Goal: Task Accomplishment & Management: Use online tool/utility

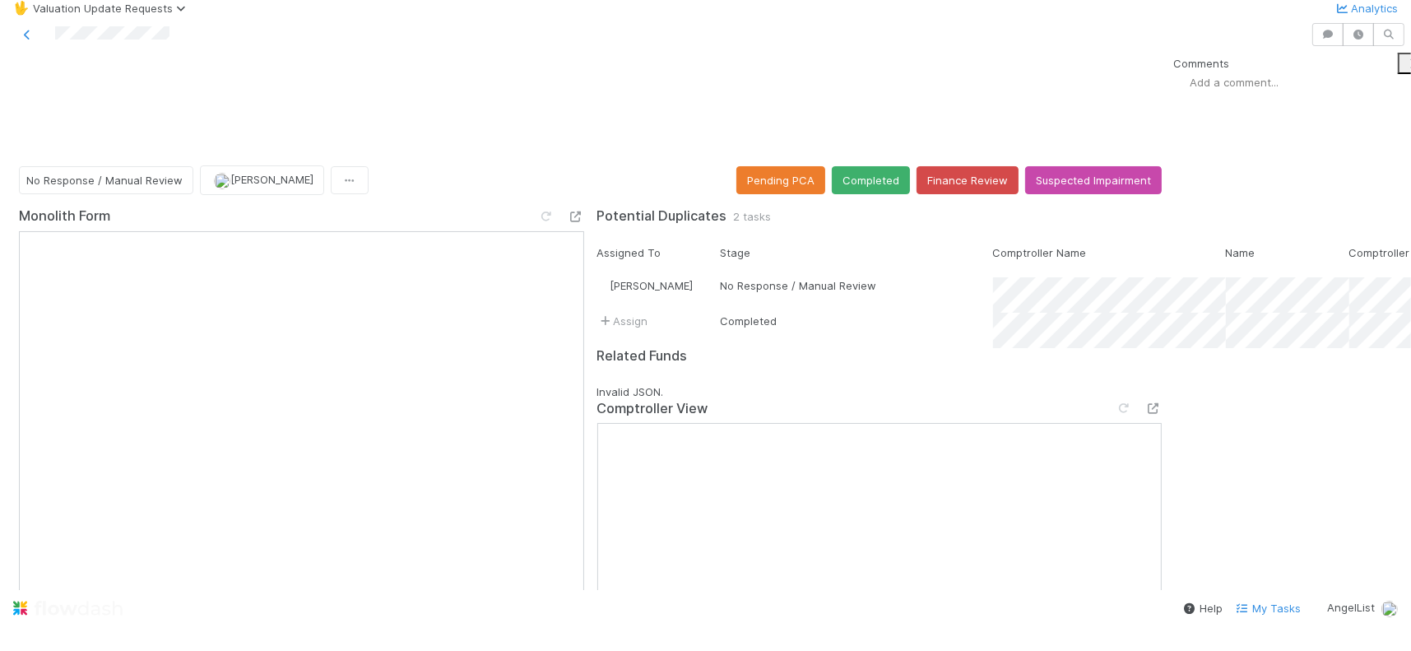
scroll to position [109, 0]
click at [1146, 403] on icon at bounding box center [1154, 408] width 16 height 11
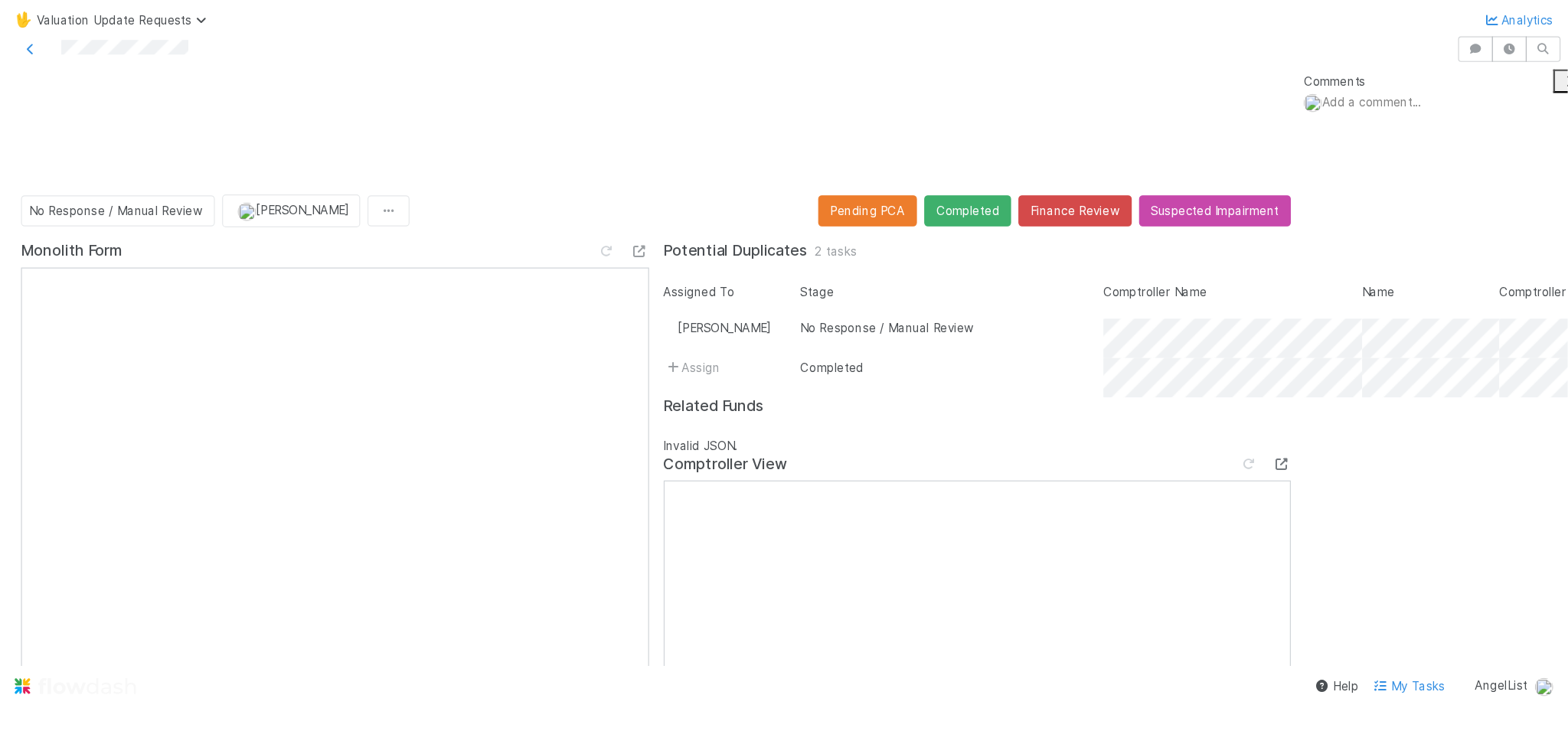
scroll to position [0, 0]
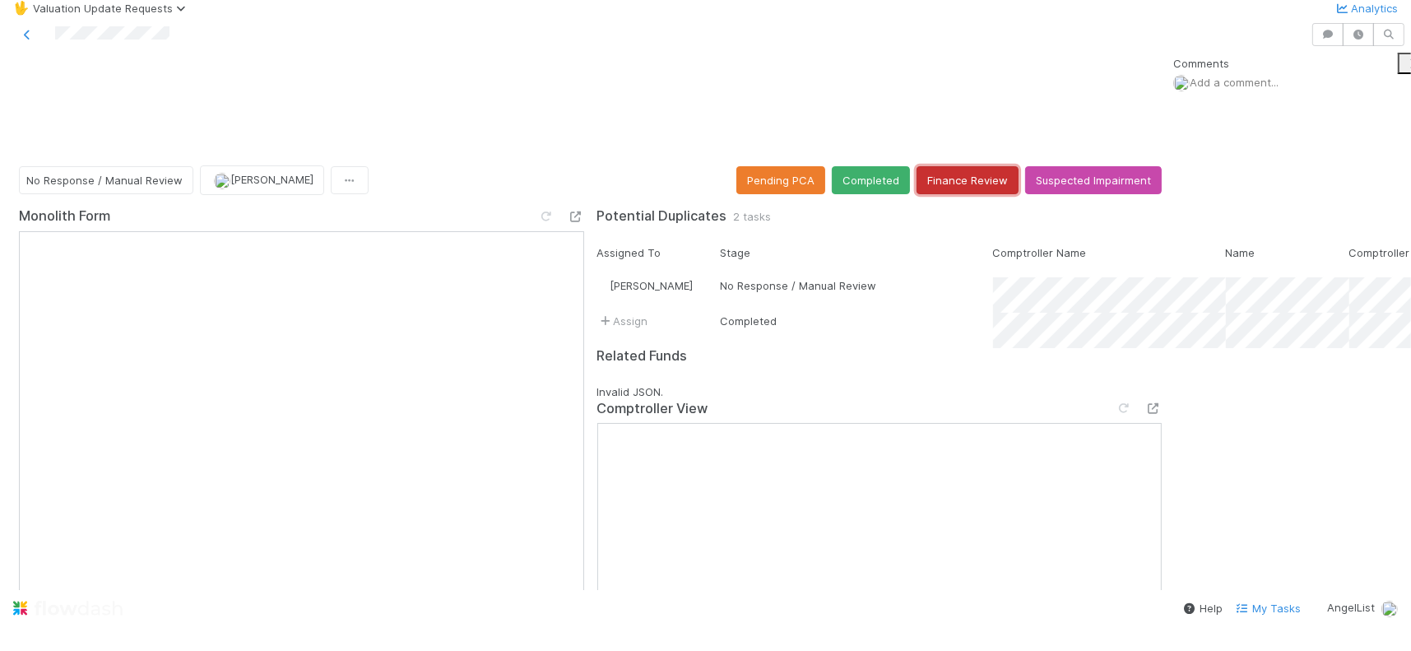
click at [948, 166] on button "Finance Review" at bounding box center [968, 180] width 102 height 28
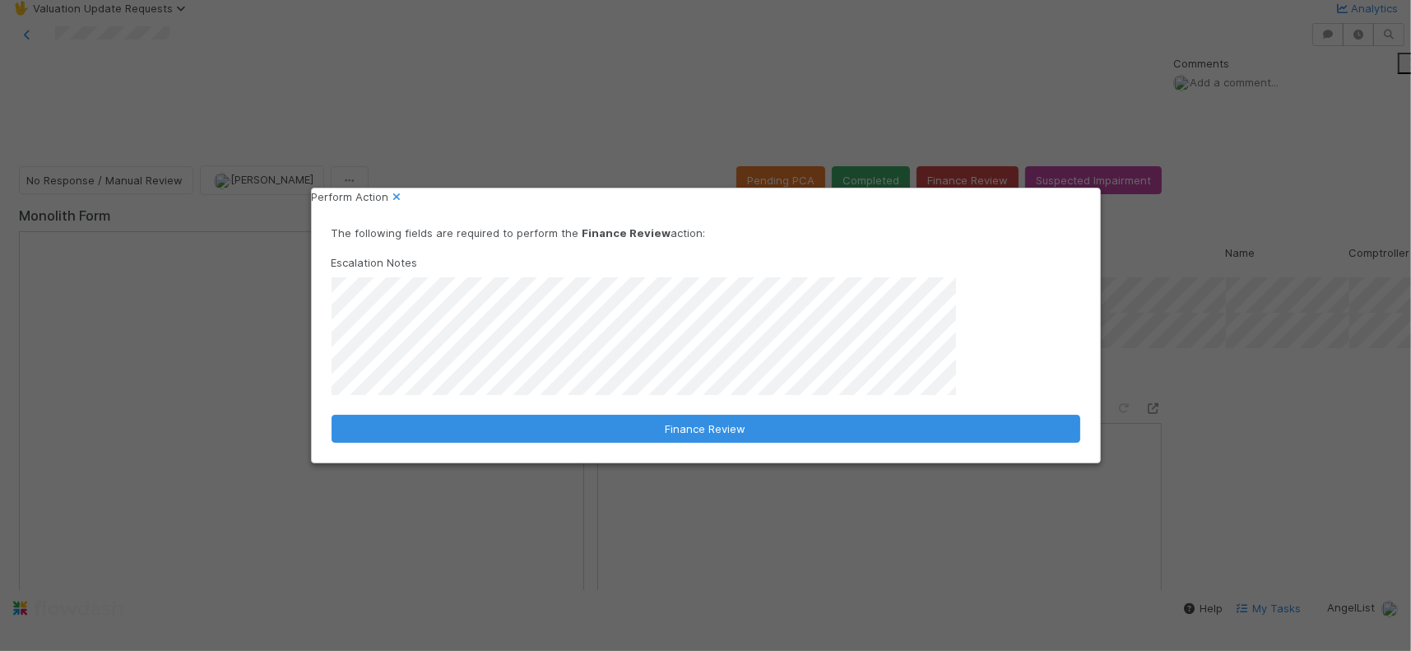
click at [1274, 244] on div "Perform Action The following fields are required to perform the Finance Review …" at bounding box center [705, 325] width 1411 height 651
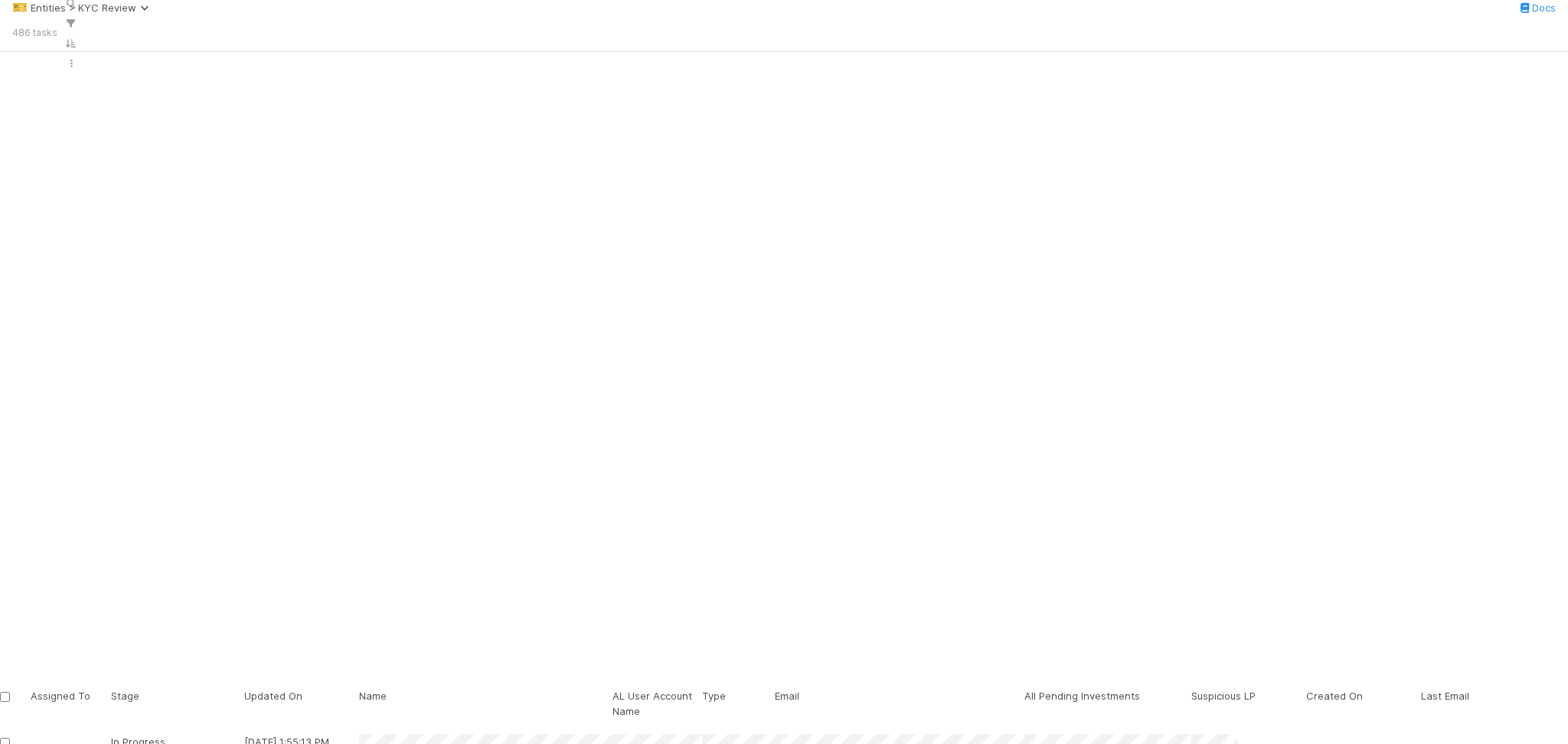
scroll to position [593, 1222]
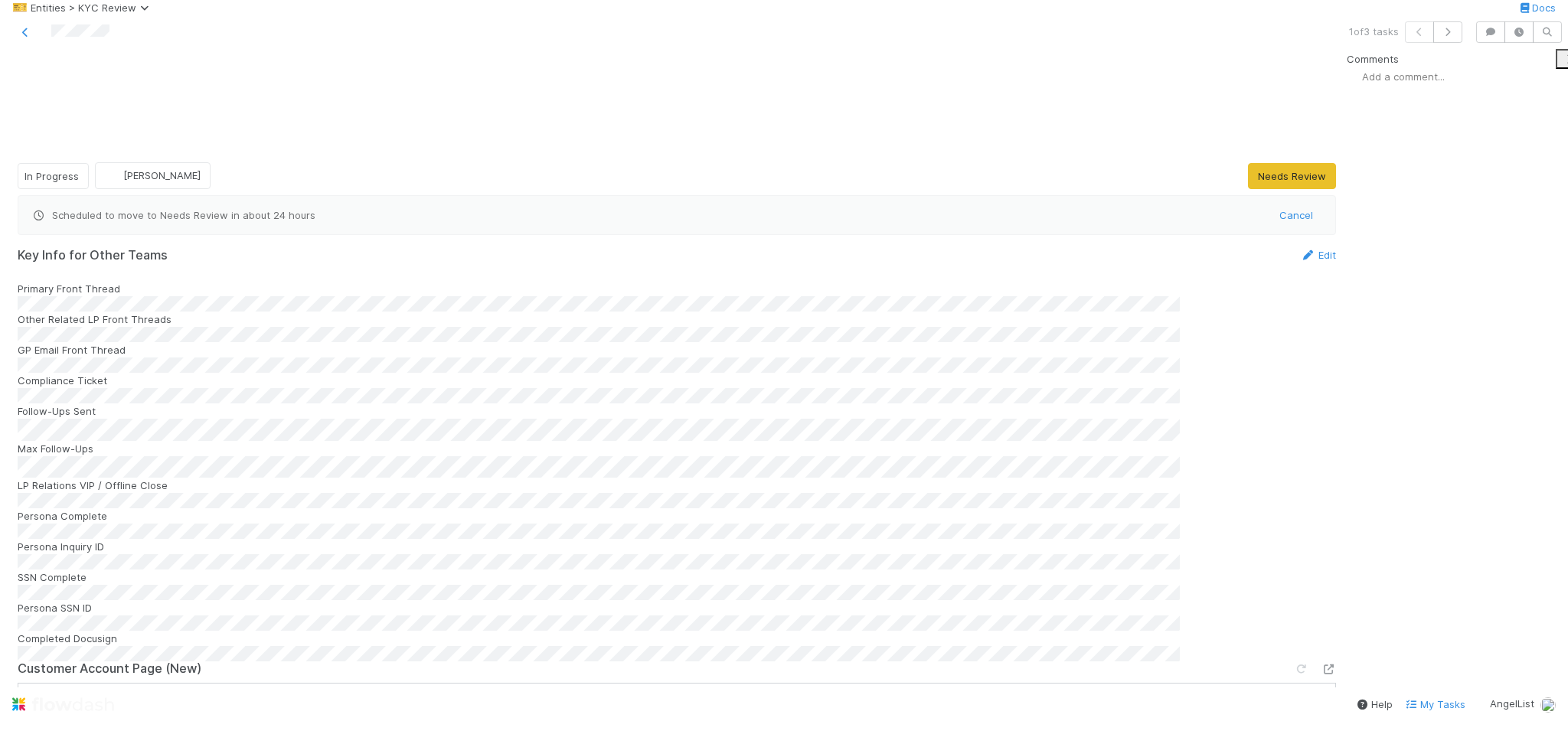
scroll to position [204, 0]
click at [1321, 664] on icon at bounding box center [1329, 669] width 15 height 10
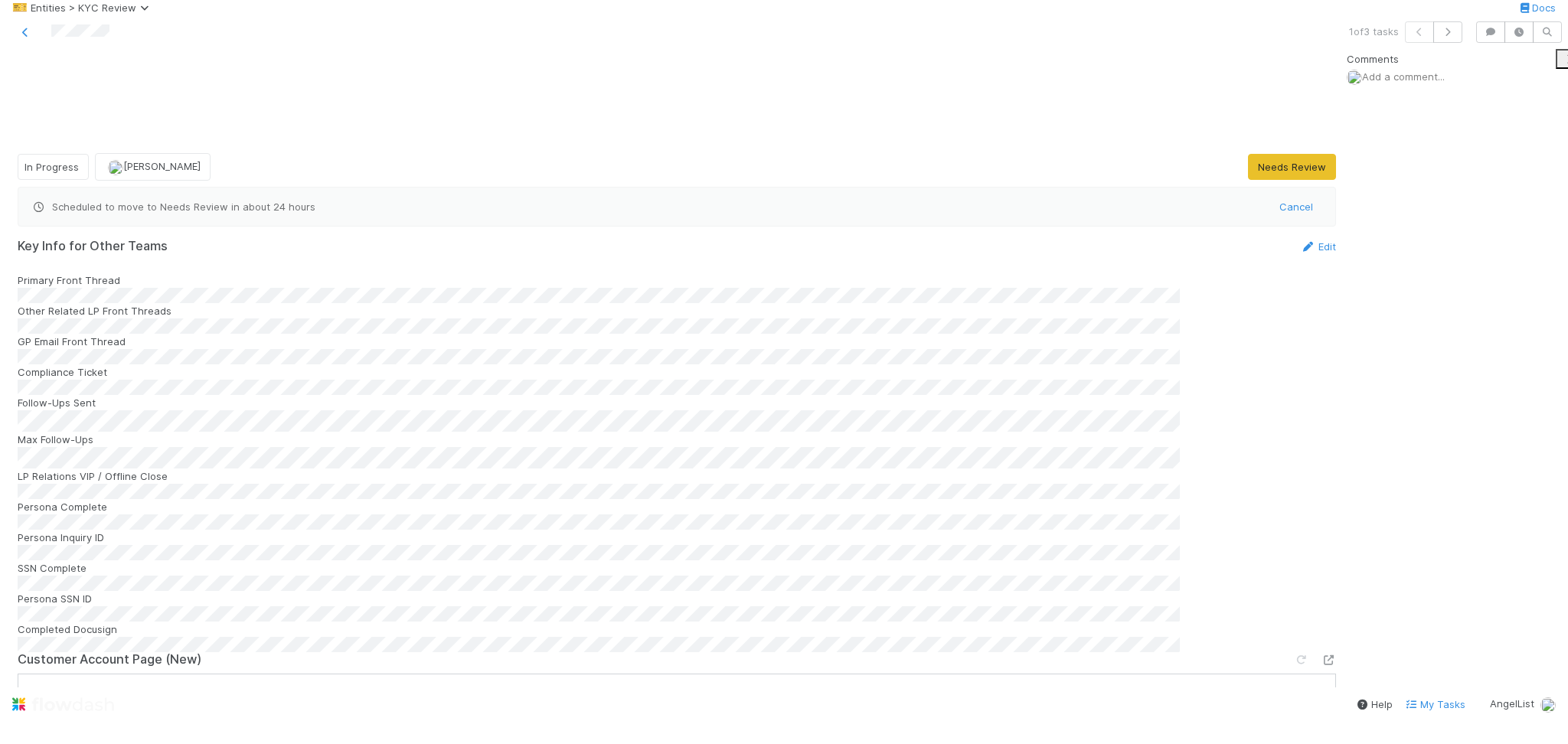
scroll to position [1326, 0]
click at [1451, 37] on icon "button" at bounding box center [1448, 33] width 15 height 9
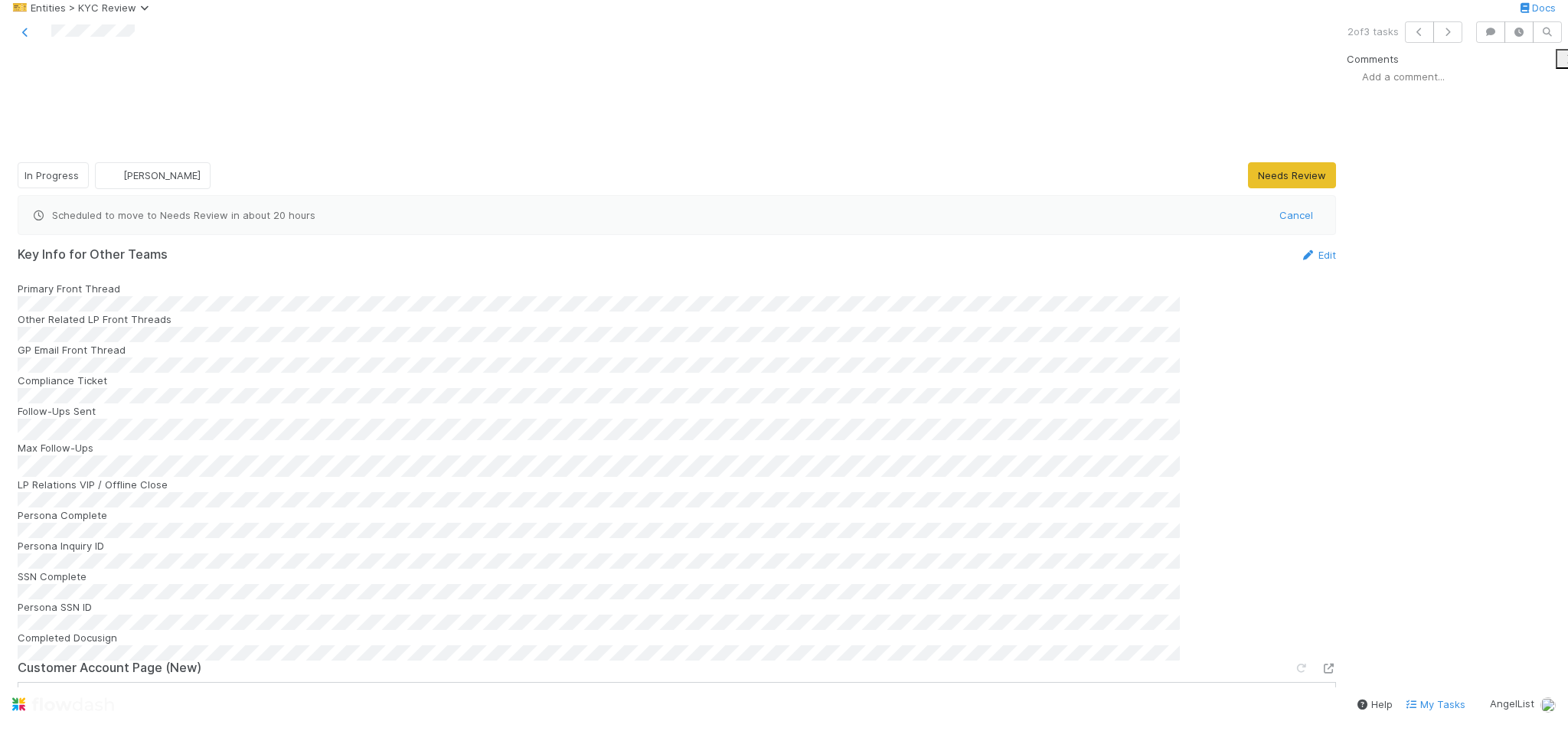
scroll to position [1428, 0]
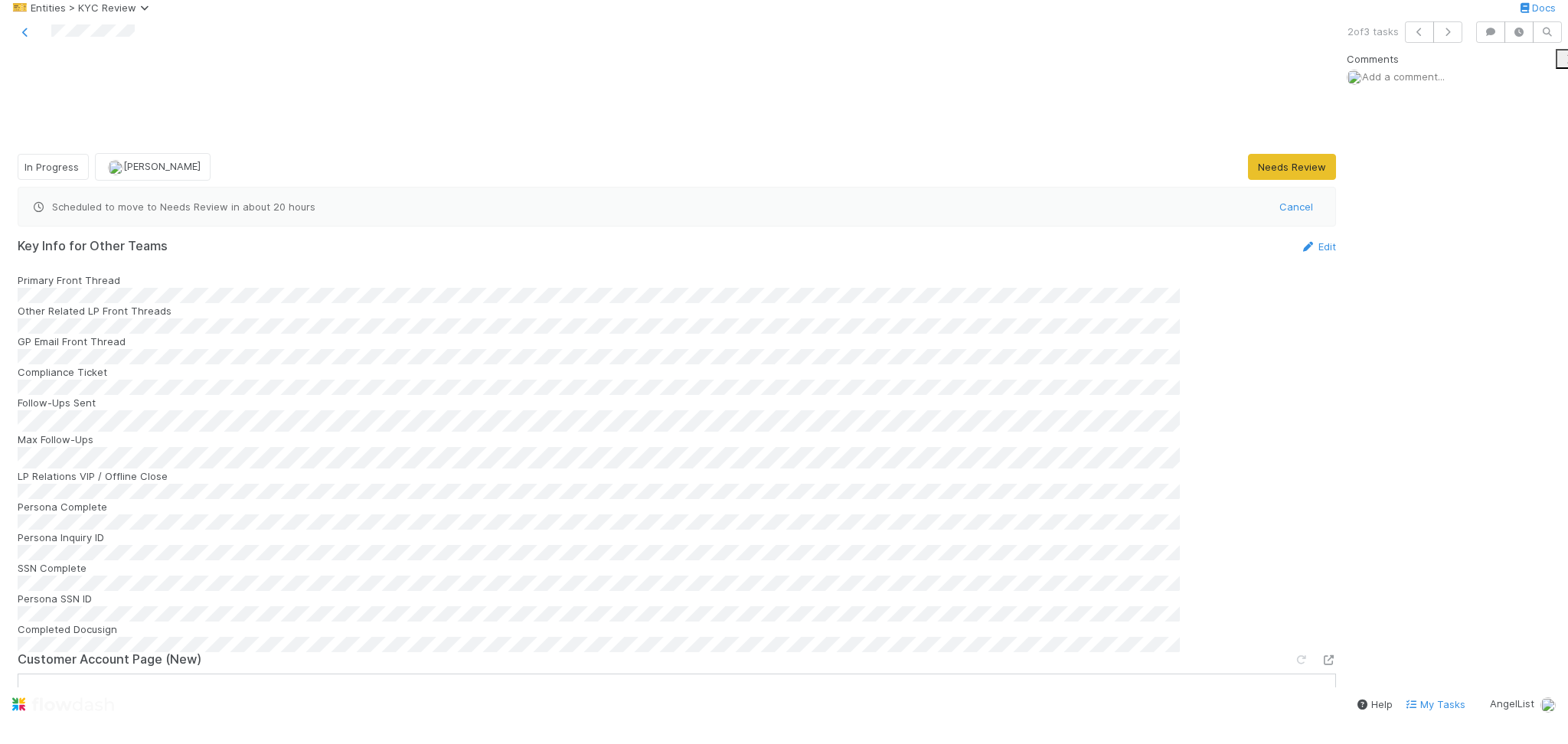
scroll to position [1025, 0]
click at [1450, 43] on button "button" at bounding box center [1448, 32] width 29 height 21
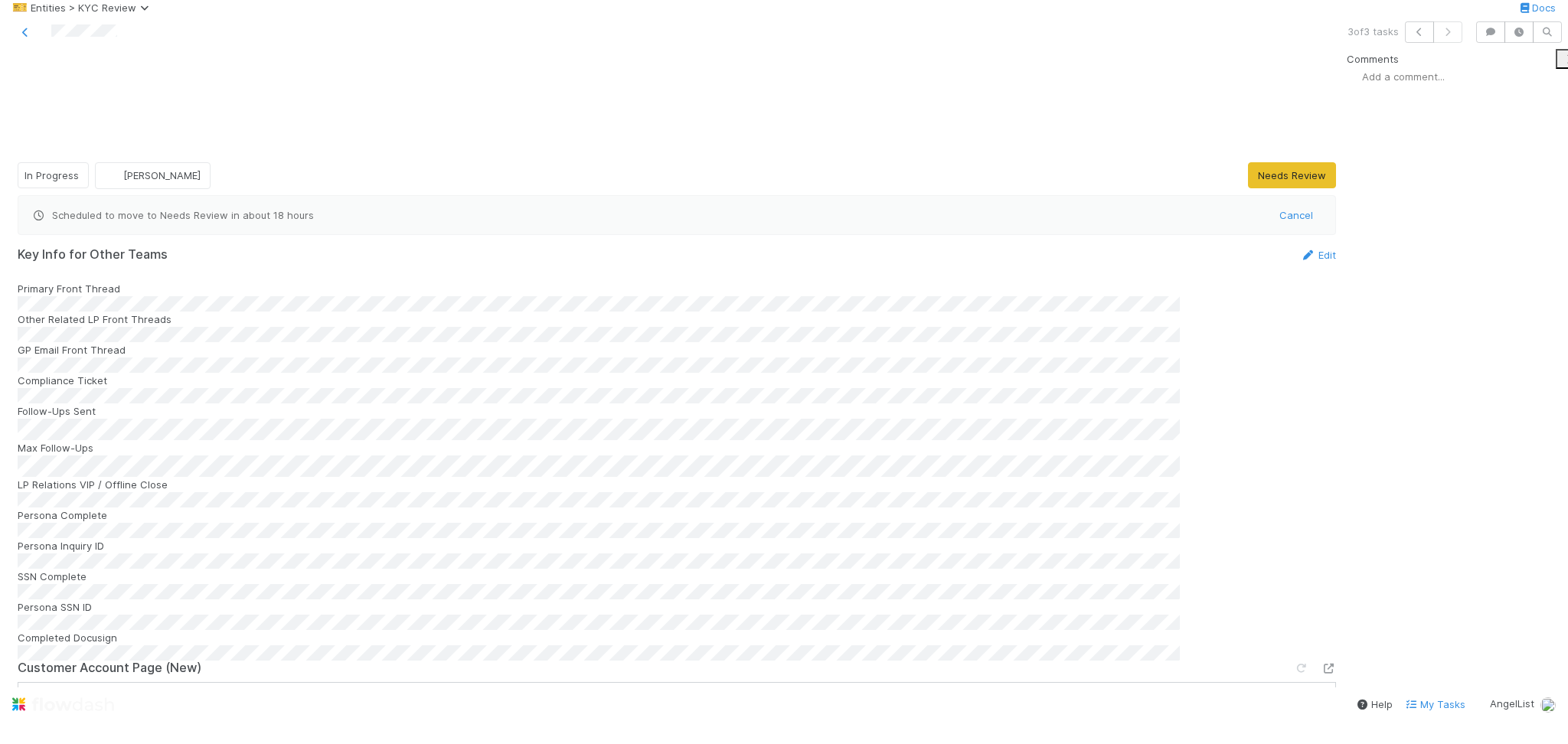
scroll to position [1225, 0]
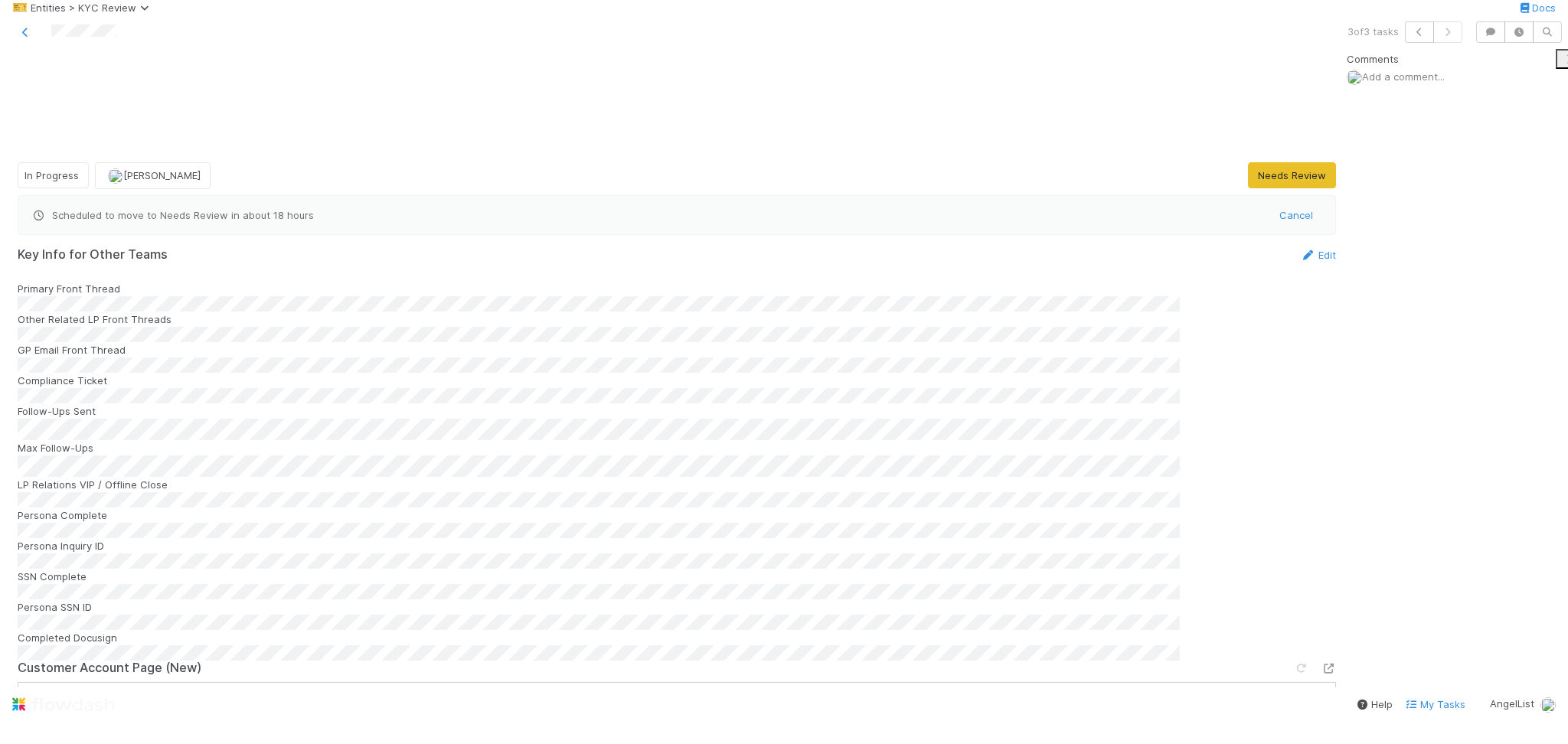
scroll to position [101, 0]
click at [26, 37] on icon at bounding box center [25, 33] width 15 height 10
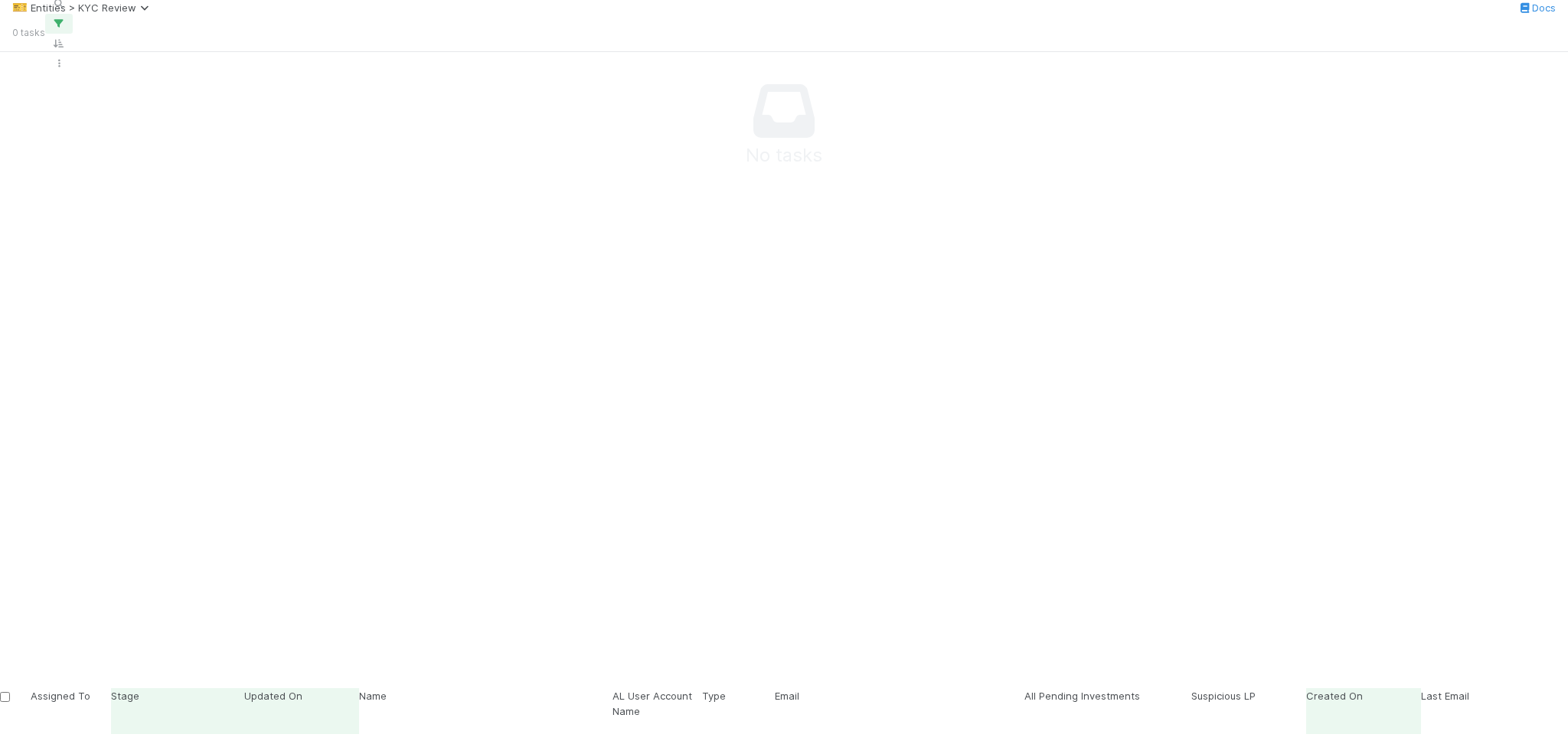
scroll to position [578, 1206]
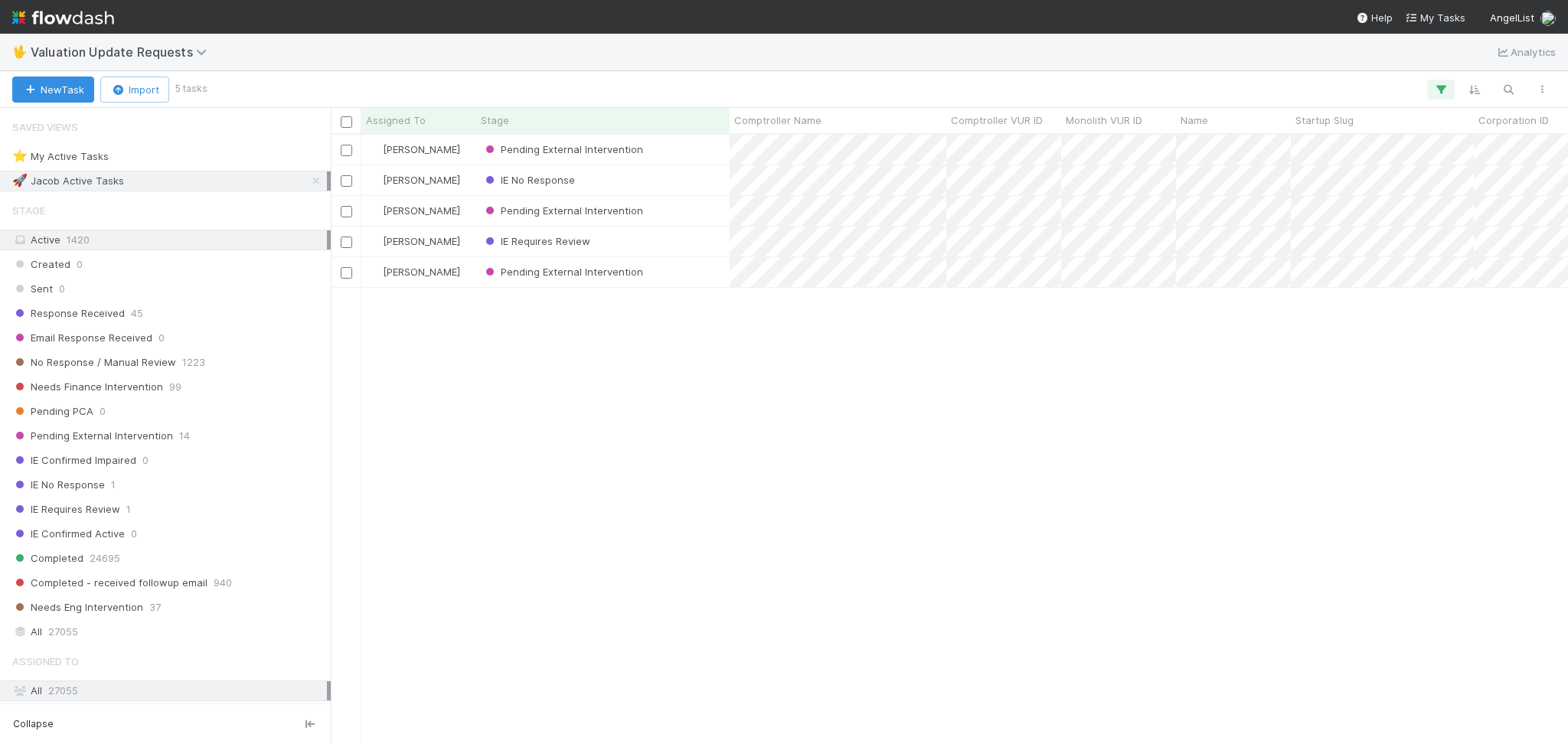
scroll to position [593, 1222]
click at [209, 315] on div "Response Received 45" at bounding box center [169, 313] width 315 height 20
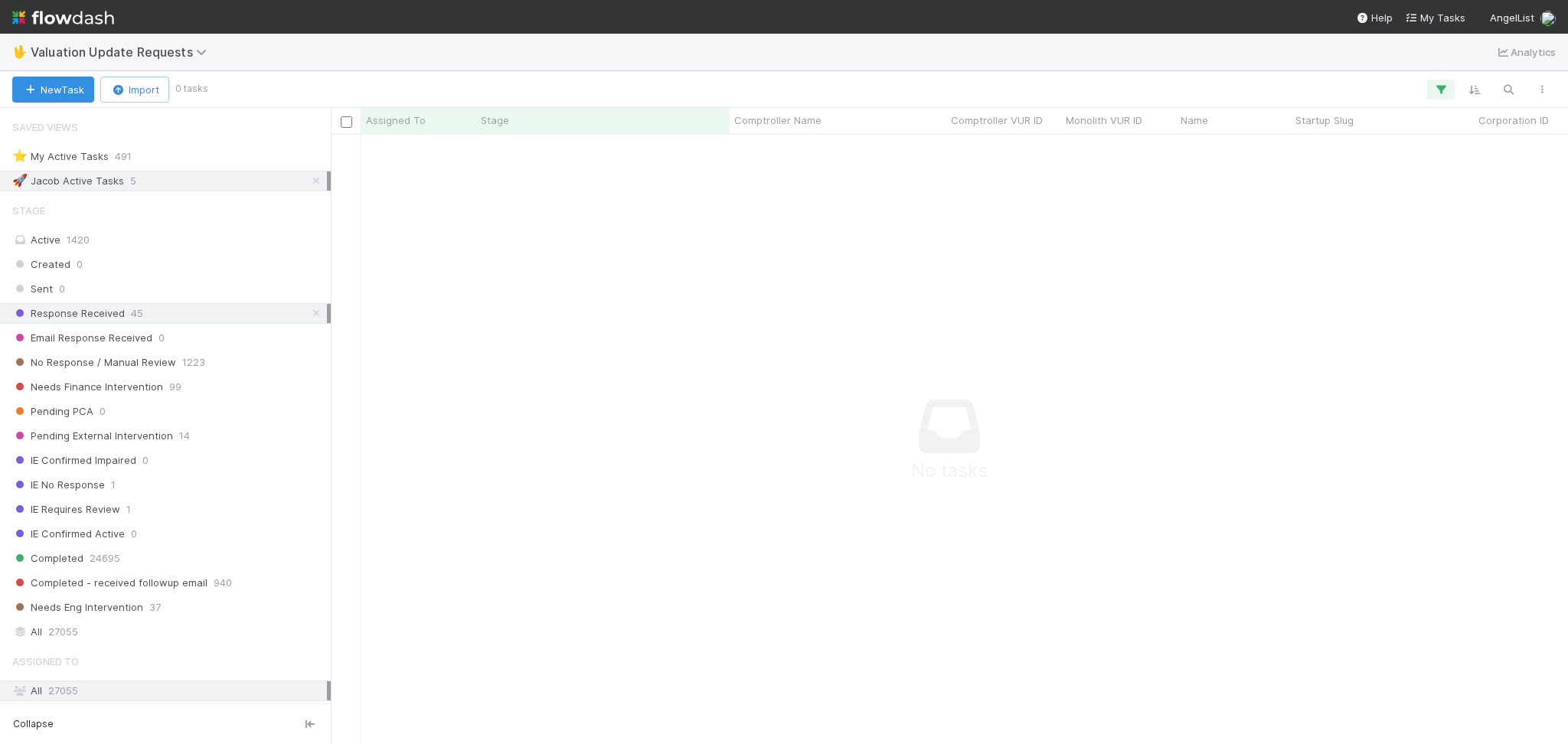
scroll to position [578, 1206]
click at [309, 184] on icon at bounding box center [316, 180] width 15 height 10
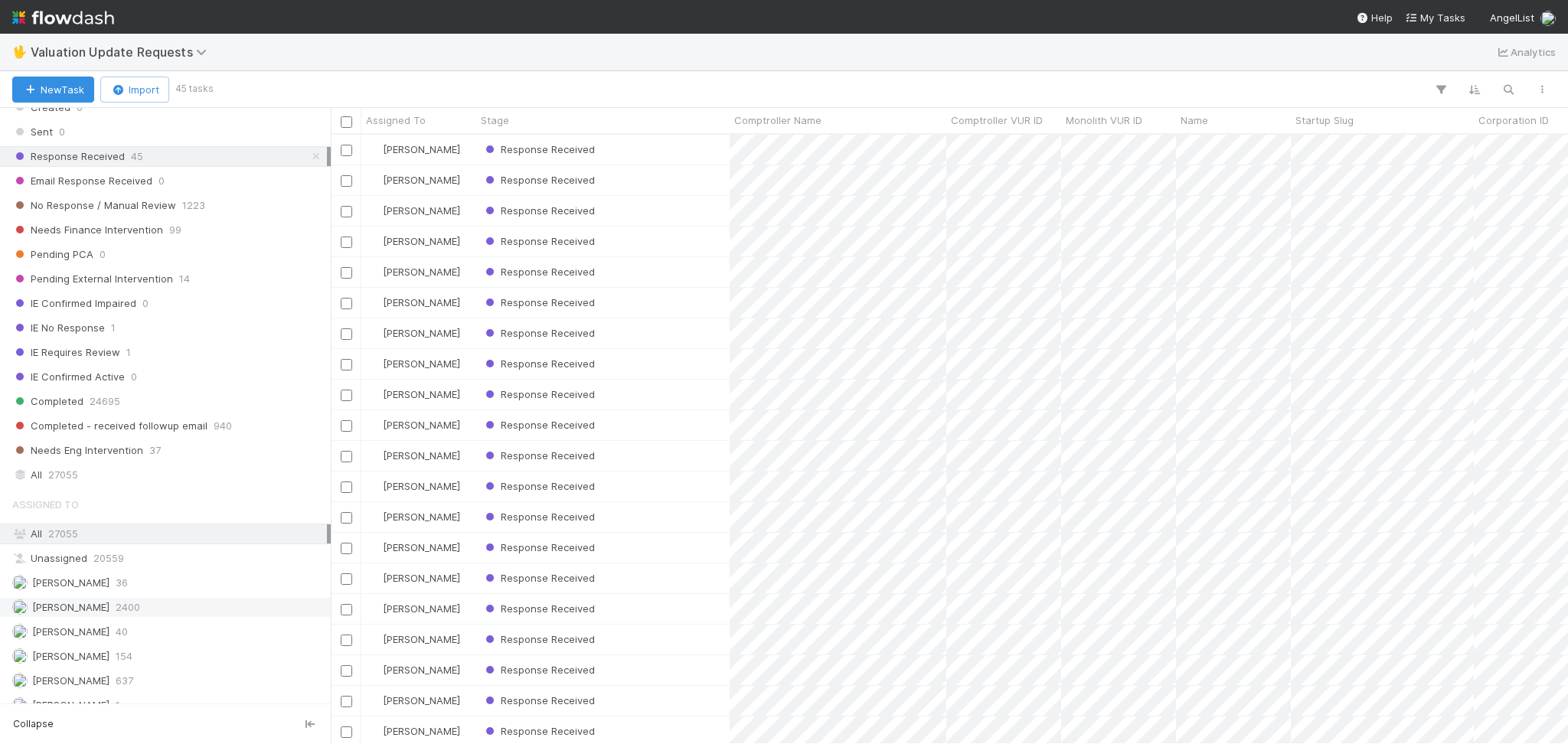
scroll to position [323, 0]
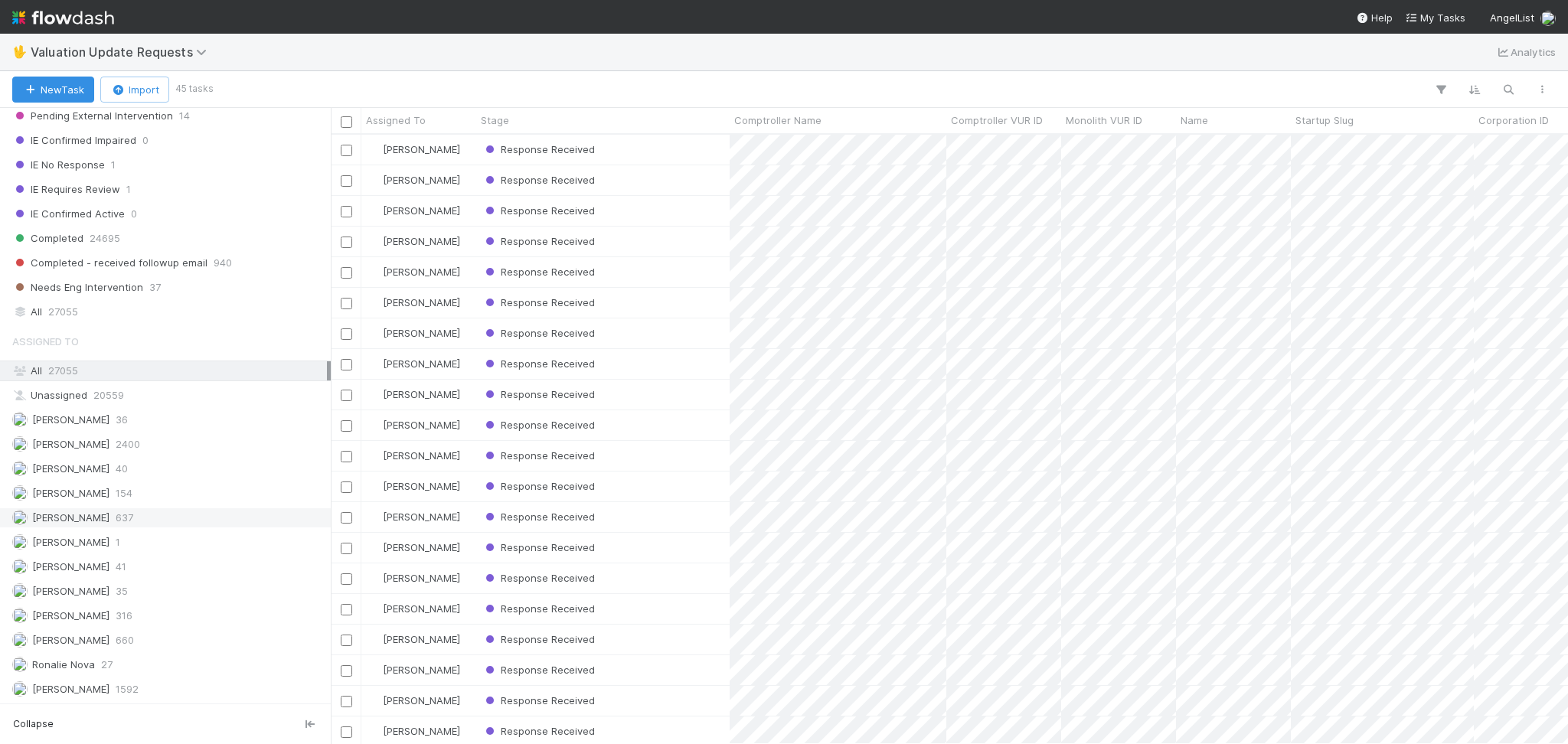
click at [161, 510] on div "Karen Jane Salcedo 637" at bounding box center [169, 517] width 315 height 20
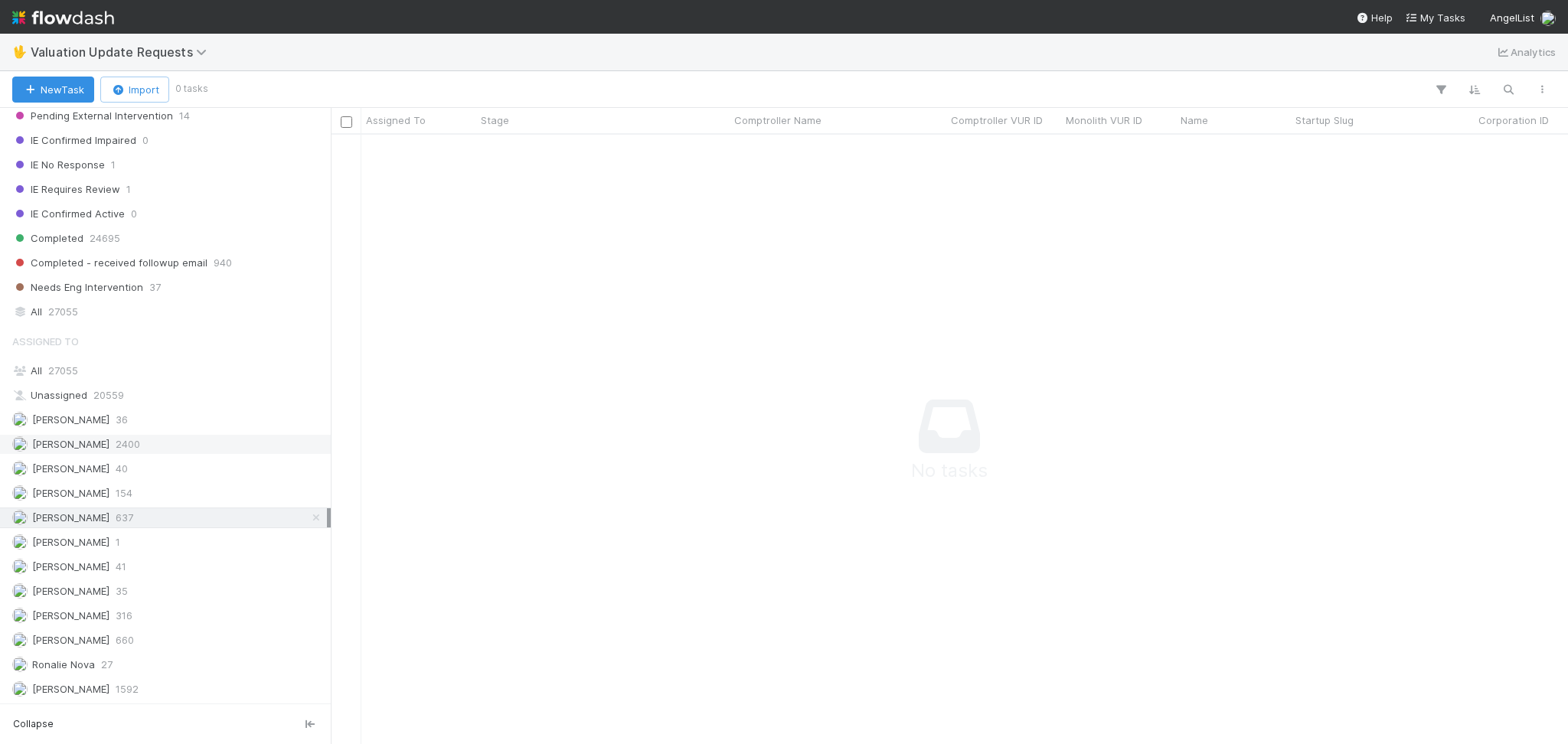
scroll to position [578, 1206]
click at [150, 451] on div "Febbie Cervantes 2400" at bounding box center [169, 444] width 315 height 20
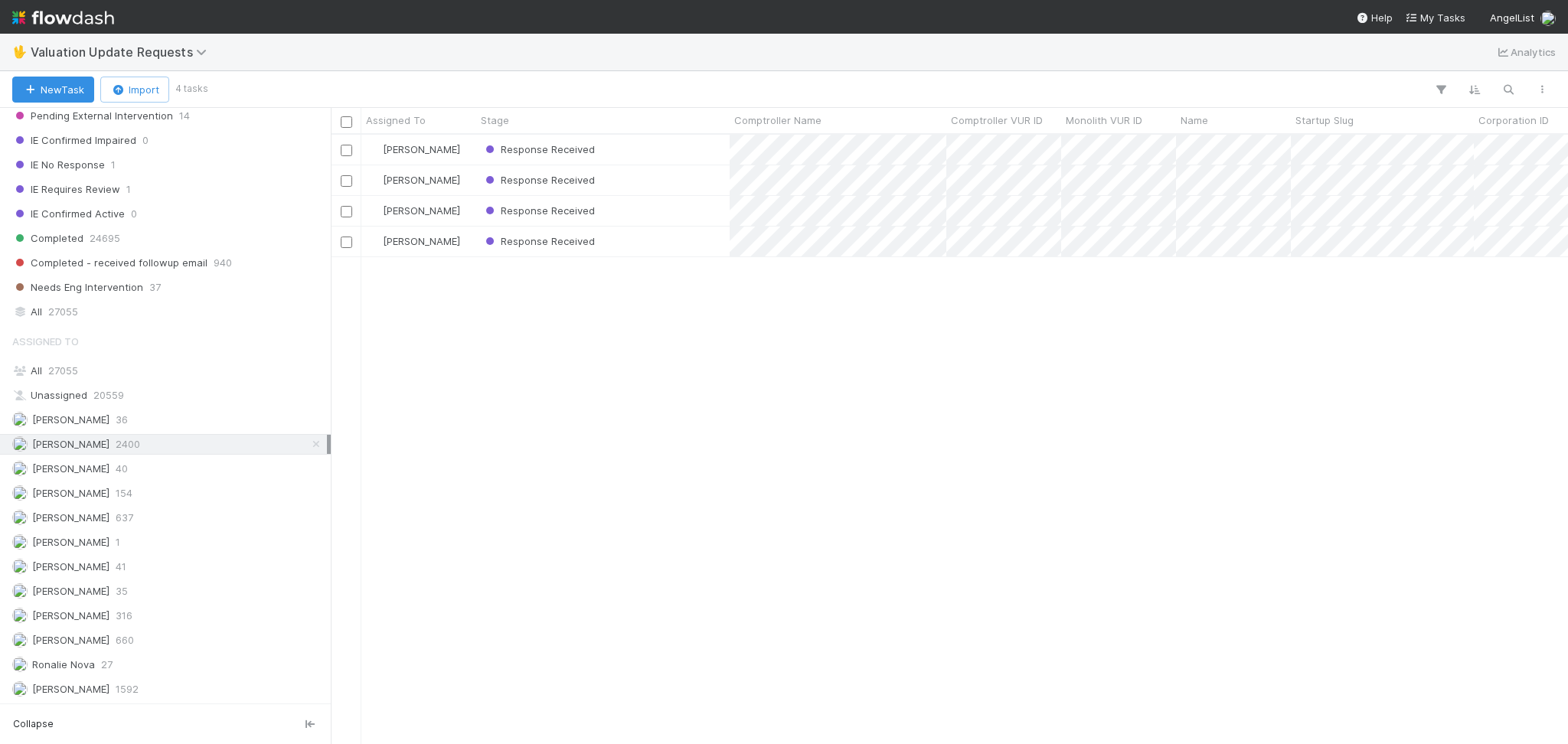
scroll to position [593, 1222]
click at [648, 150] on div "Response Received" at bounding box center [603, 150] width 253 height 30
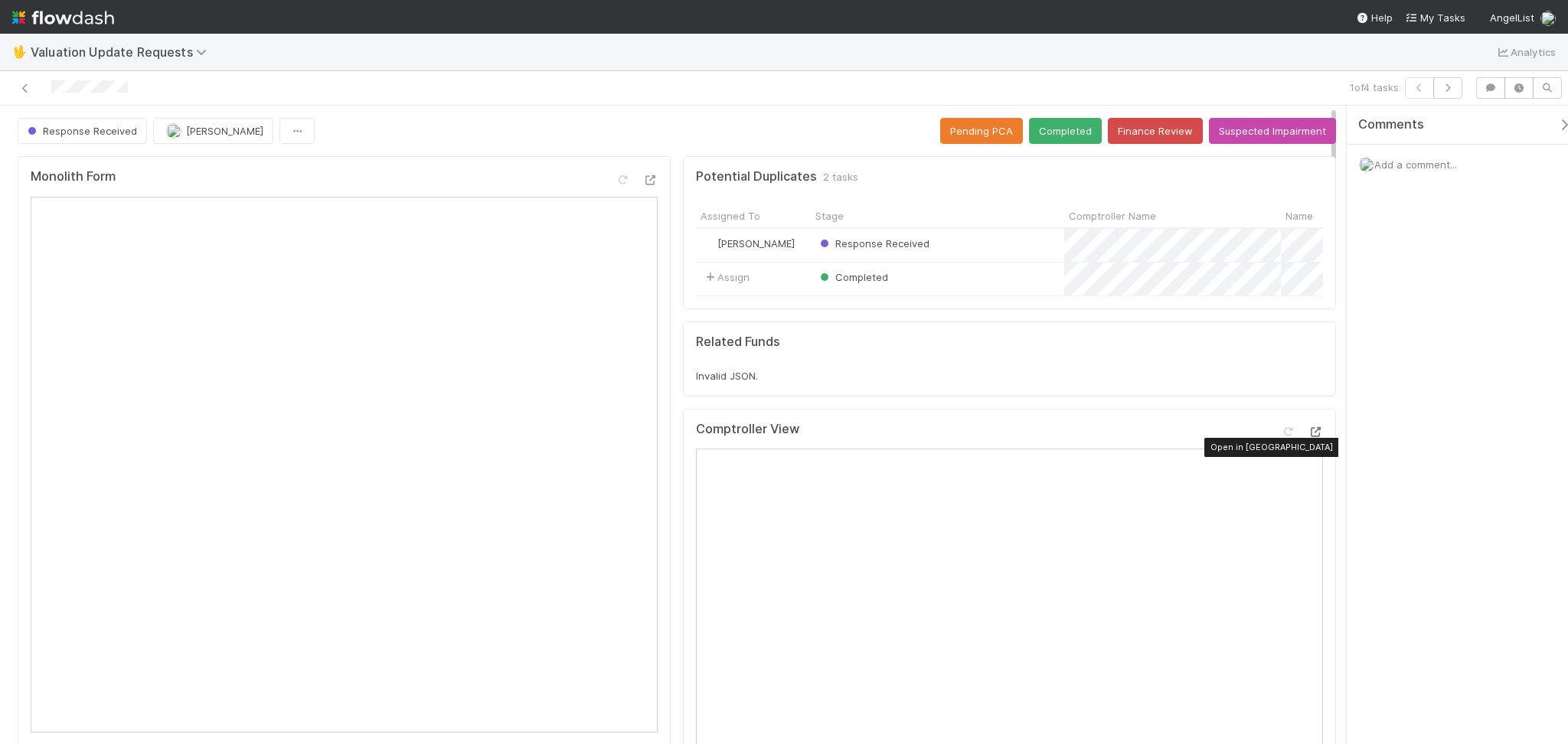
click at [1308, 437] on icon at bounding box center [1316, 432] width 15 height 10
drag, startPoint x: 1067, startPoint y: 123, endPoint x: 1077, endPoint y: 132, distance: 13.5
click at [1067, 123] on button "Completed" at bounding box center [1065, 131] width 73 height 26
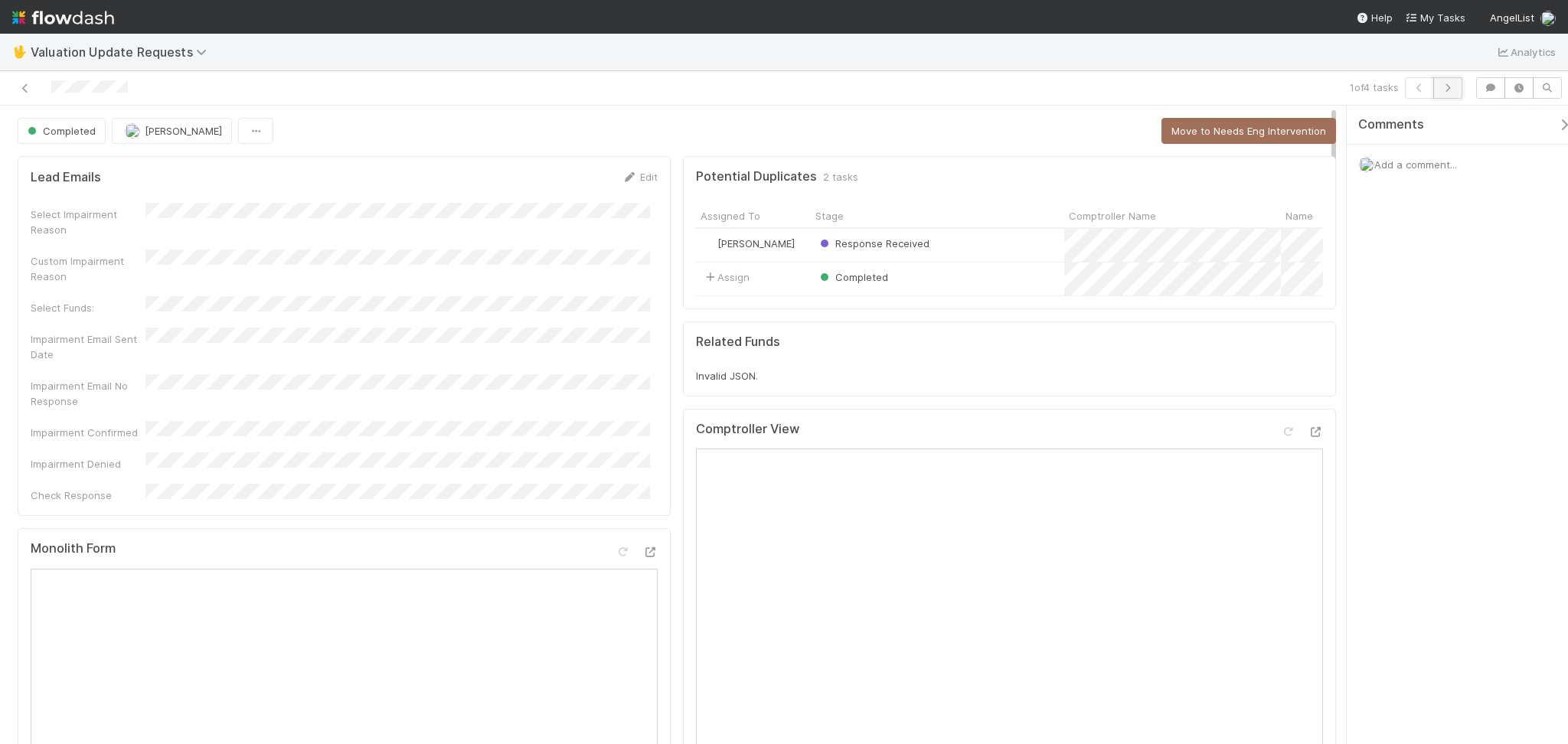
click at [1460, 90] on button "button" at bounding box center [1448, 87] width 29 height 21
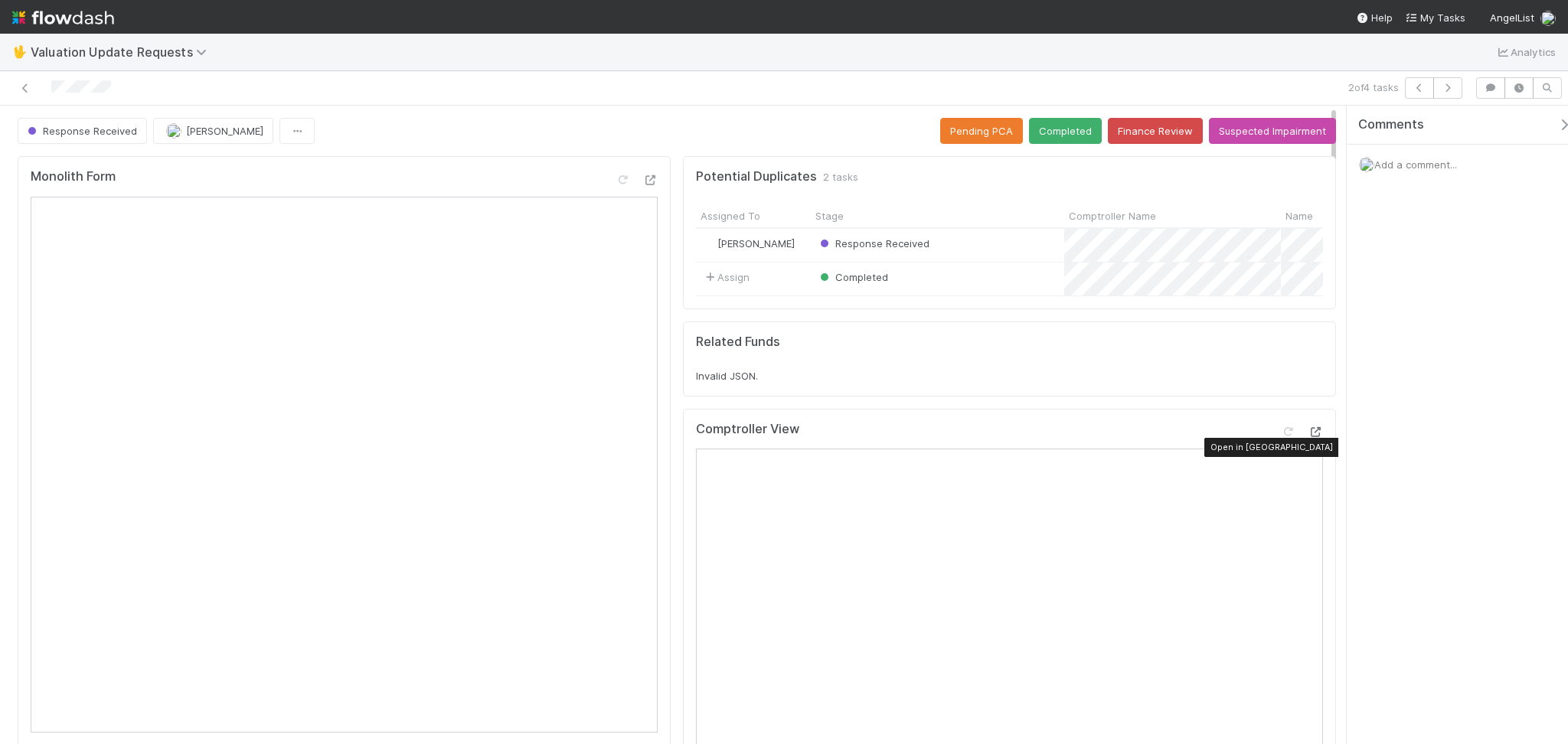
click at [1308, 437] on icon at bounding box center [1316, 432] width 15 height 10
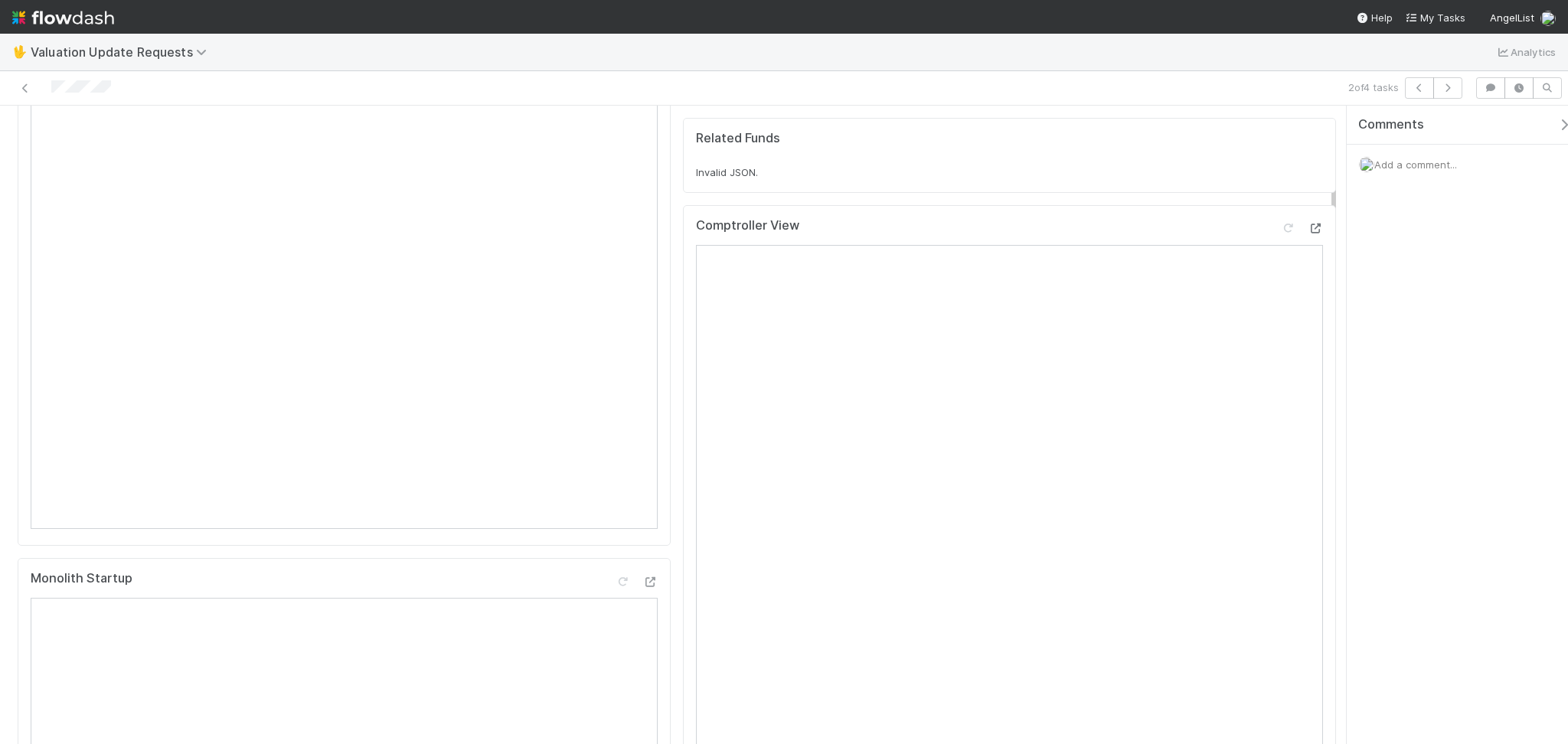
scroll to position [306, 0]
click at [1454, 91] on icon "button" at bounding box center [1448, 88] width 15 height 9
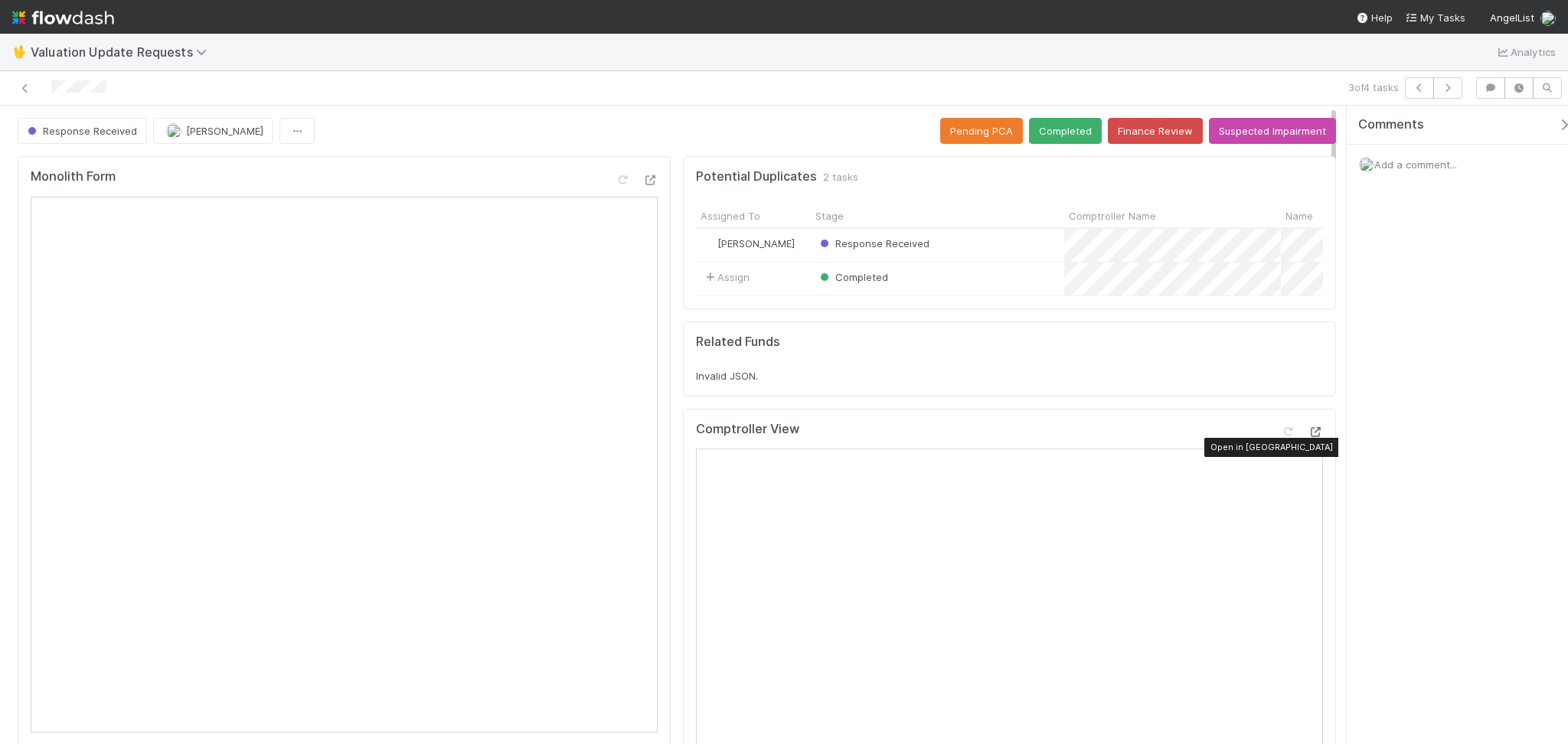
click at [1308, 437] on icon at bounding box center [1316, 432] width 15 height 10
click at [1057, 130] on button "Completed" at bounding box center [1065, 131] width 73 height 26
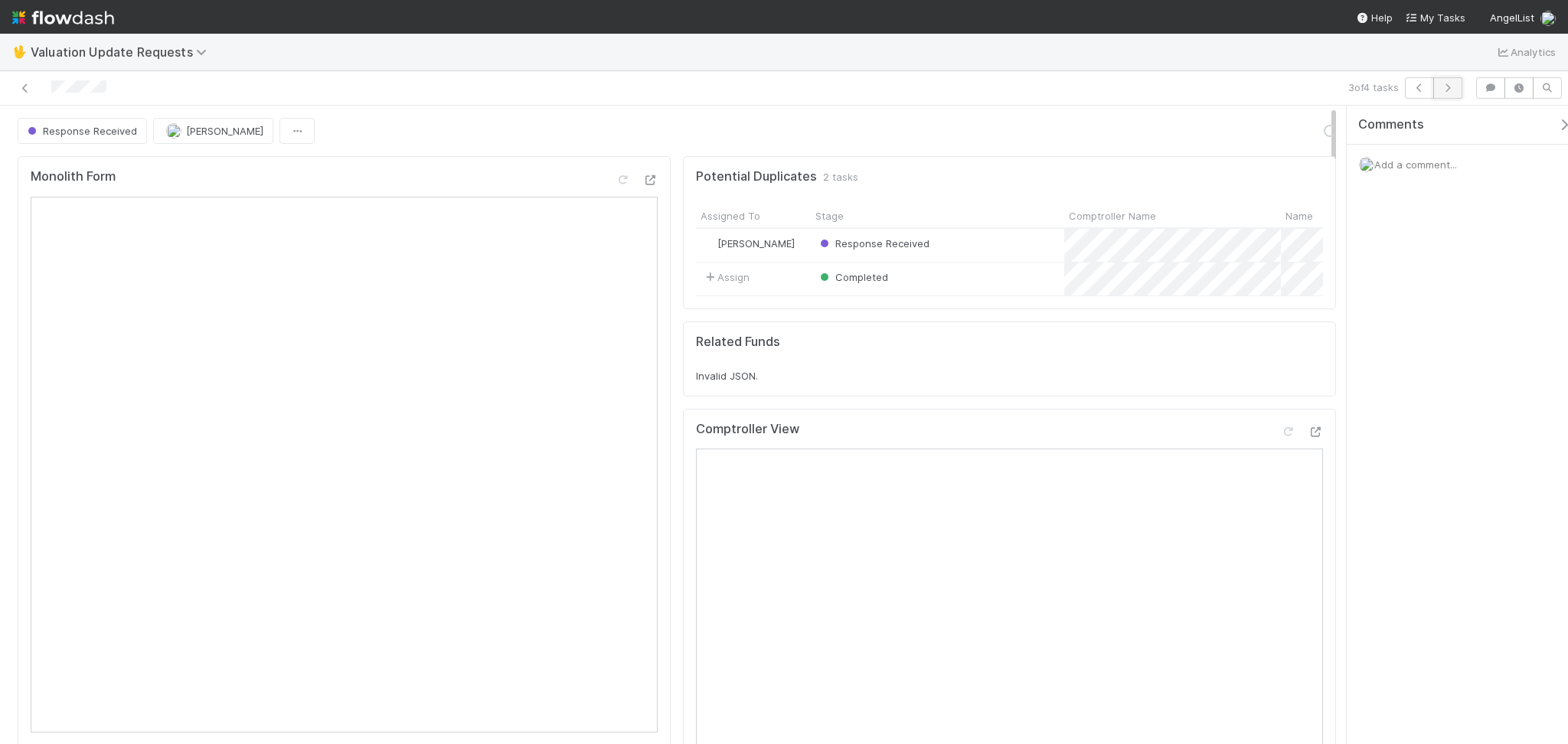
click at [1455, 80] on button "button" at bounding box center [1448, 87] width 29 height 21
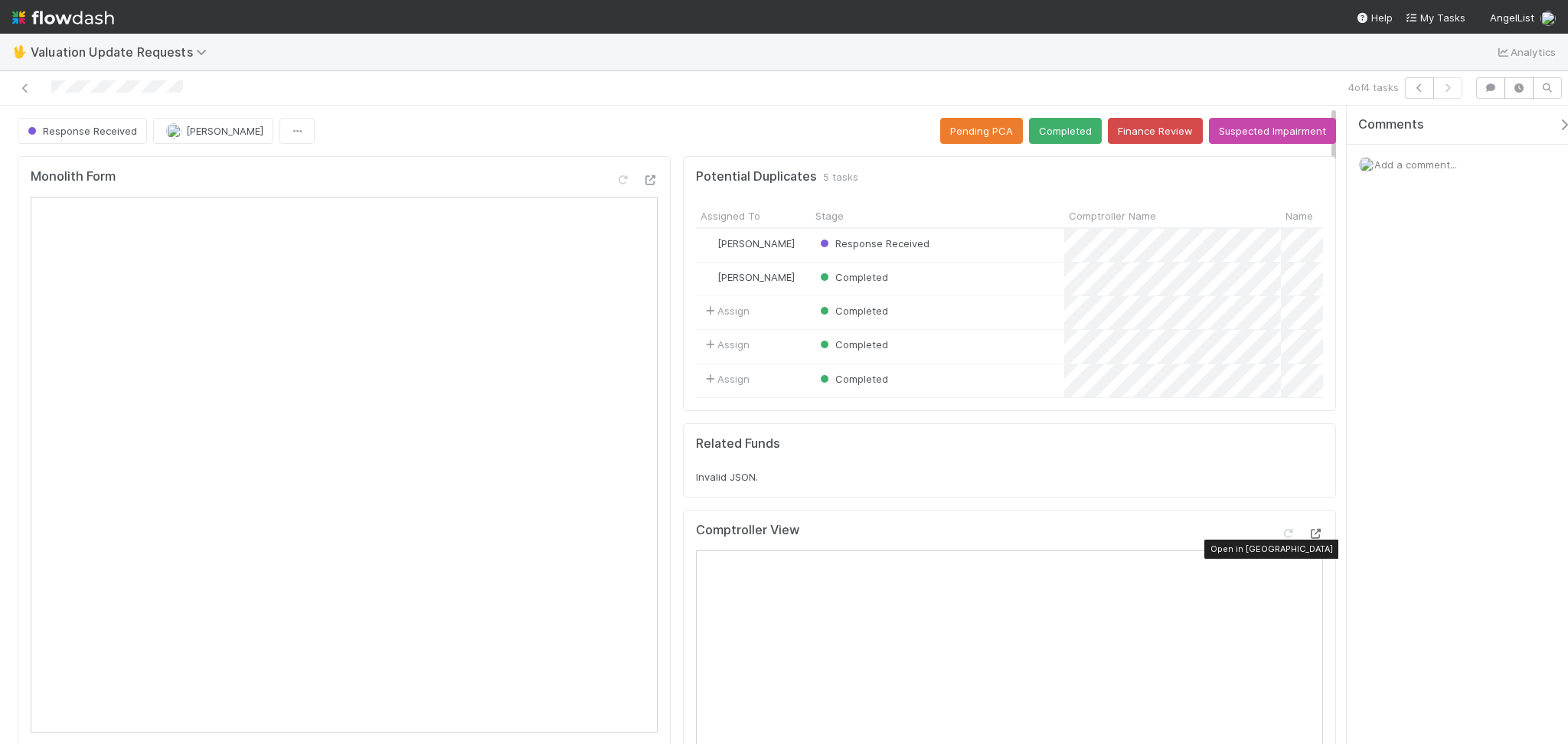
click at [1308, 538] on icon at bounding box center [1316, 534] width 15 height 10
click at [1038, 123] on button "Completed" at bounding box center [1065, 131] width 73 height 26
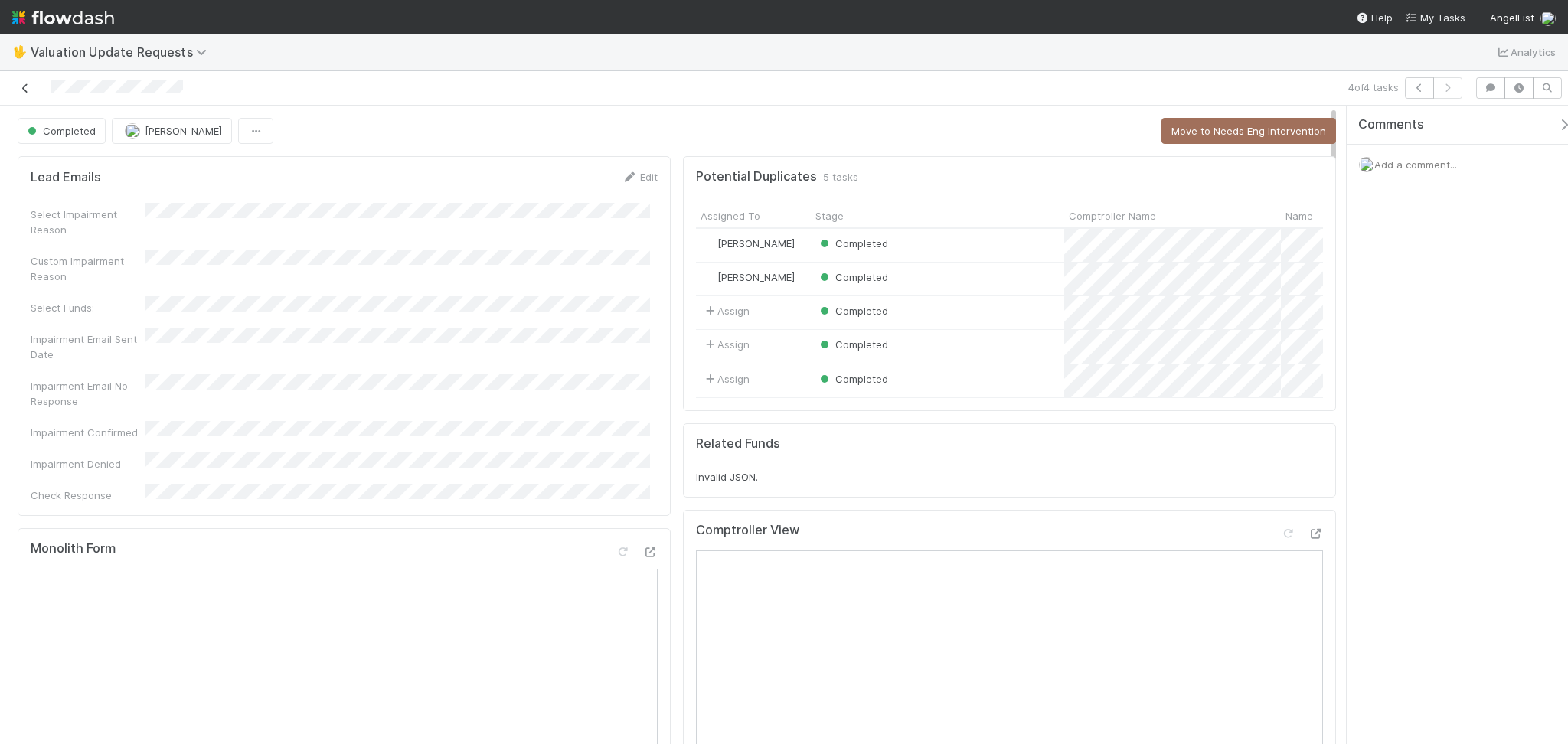
click at [27, 84] on icon at bounding box center [25, 88] width 15 height 10
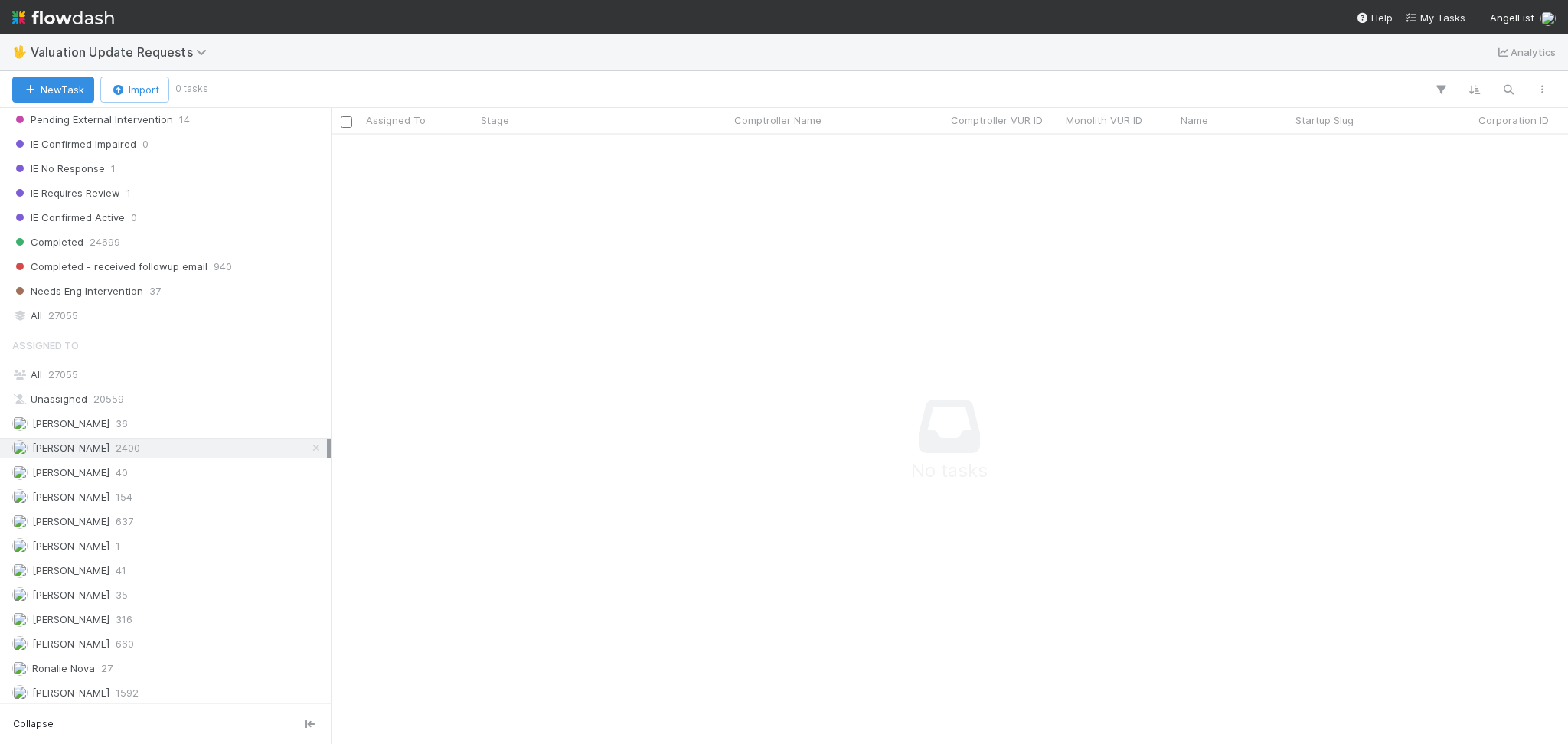
scroll to position [323, 0]
click at [171, 513] on div "Karen Jane Salcedo 637" at bounding box center [169, 517] width 315 height 20
click at [166, 495] on div "Janice Garcia 154" at bounding box center [169, 493] width 315 height 20
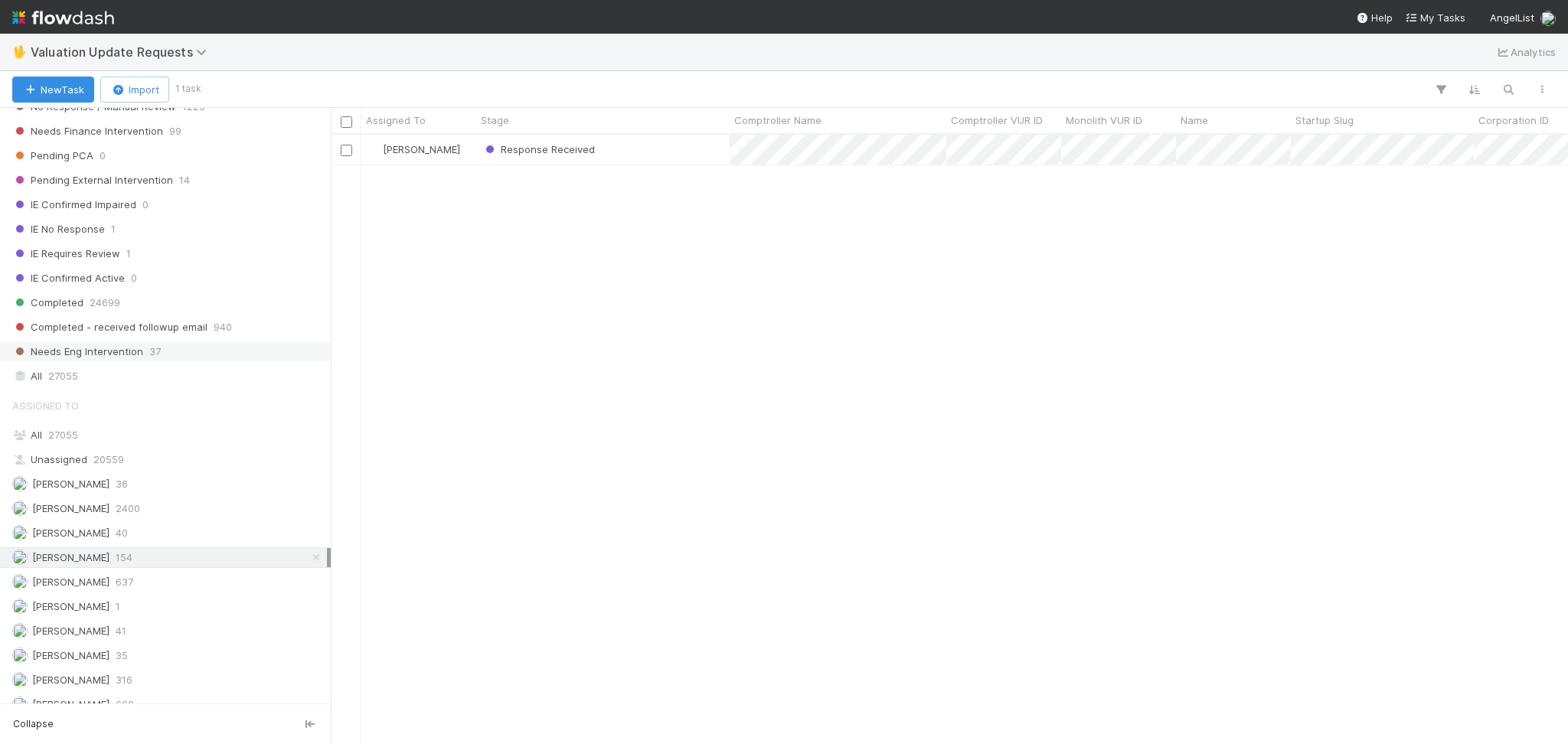
scroll to position [119, 0]
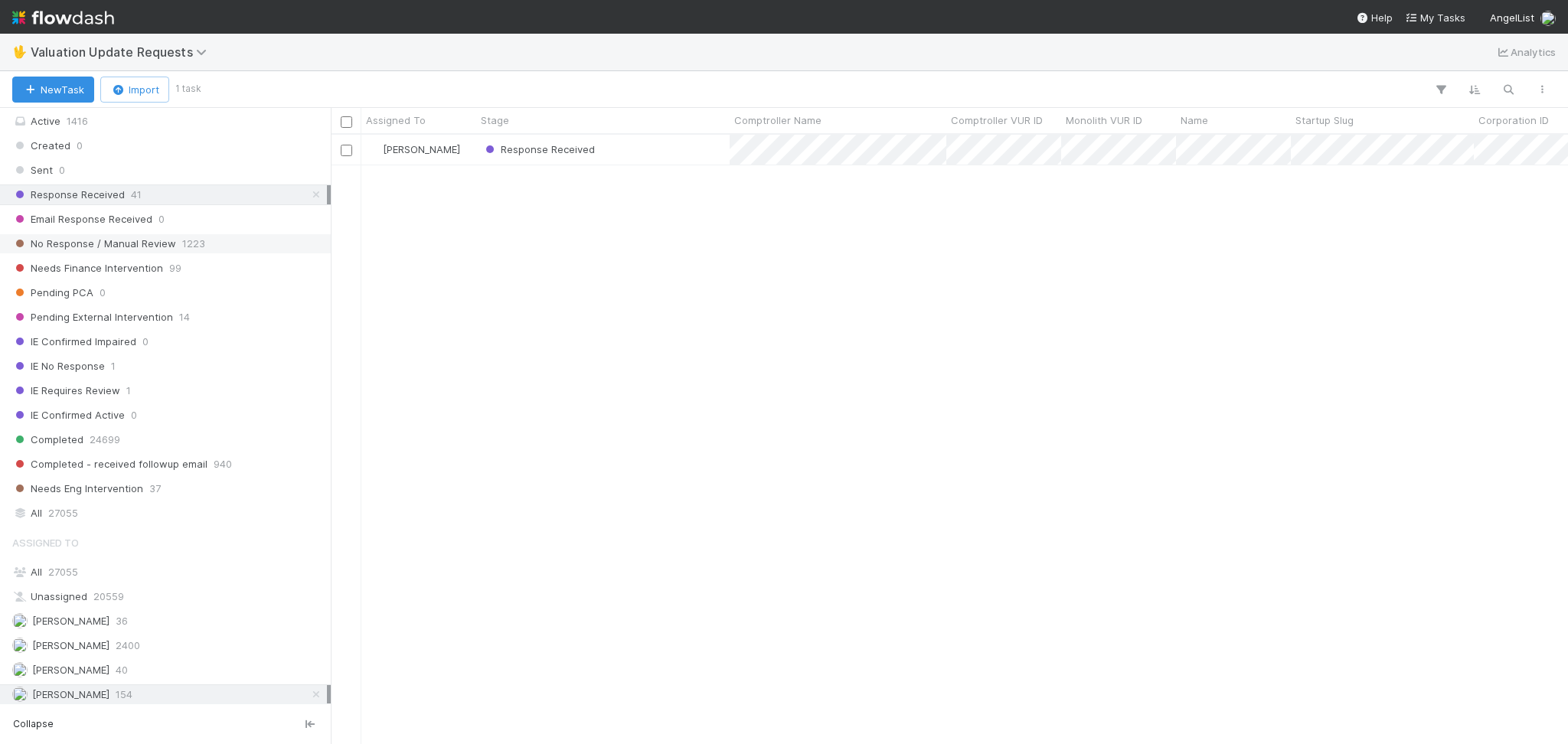
click at [219, 246] on div "No Response / Manual Review 1223" at bounding box center [169, 244] width 315 height 20
click at [207, 200] on div "Response Received 41" at bounding box center [169, 194] width 315 height 20
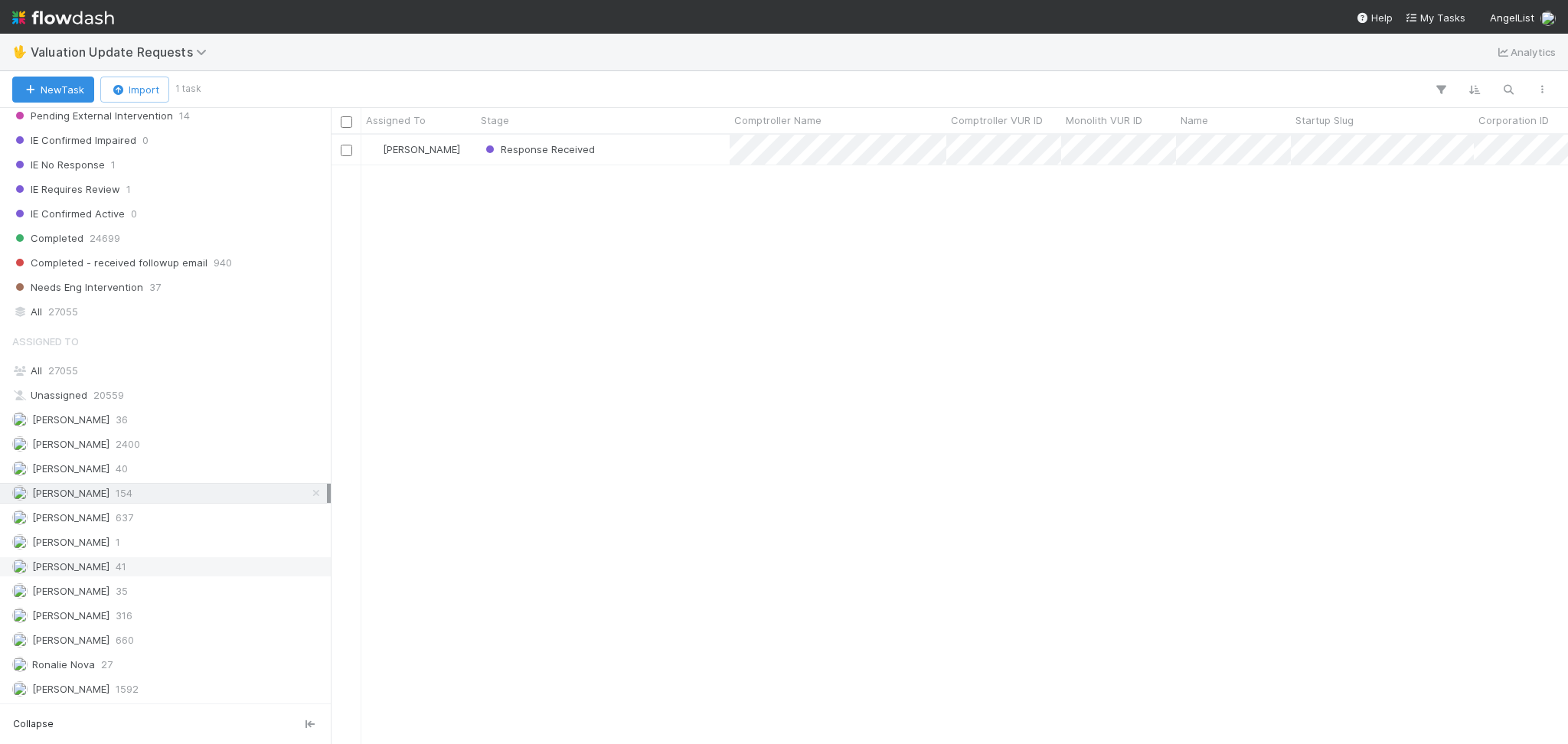
scroll to position [593, 1222]
click at [145, 631] on div "Michael Capilitan 660" at bounding box center [169, 640] width 315 height 20
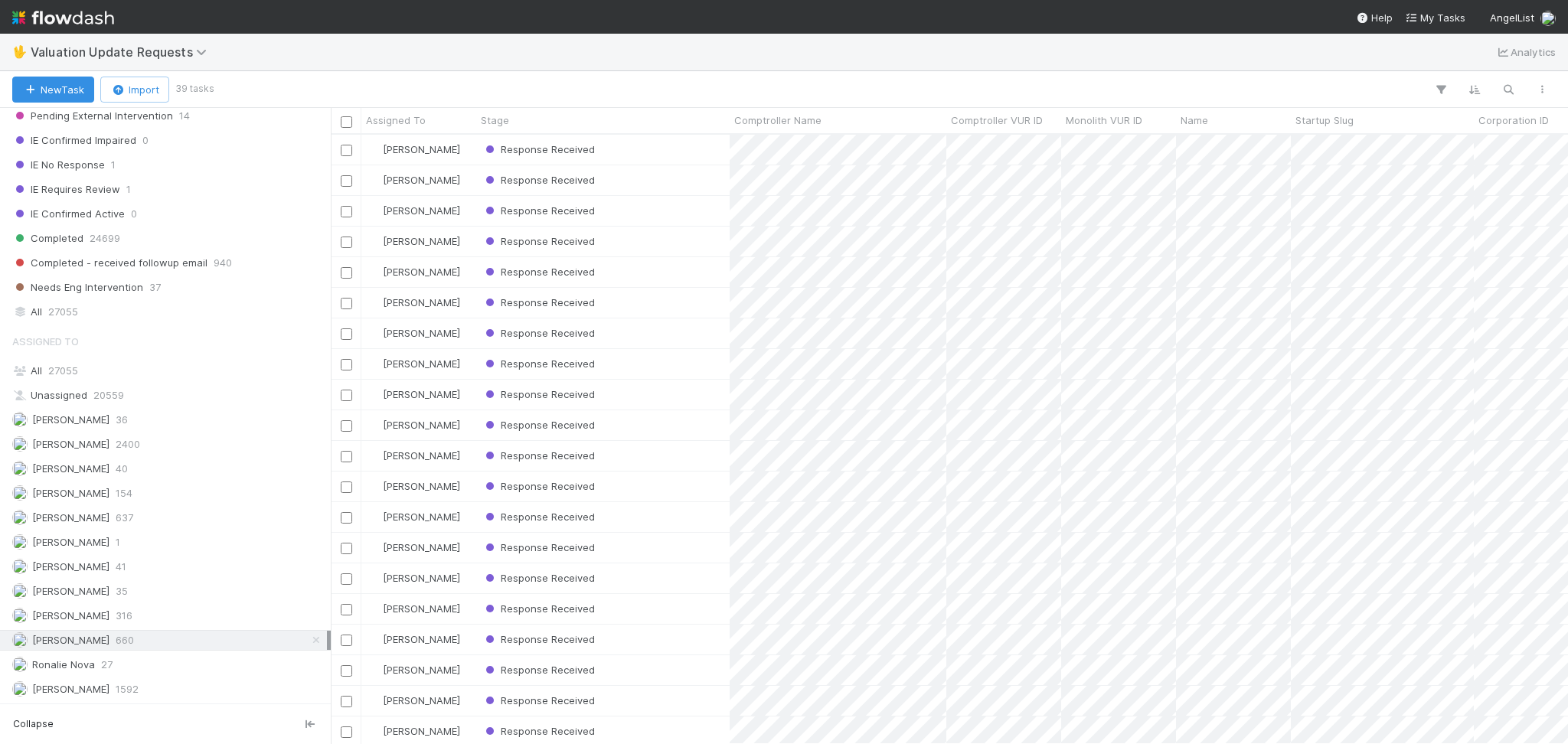
scroll to position [593, 1222]
click at [172, 445] on div "Febbie Cervantes 2400" at bounding box center [169, 444] width 315 height 20
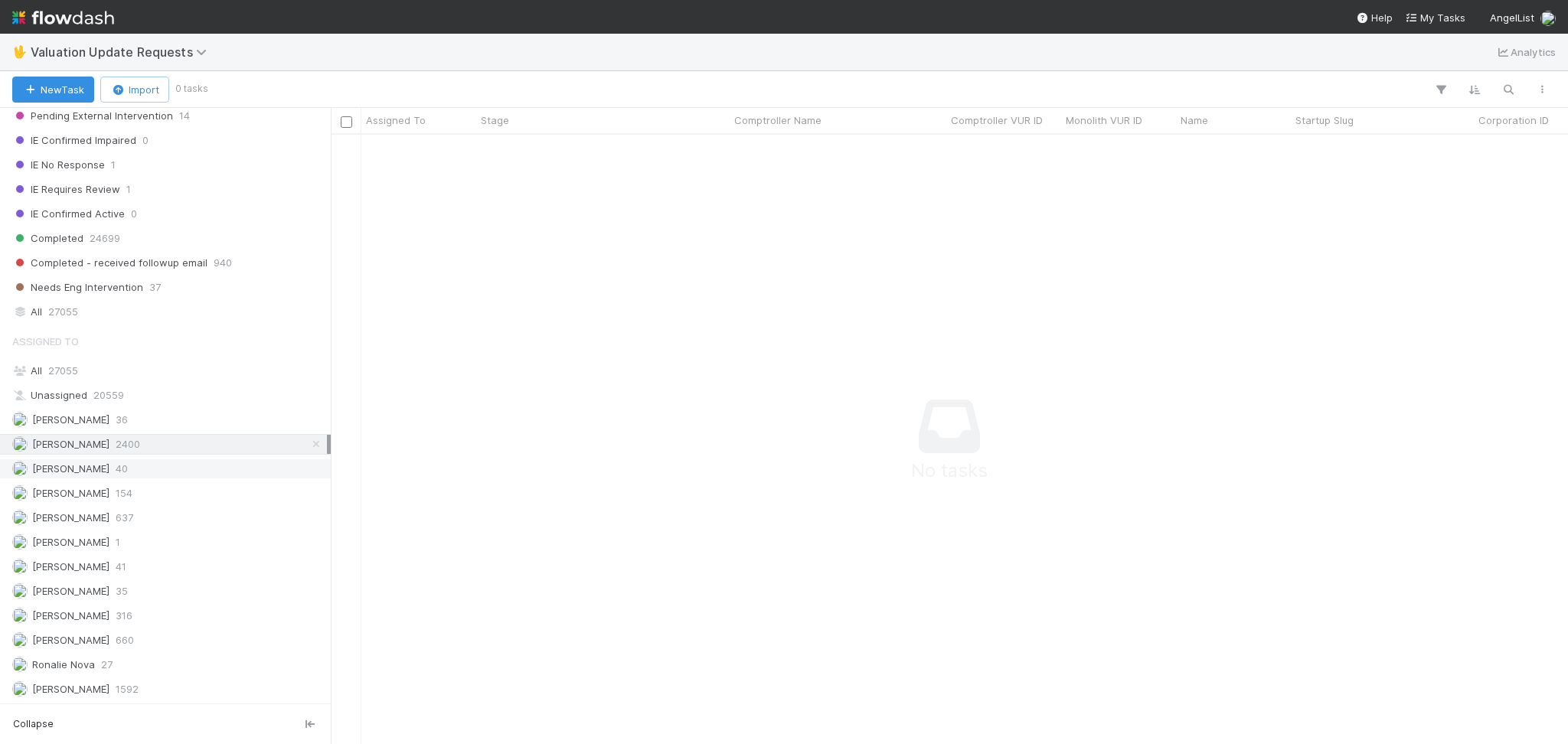
scroll to position [578, 1206]
click at [150, 516] on div "Karen Jane Salcedo 637" at bounding box center [169, 517] width 315 height 20
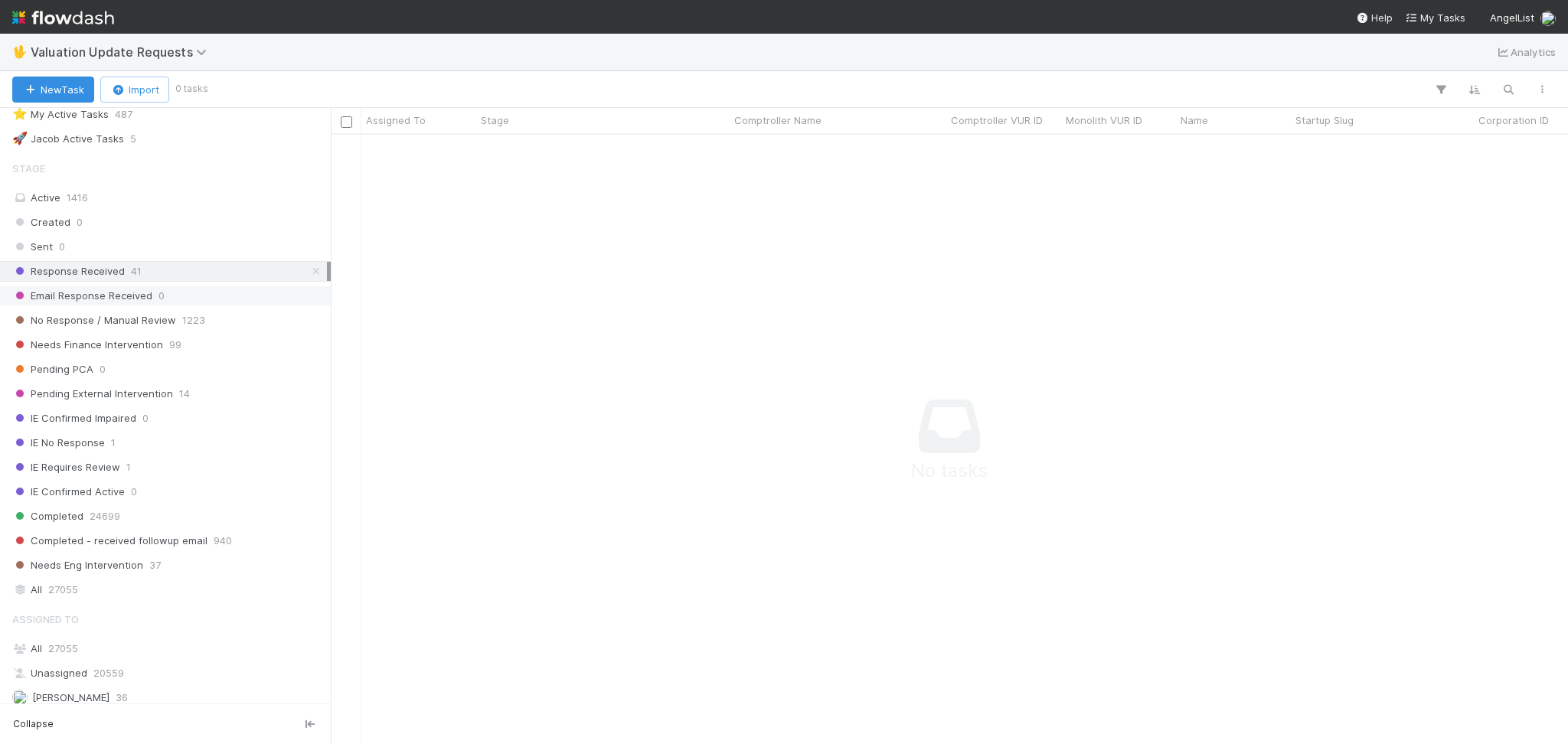
scroll to position [17, 0]
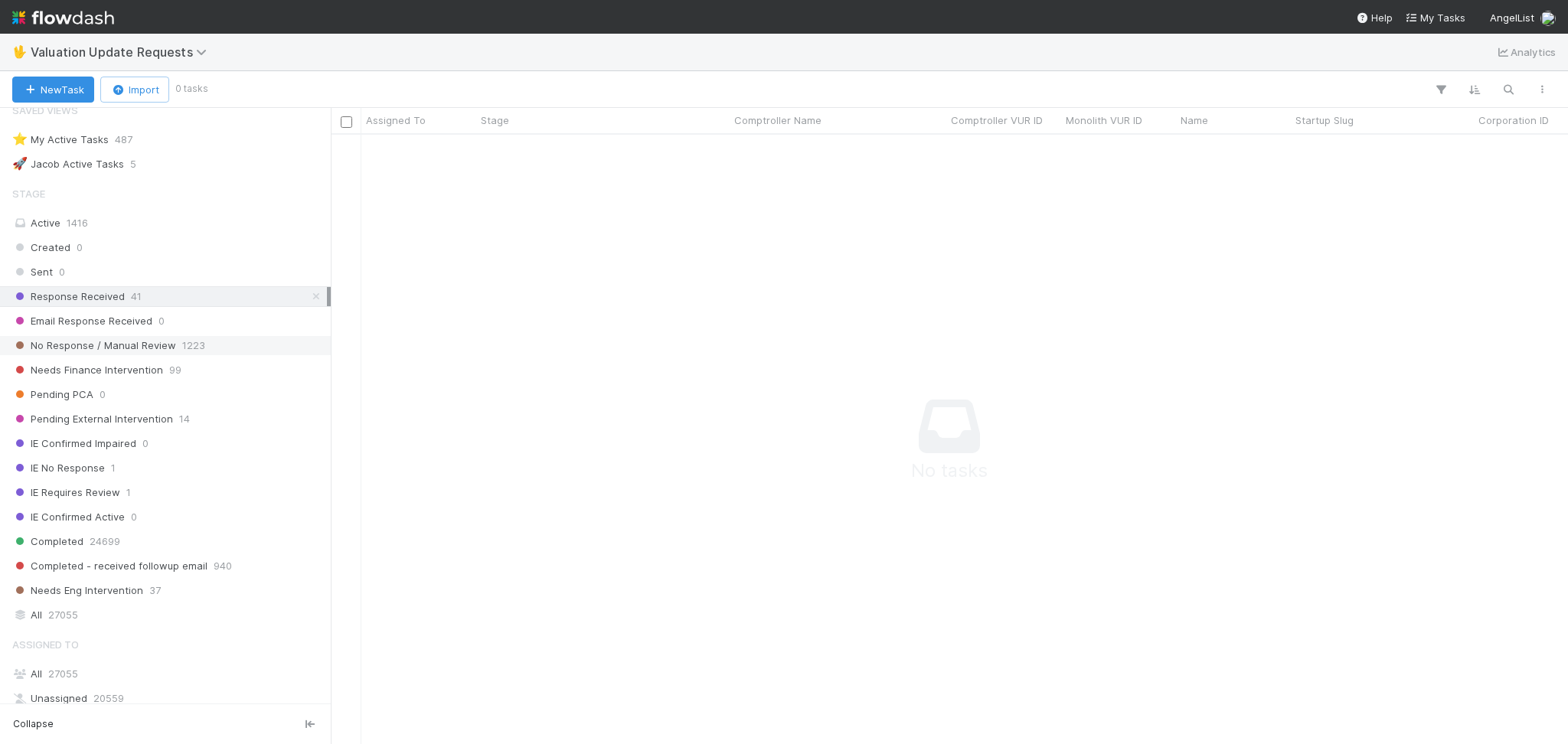
click at [206, 355] on div "No Response / Manual Review 1223" at bounding box center [169, 345] width 315 height 20
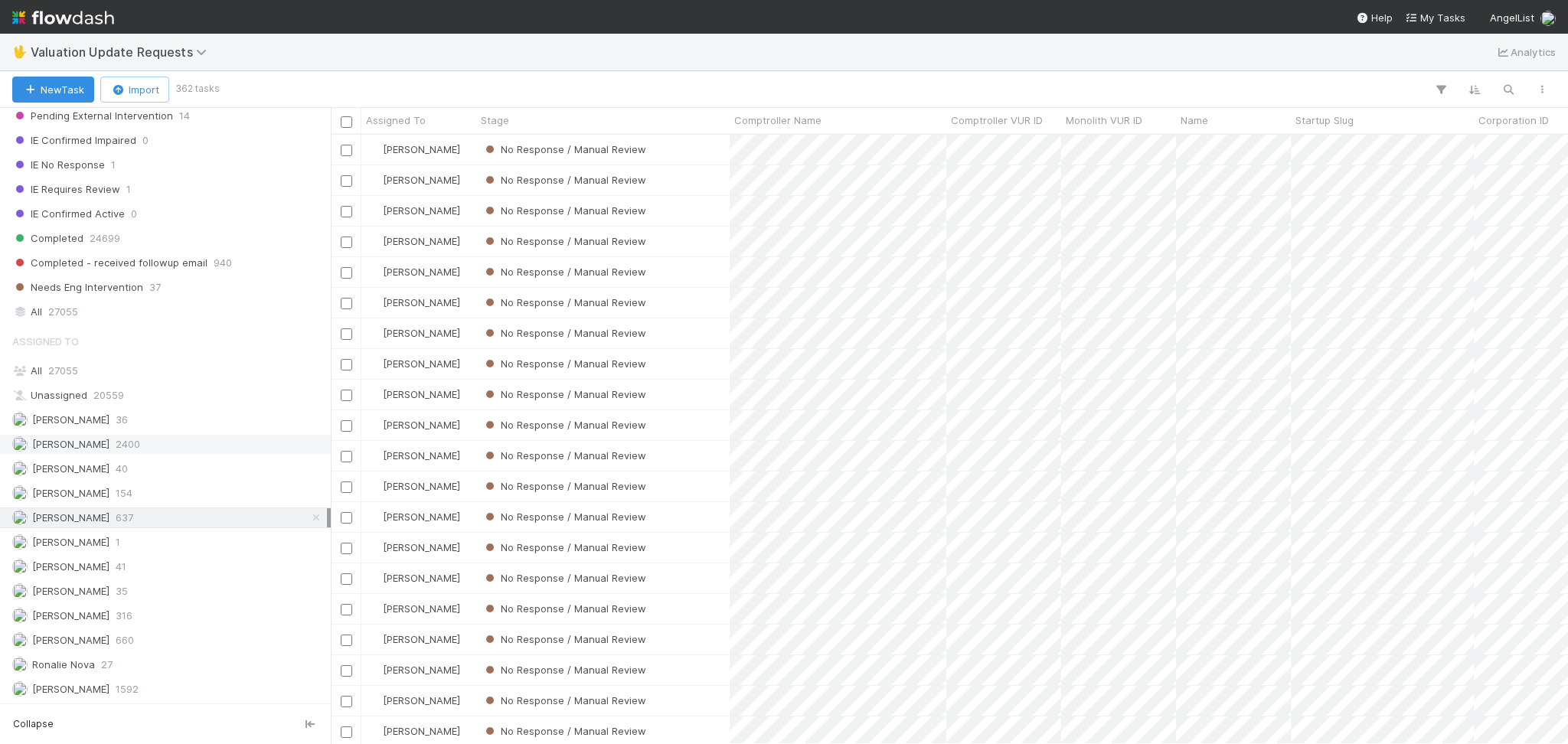
scroll to position [323, 0]
click at [188, 439] on div "Febbie Cervantes 2400" at bounding box center [169, 444] width 315 height 20
click at [701, 235] on div "No Response / Manual Review" at bounding box center [603, 242] width 253 height 30
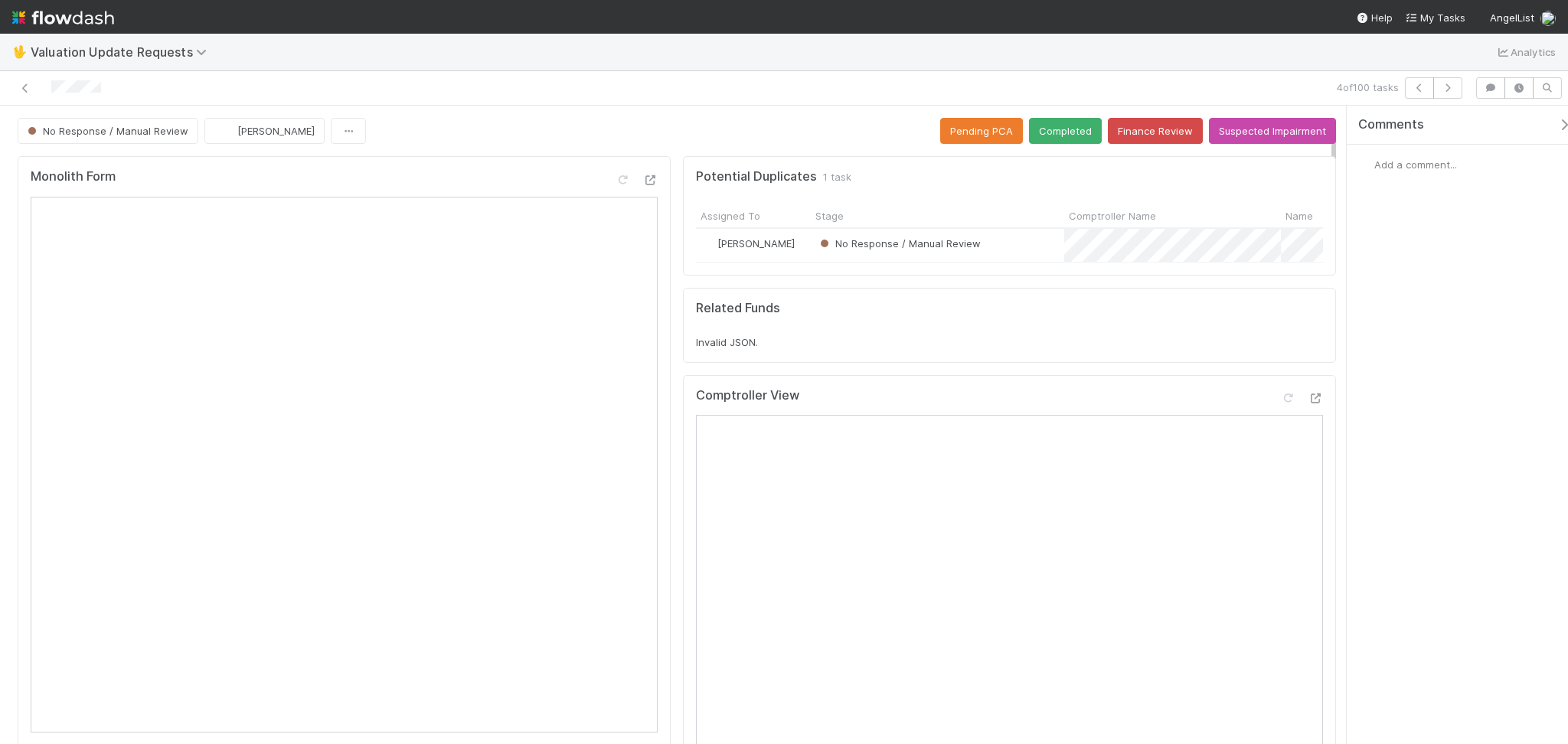
scroll to position [204, 0]
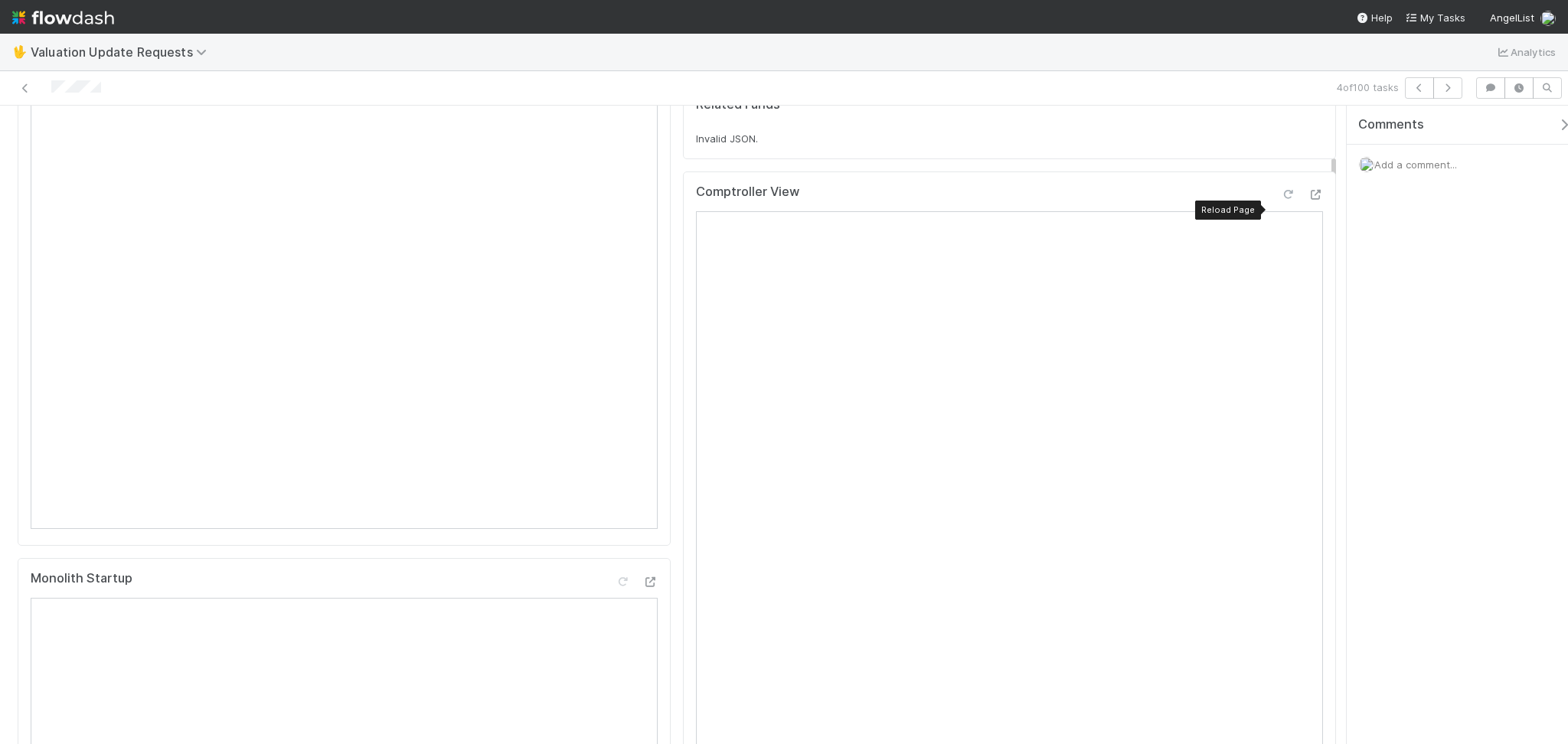
click at [1280, 200] on icon at bounding box center [1288, 194] width 15 height 10
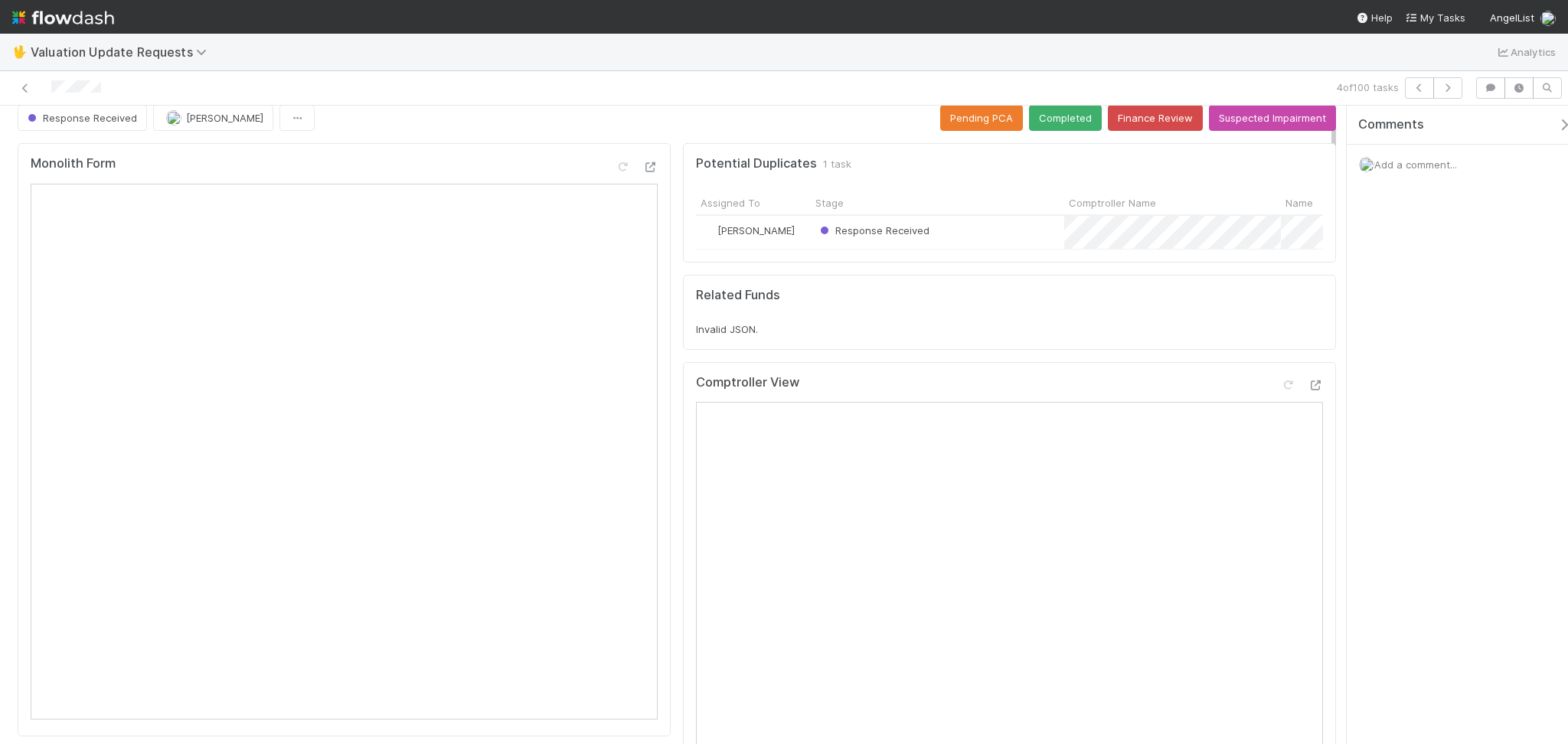
scroll to position [0, 0]
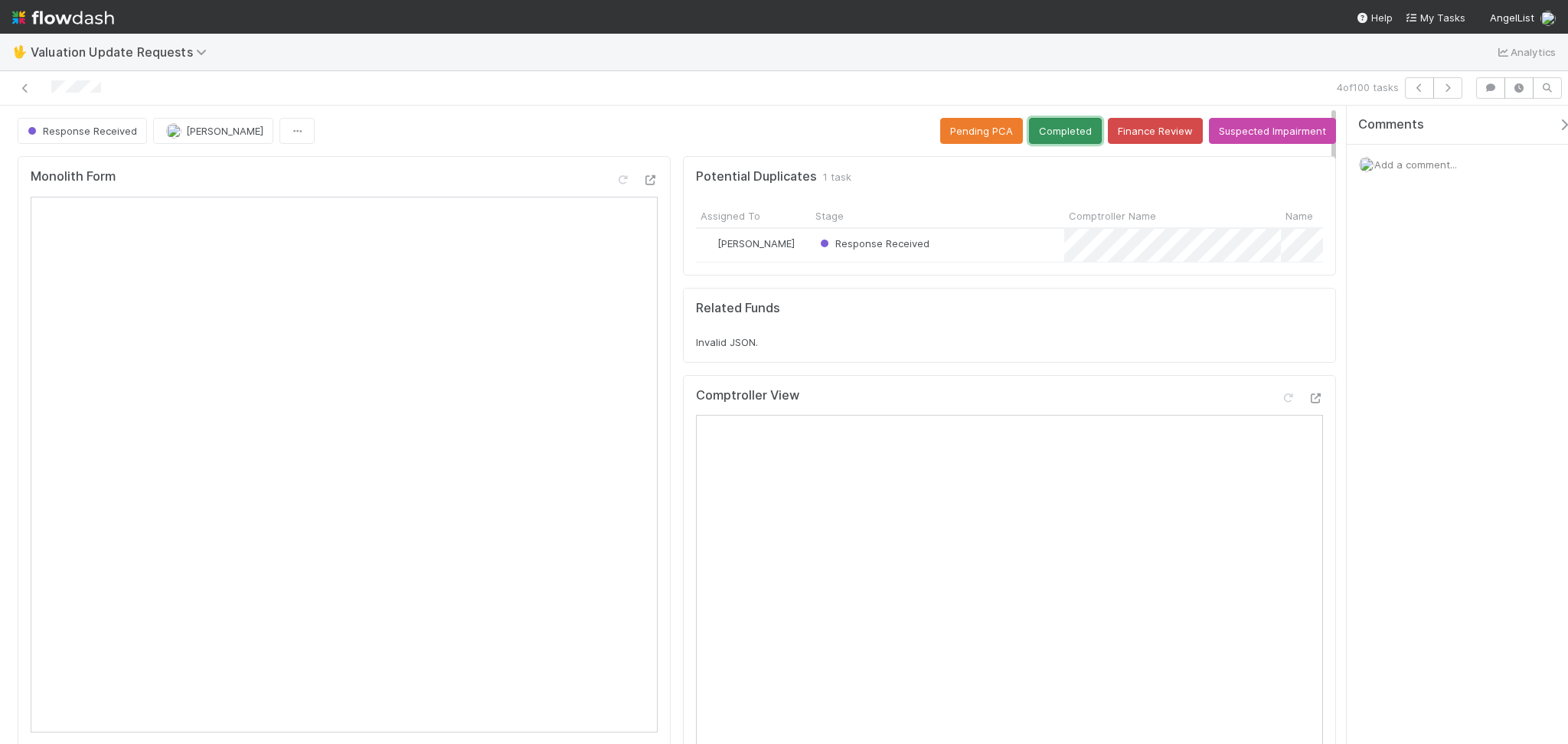
click at [1052, 134] on button "Completed" at bounding box center [1065, 131] width 73 height 26
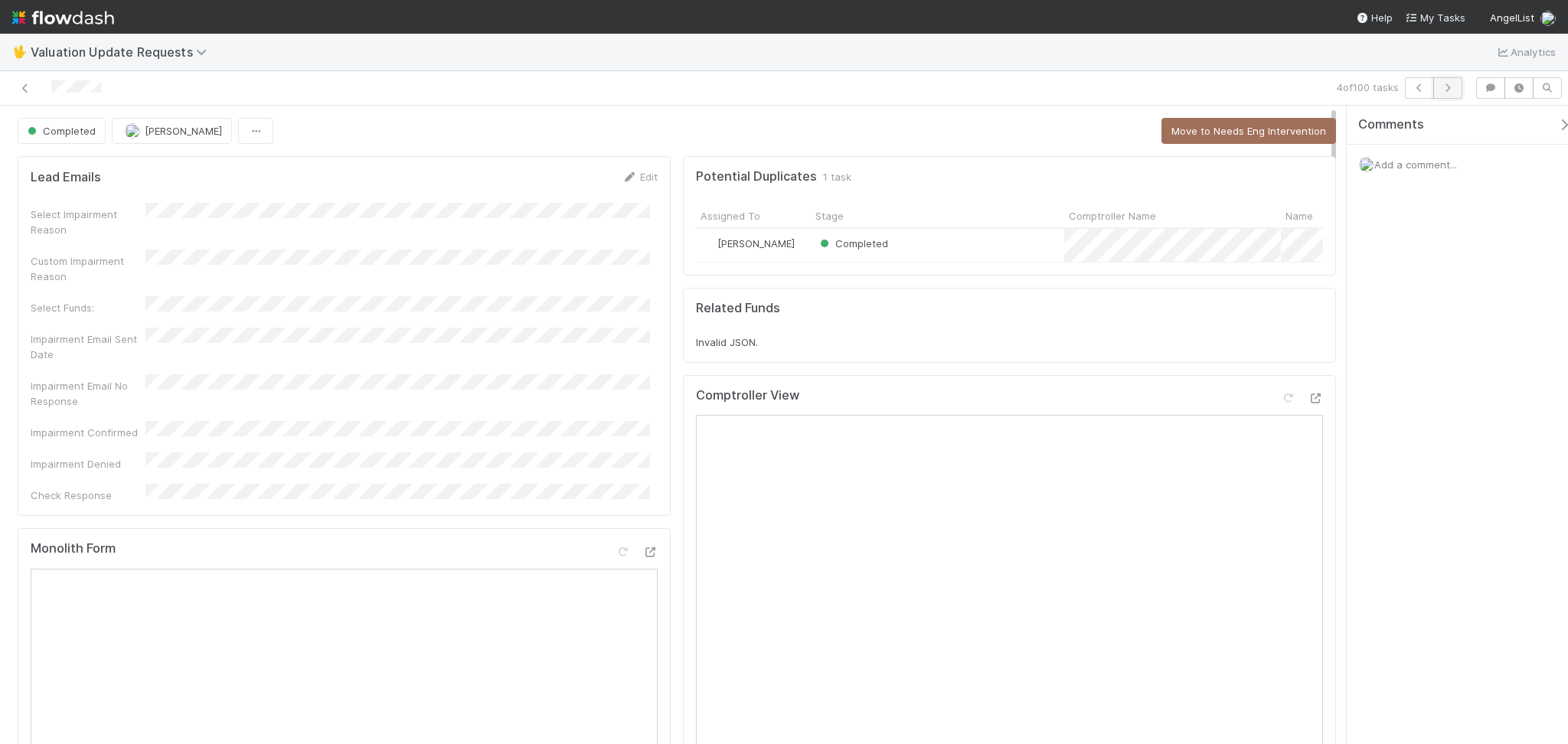
click at [1456, 93] on button "button" at bounding box center [1448, 87] width 29 height 21
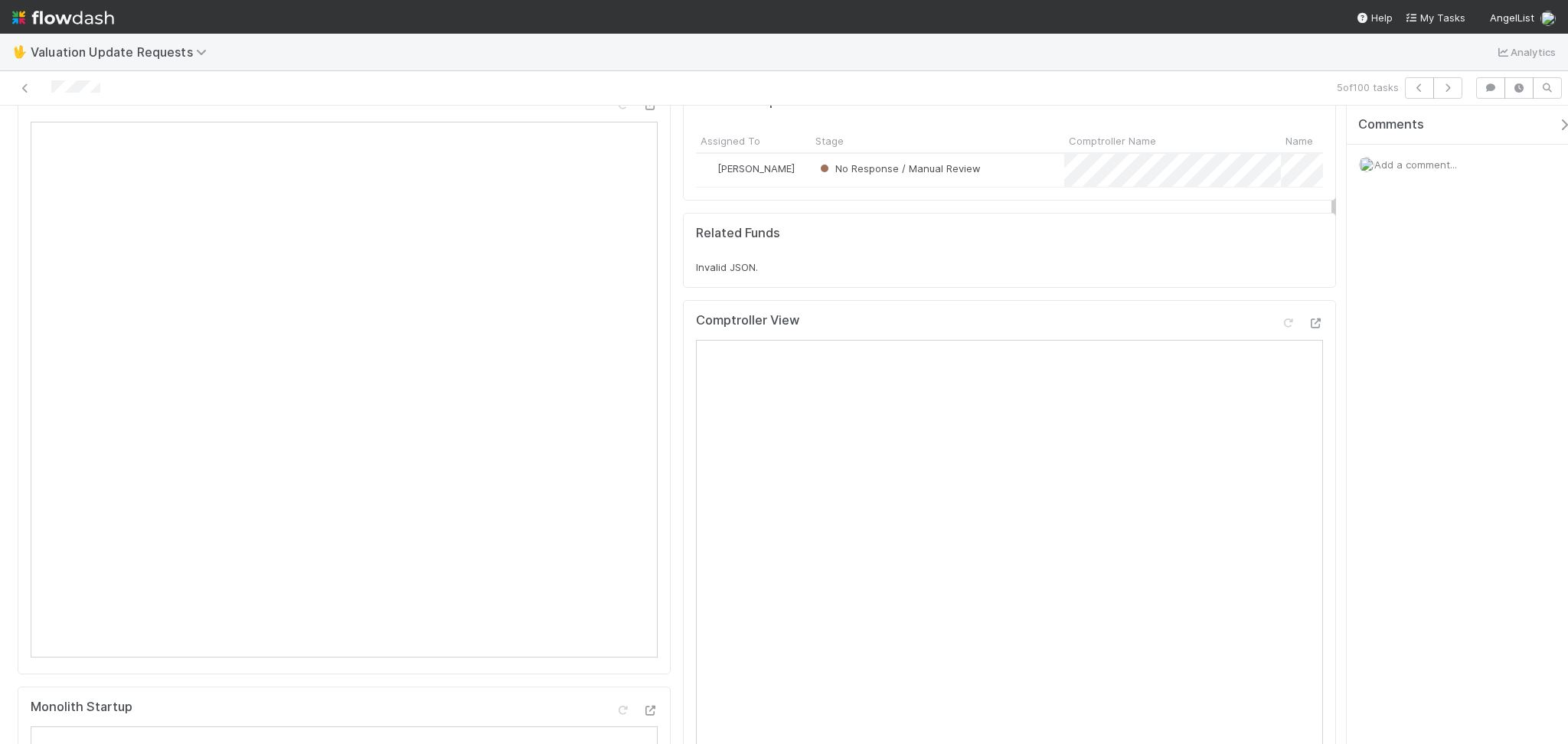
scroll to position [101, 0]
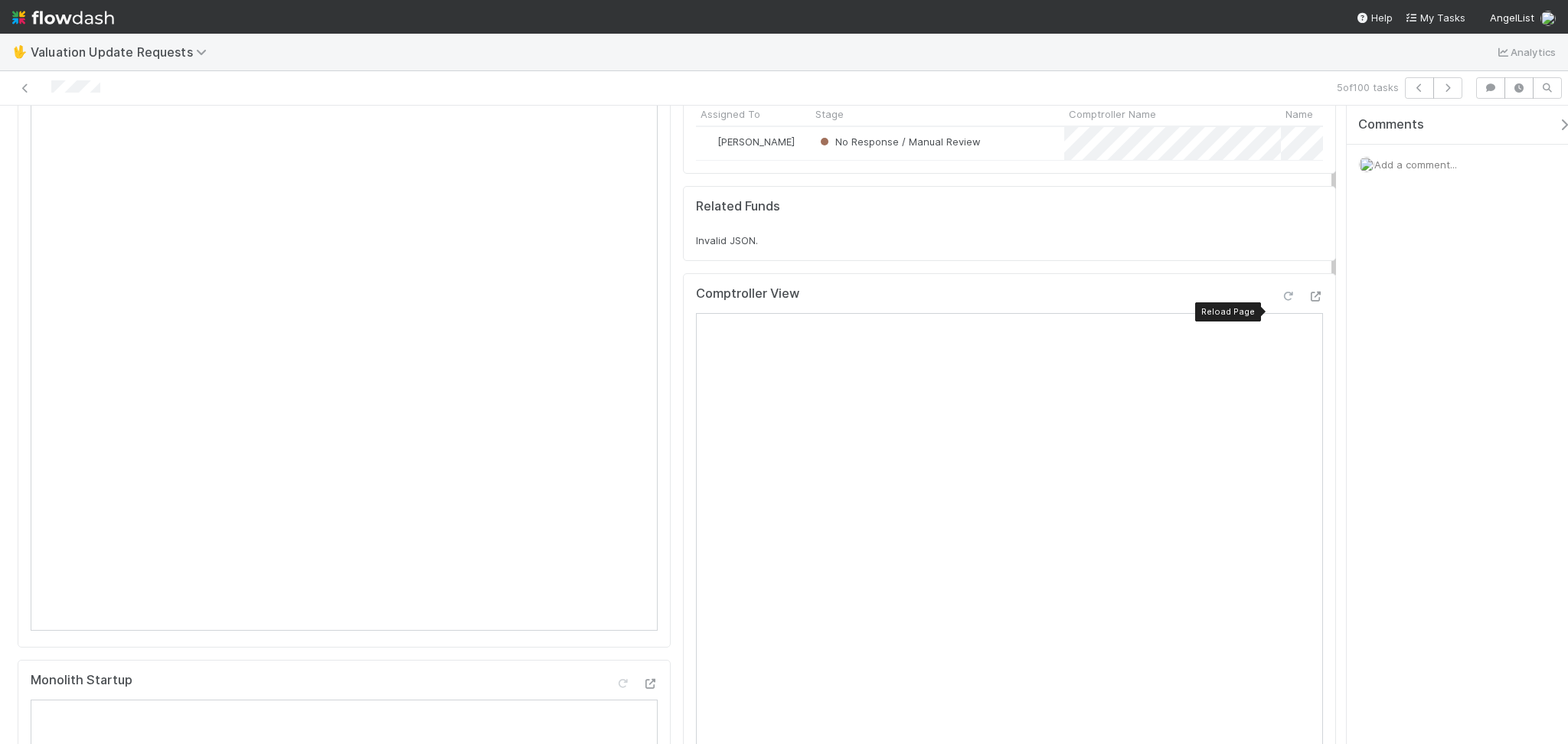
click at [1280, 303] on div at bounding box center [1288, 296] width 15 height 15
click at [1280, 301] on icon at bounding box center [1288, 297] width 15 height 10
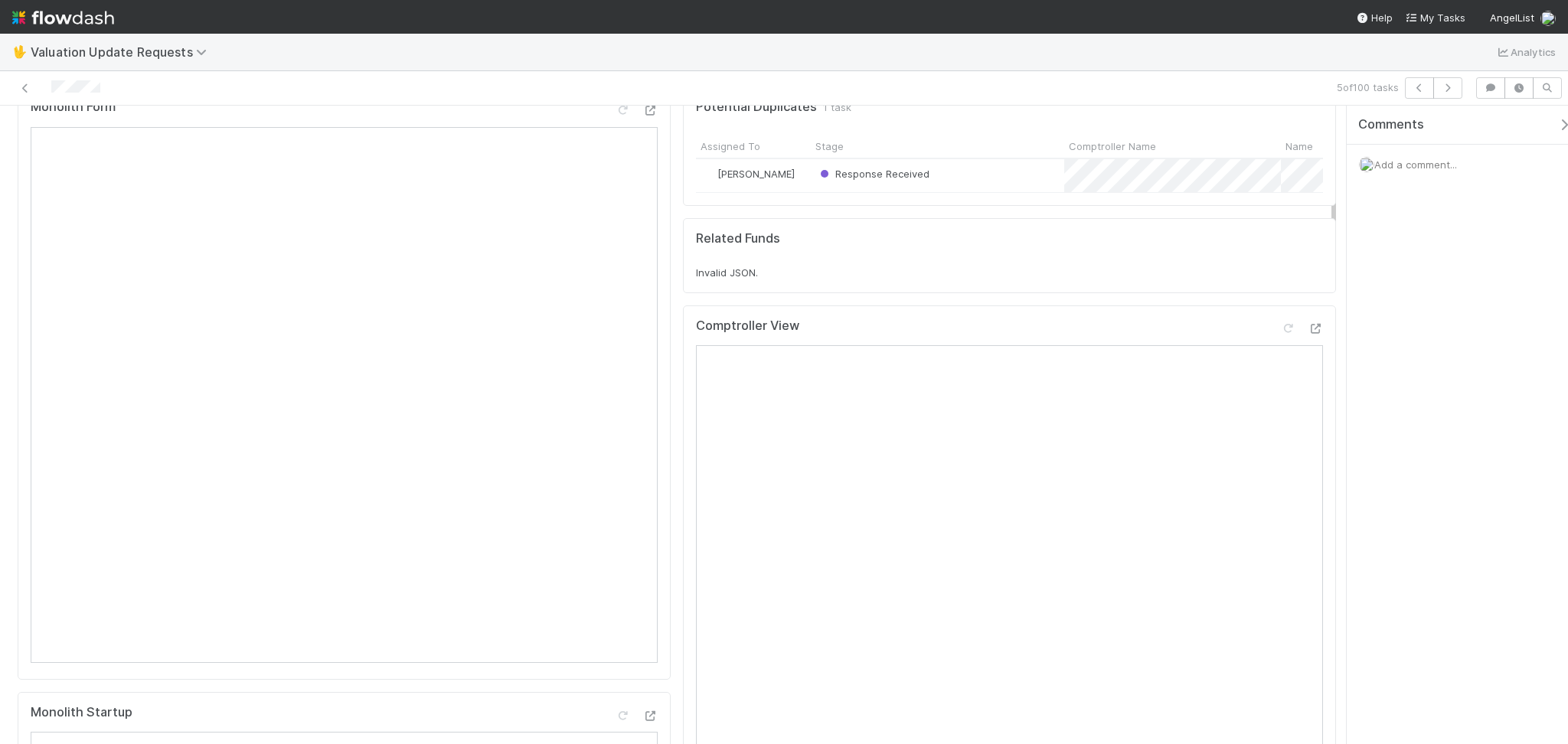
scroll to position [0, 0]
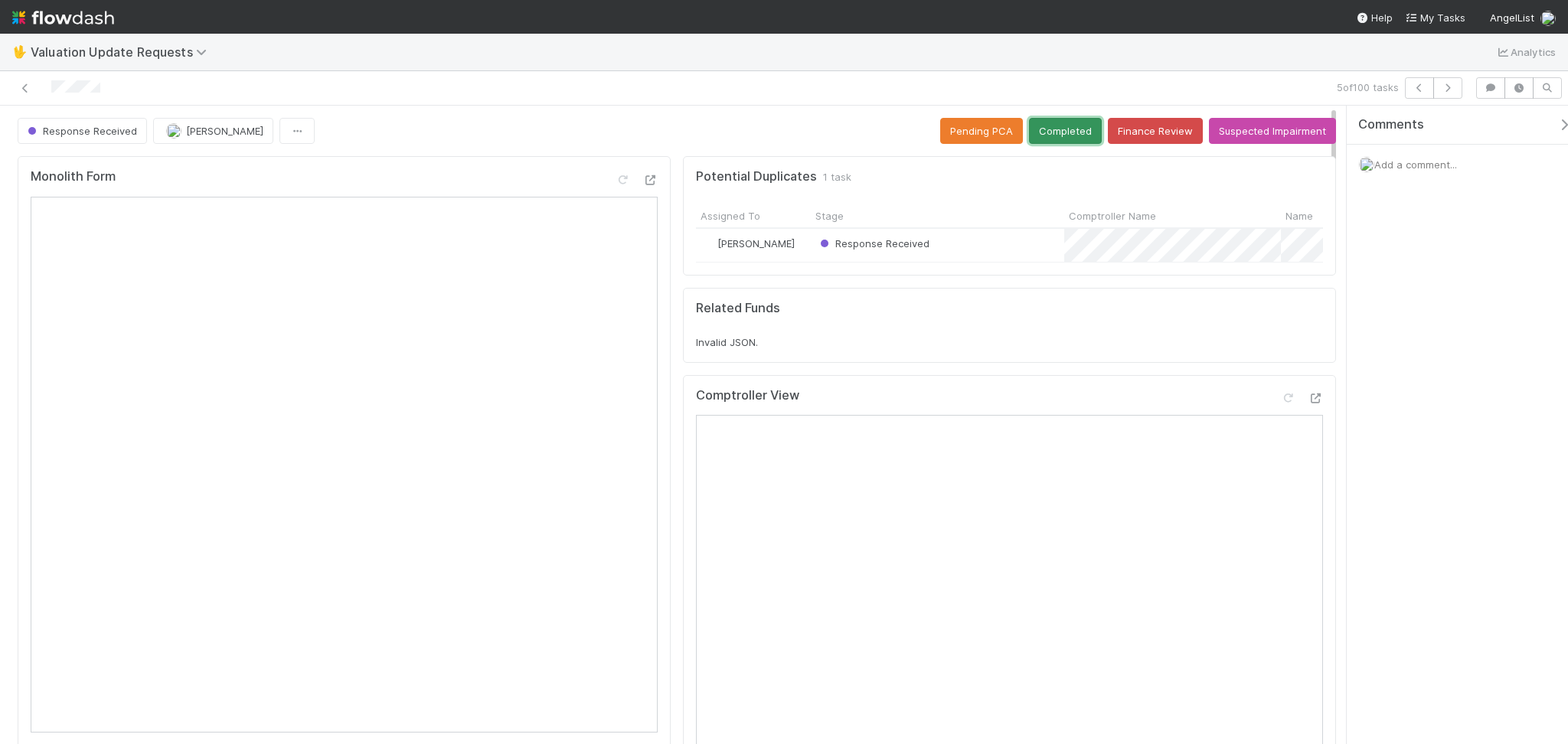
click at [1033, 125] on button "Completed" at bounding box center [1065, 131] width 73 height 26
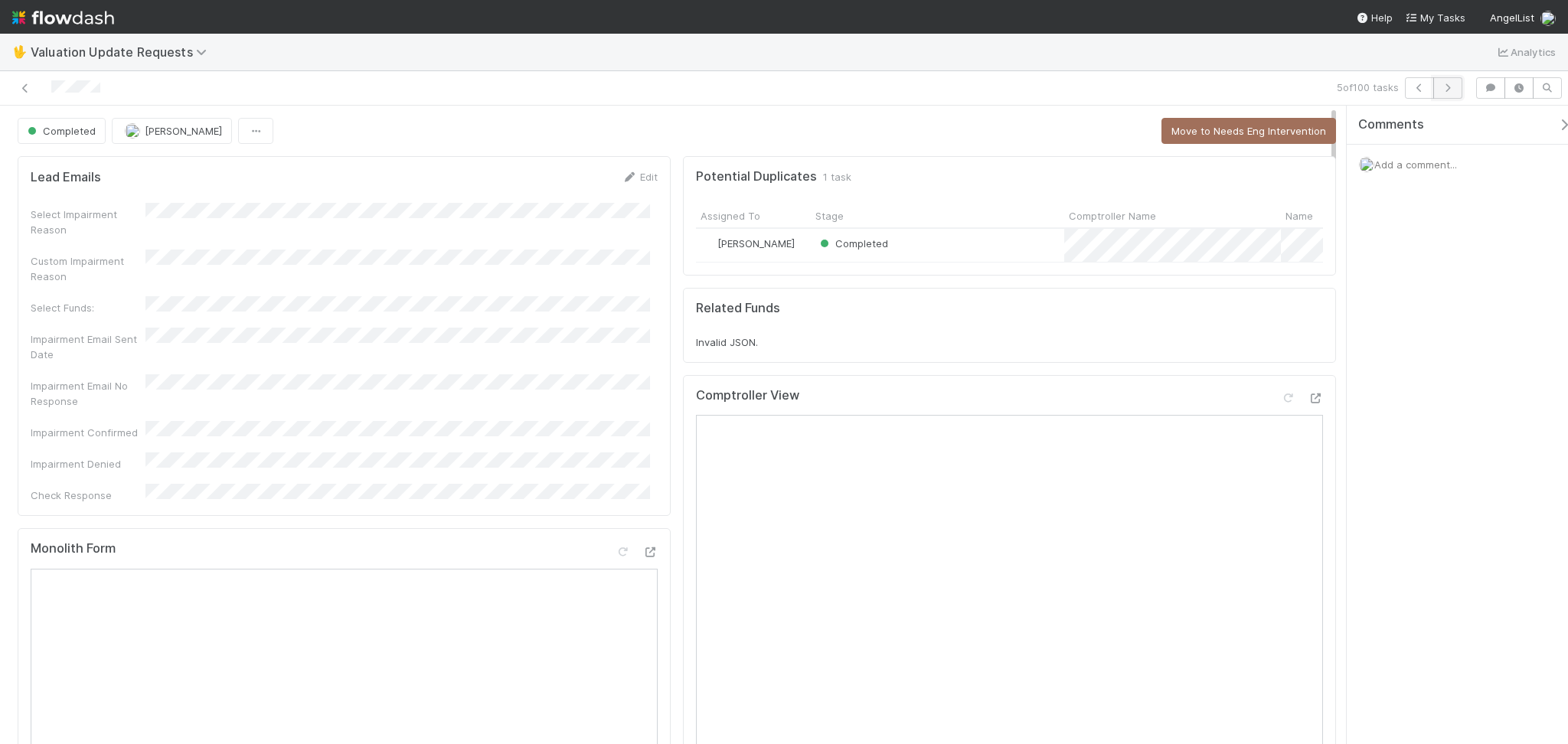
click at [1442, 85] on icon "button" at bounding box center [1448, 88] width 15 height 9
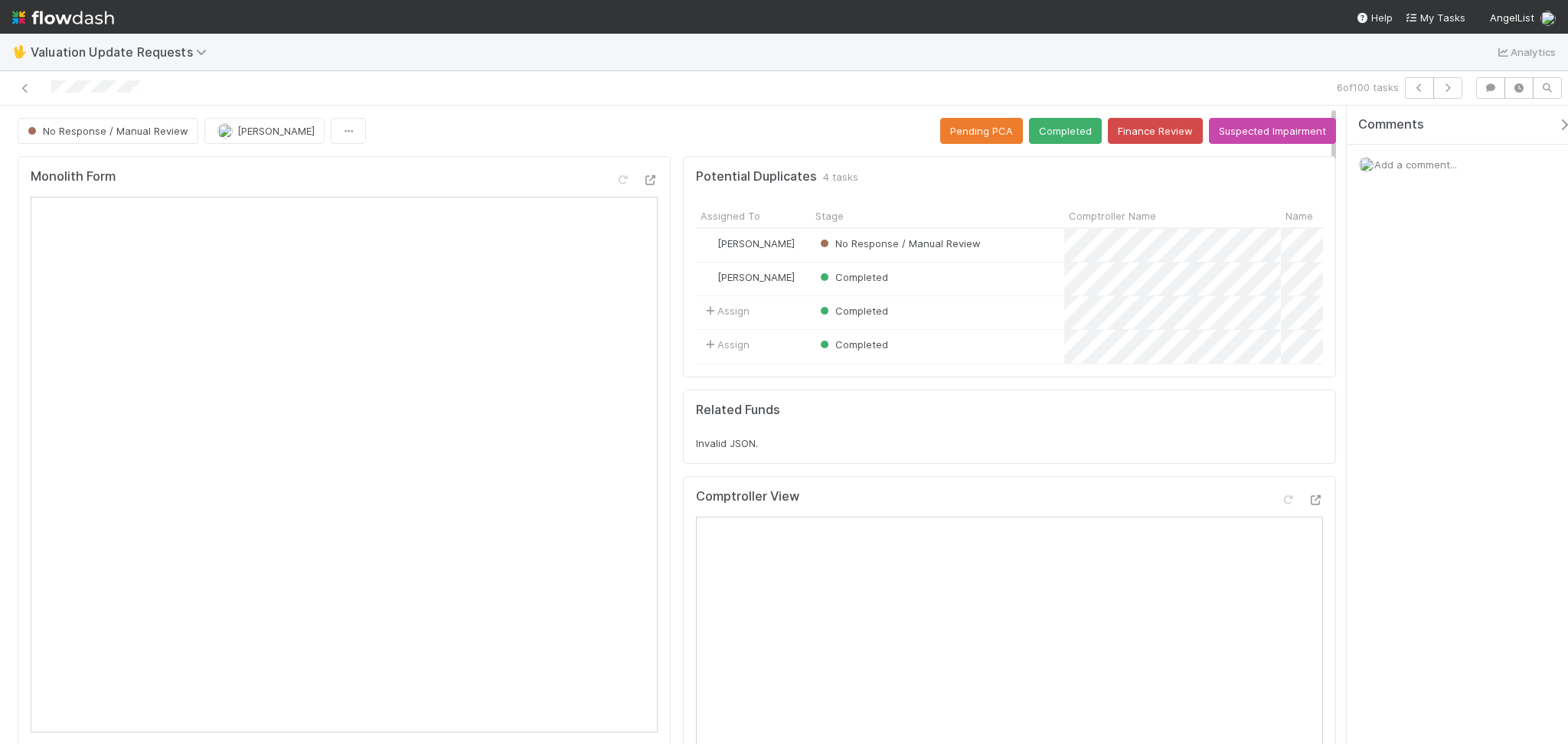
click at [333, 86] on div at bounding box center [373, 87] width 734 height 21
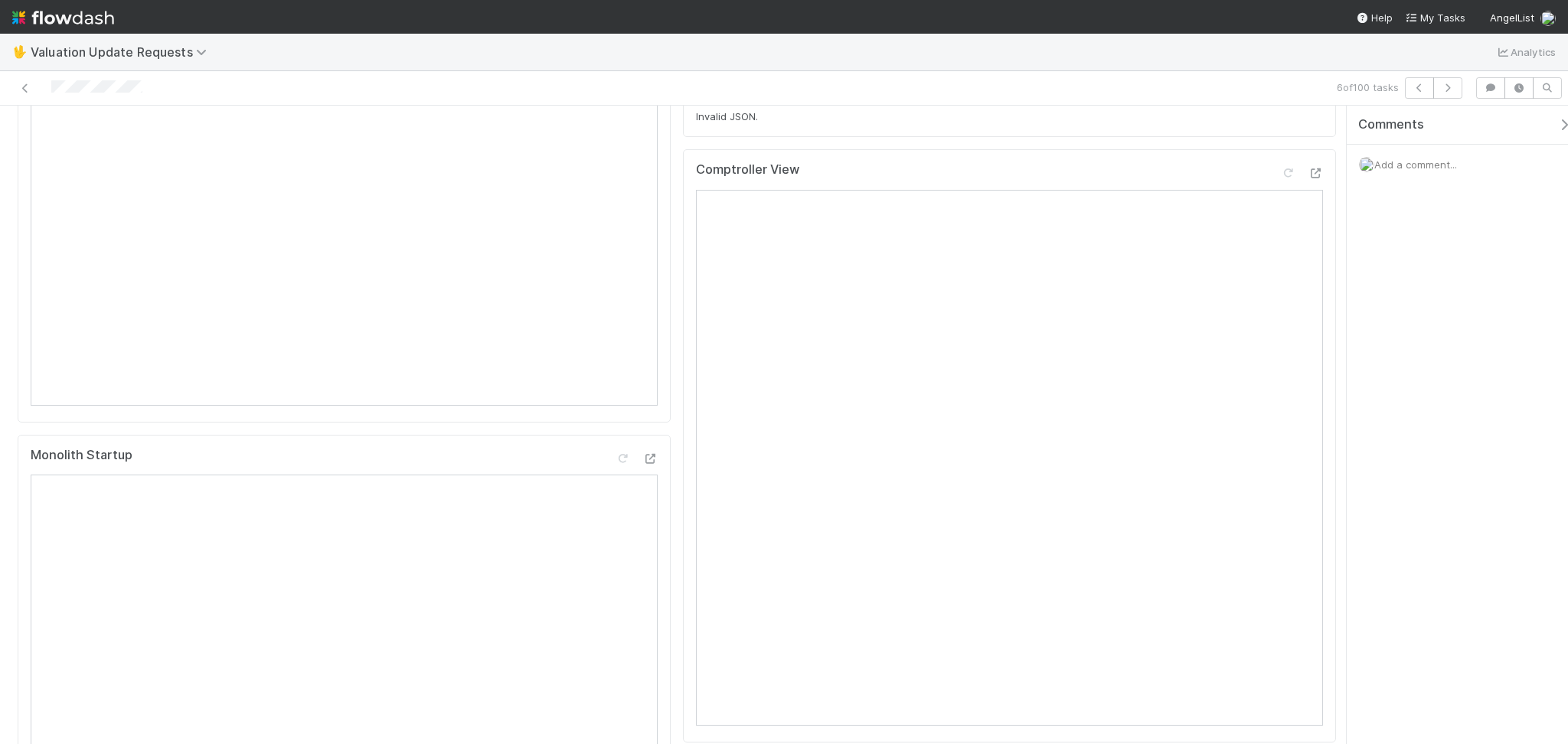
scroll to position [306, 0]
click at [1280, 199] on icon at bounding box center [1288, 193] width 15 height 10
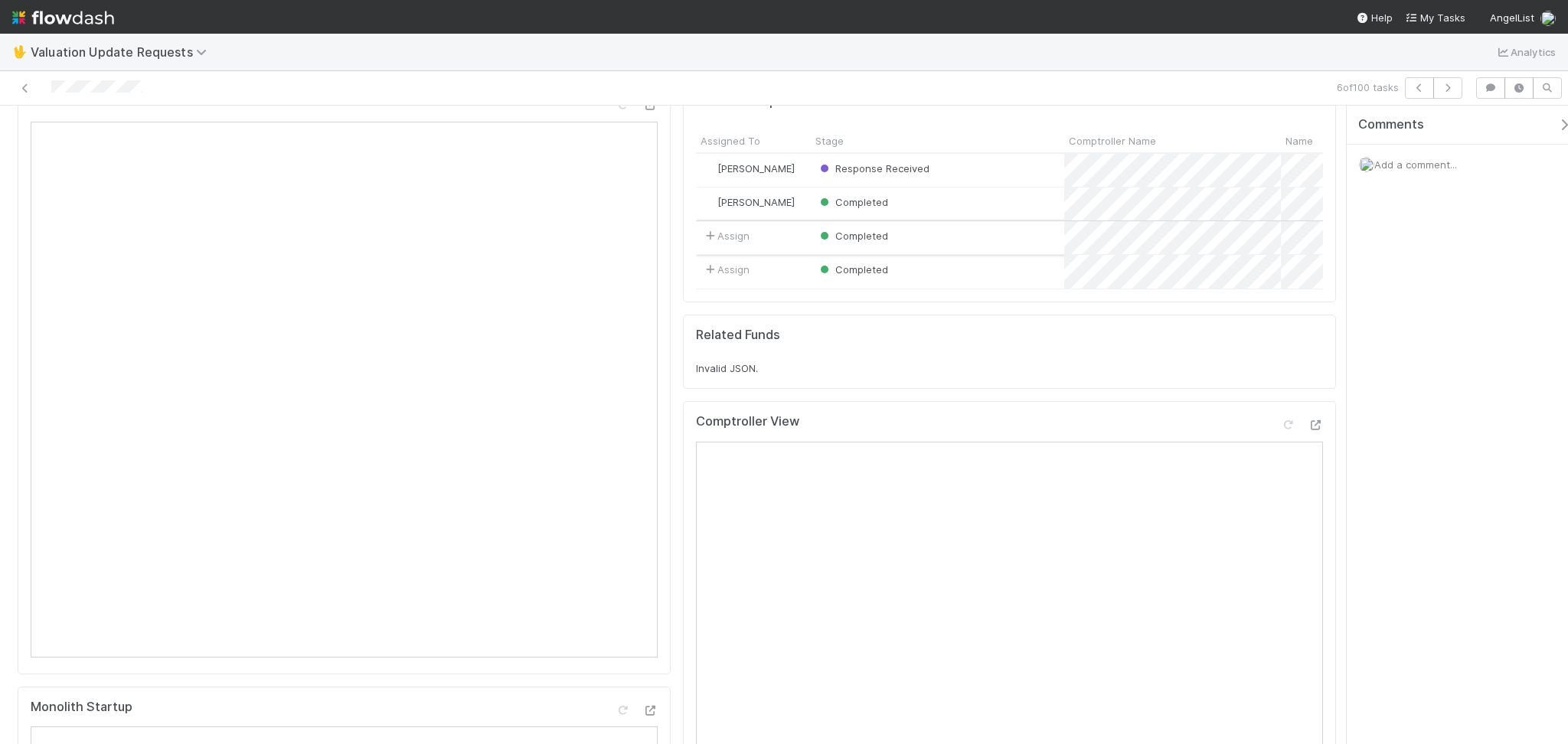
scroll to position [0, 0]
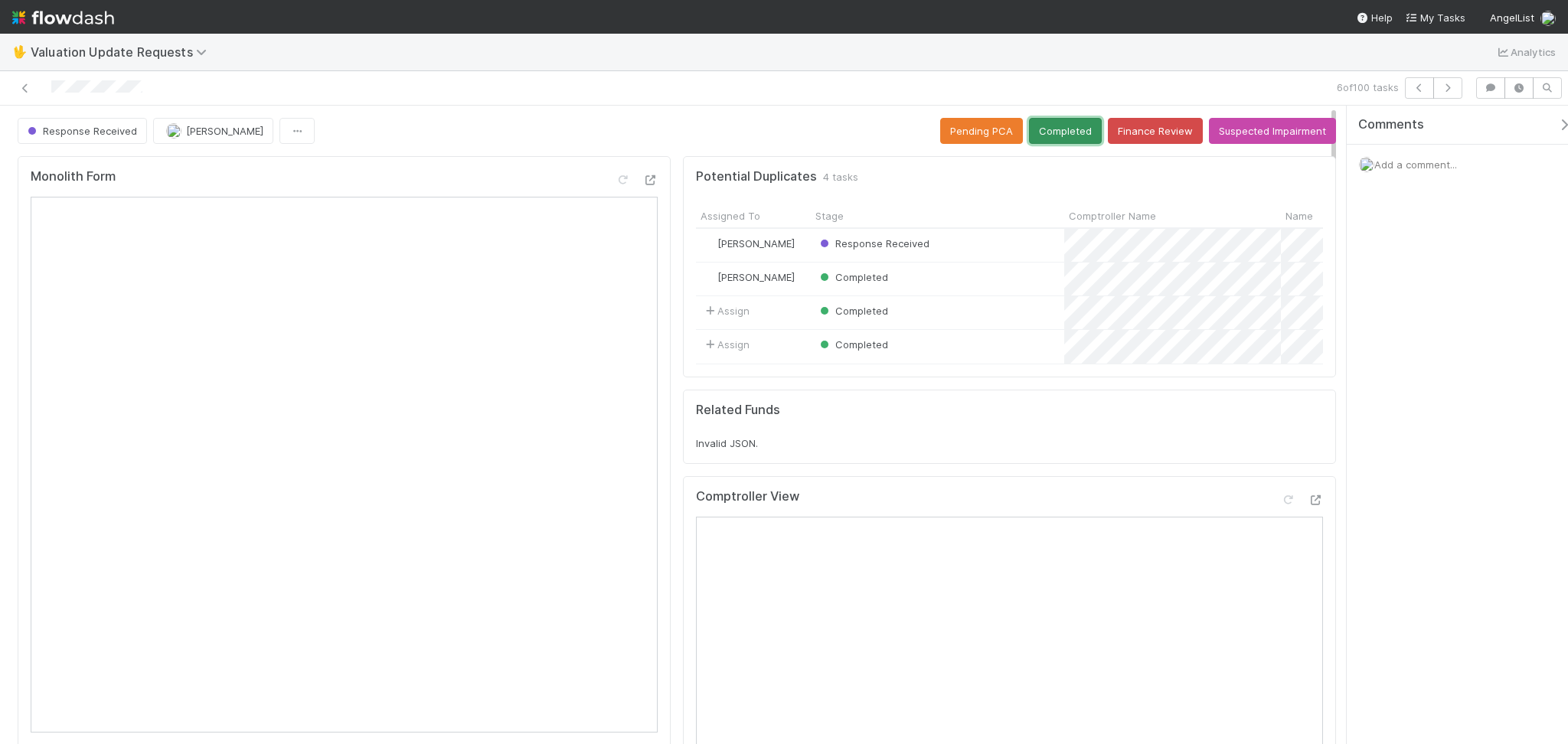
click at [1064, 127] on button "Completed" at bounding box center [1065, 131] width 73 height 26
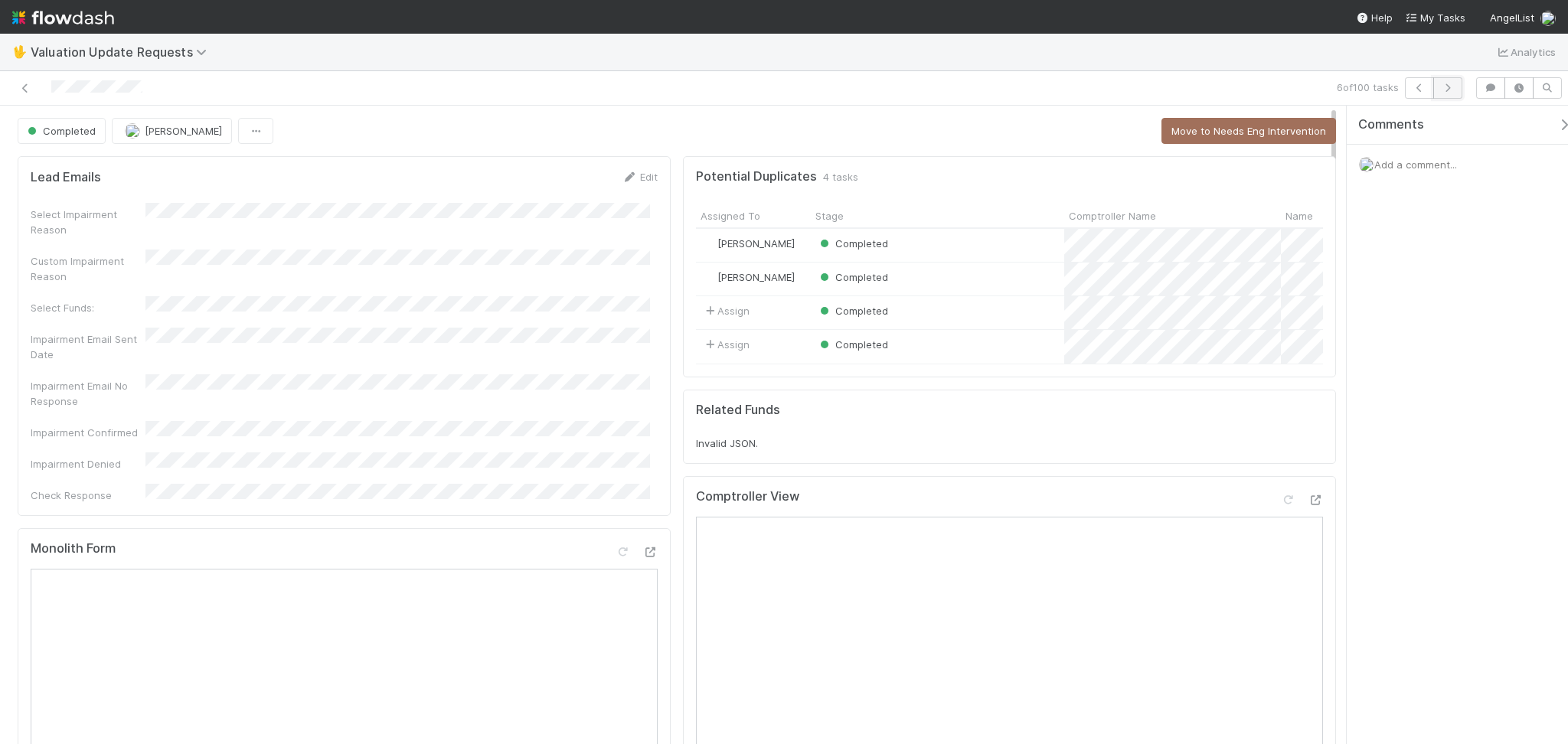
click at [1454, 84] on icon "button" at bounding box center [1448, 88] width 15 height 9
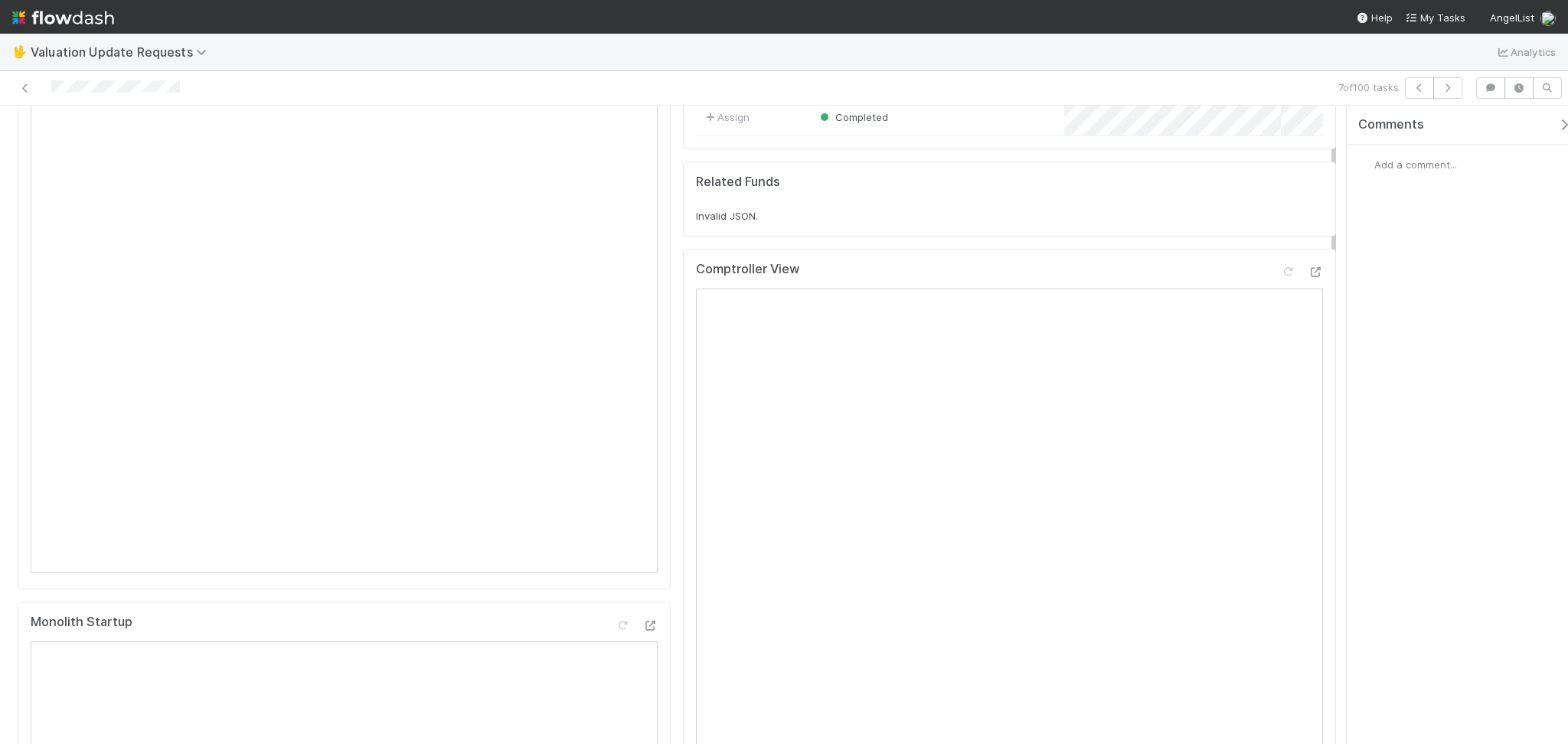
scroll to position [101, 0]
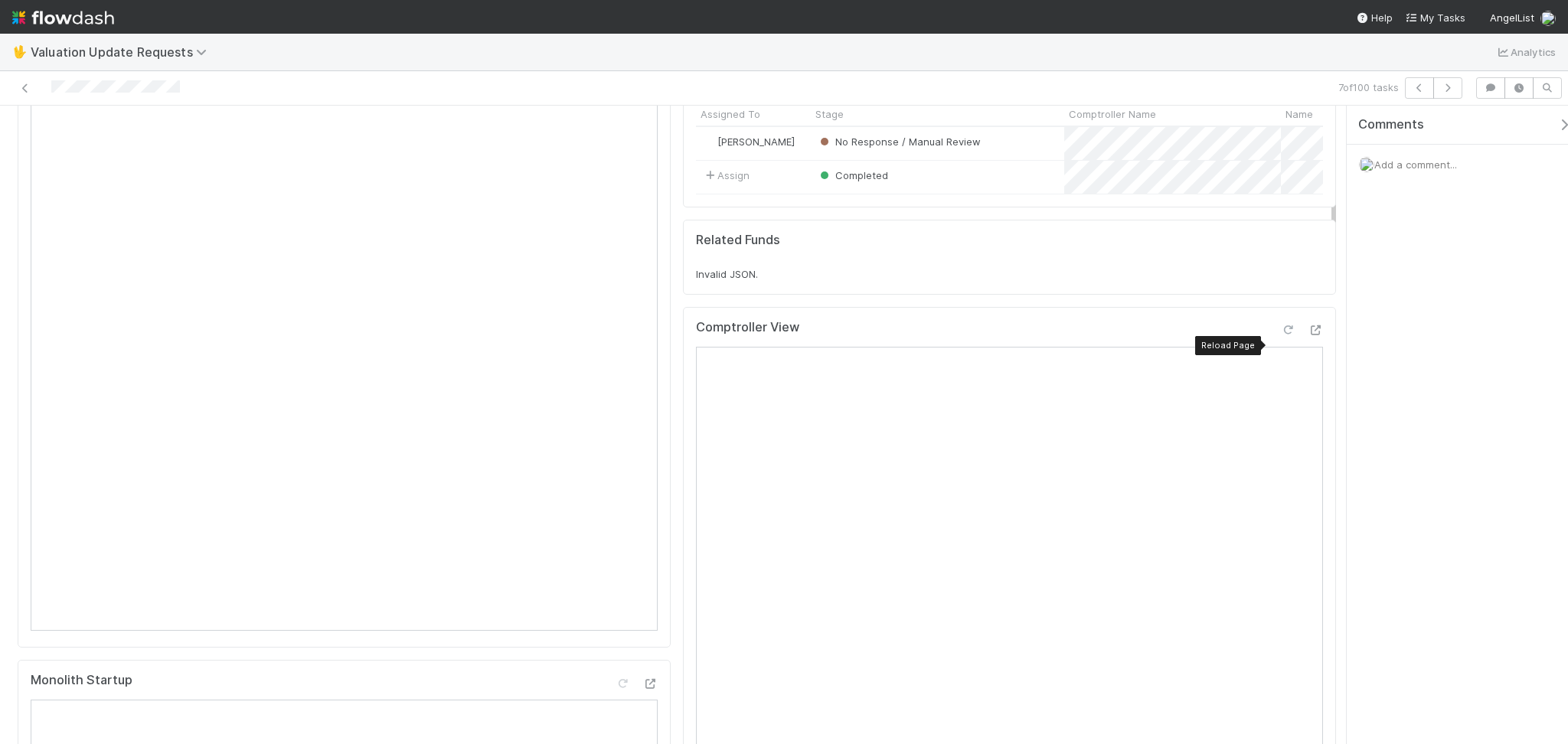
click at [1280, 335] on icon at bounding box center [1288, 330] width 15 height 10
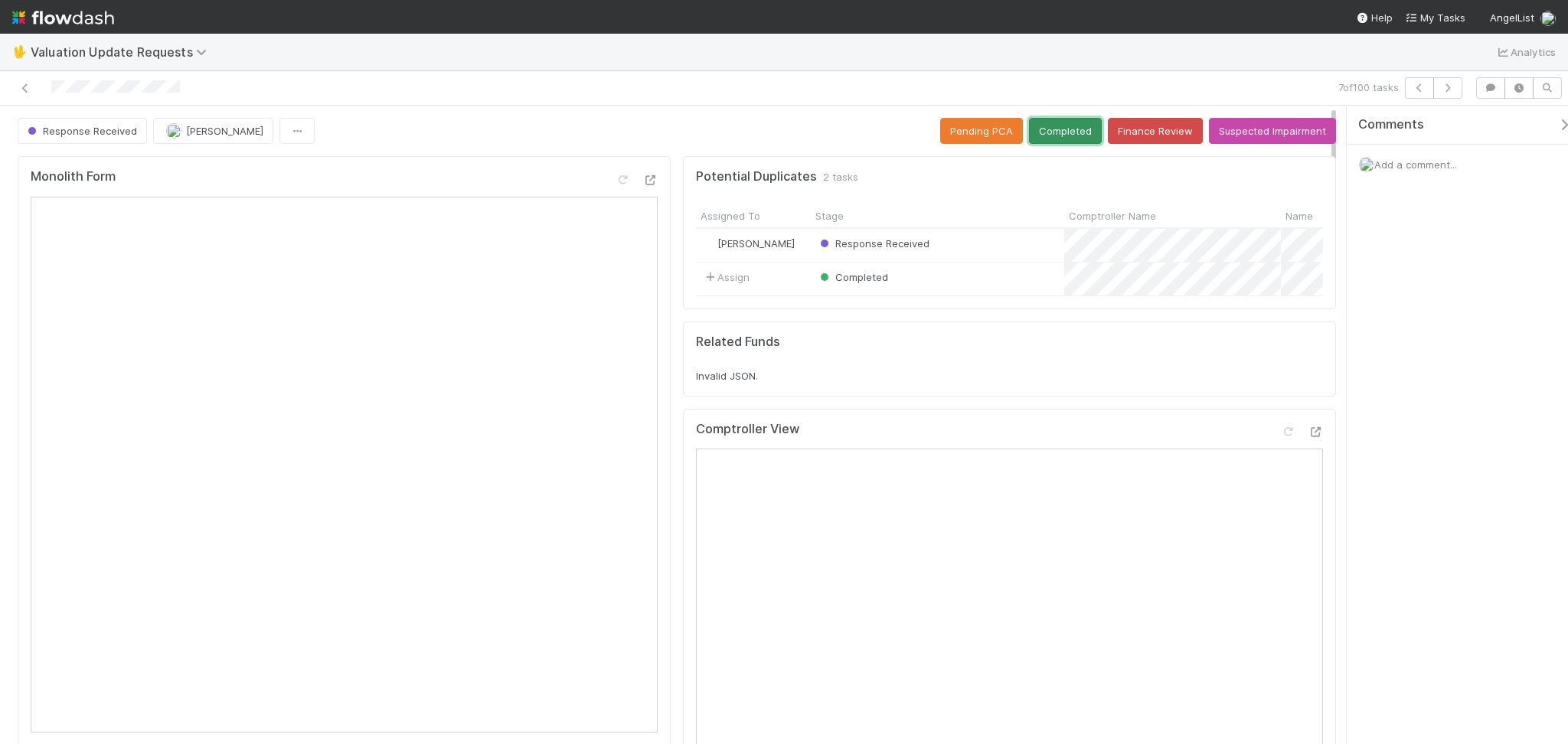
click at [1036, 137] on button "Completed" at bounding box center [1065, 131] width 73 height 26
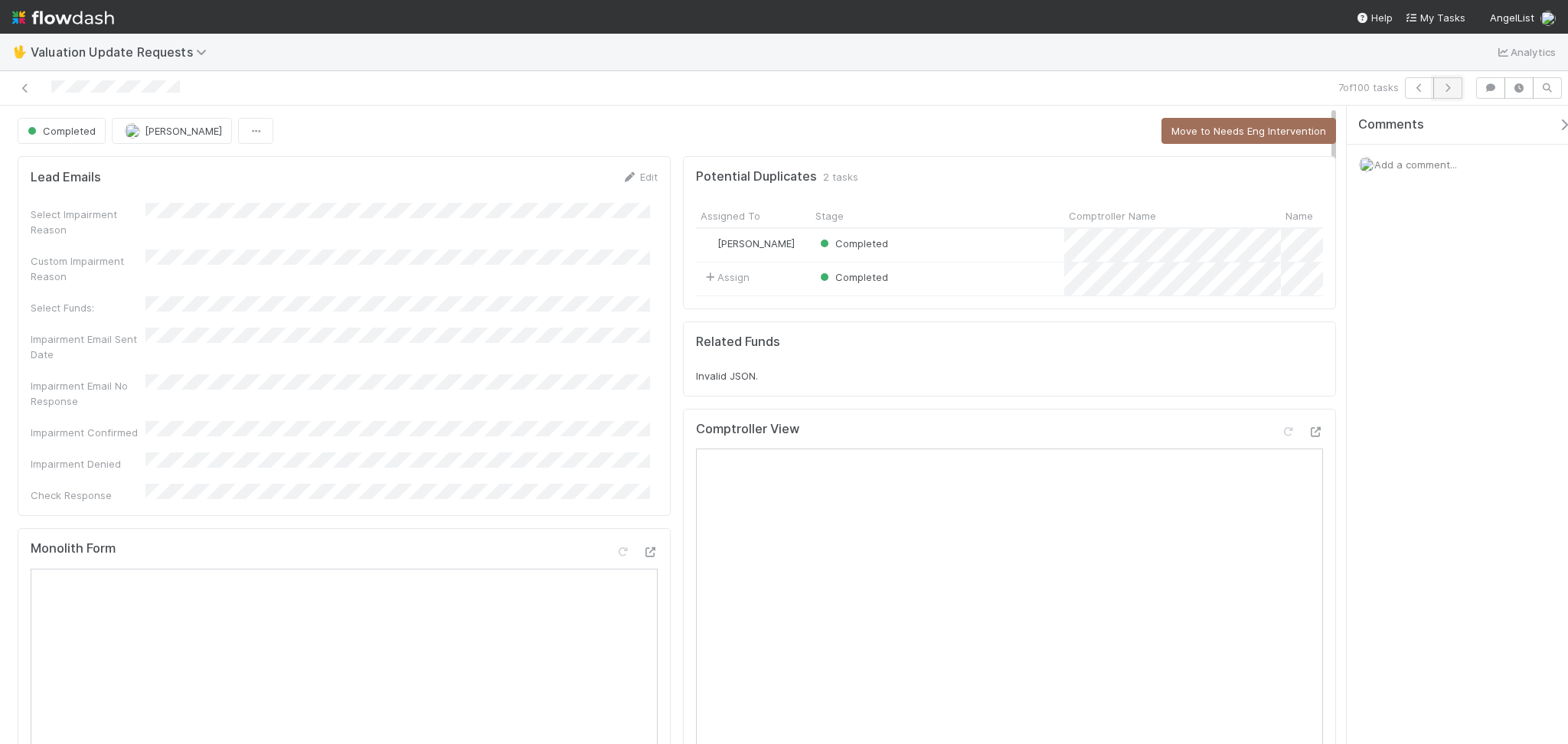
click at [1449, 85] on icon "button" at bounding box center [1448, 88] width 15 height 9
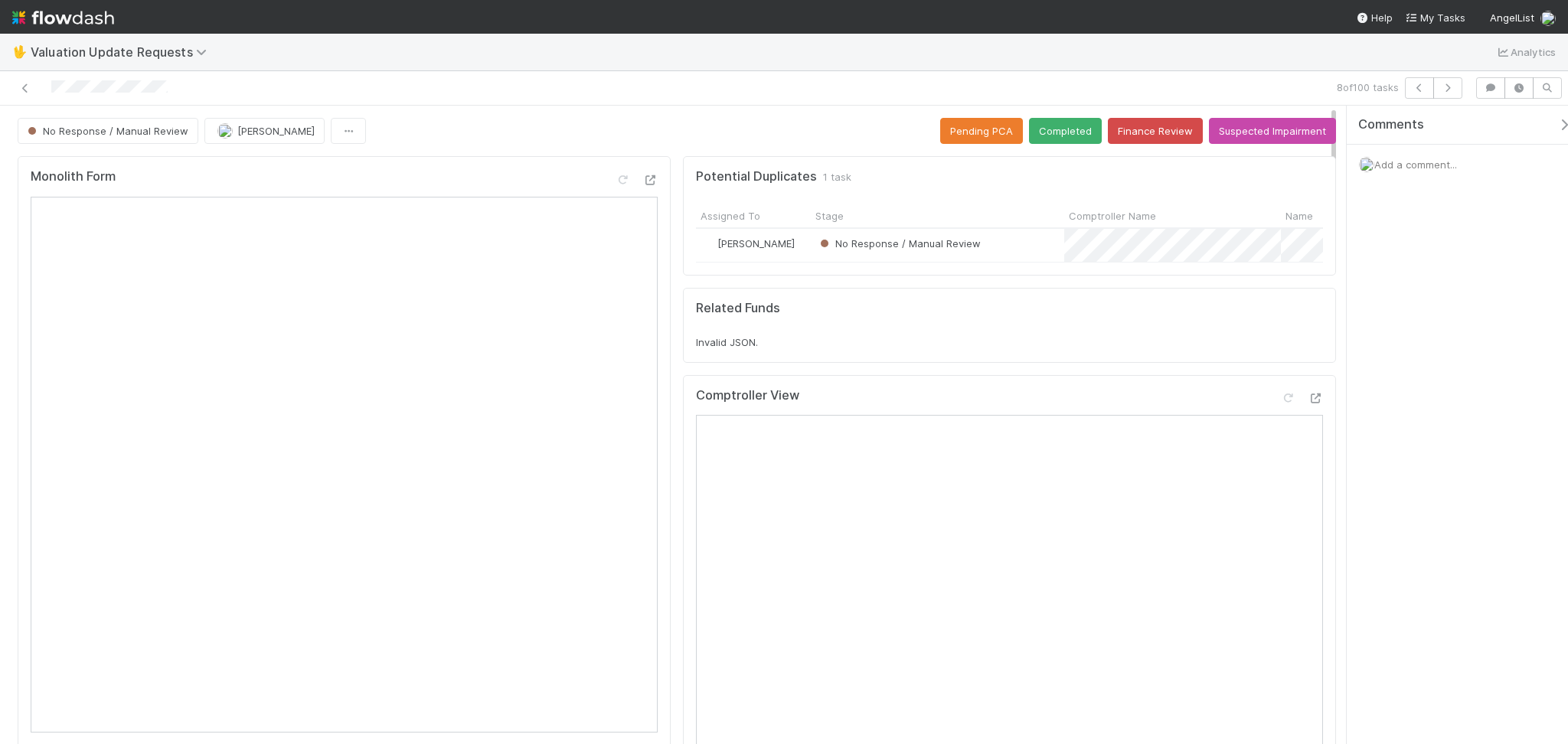
click at [321, 75] on div "8 of 100 tasks" at bounding box center [784, 88] width 1568 height 34
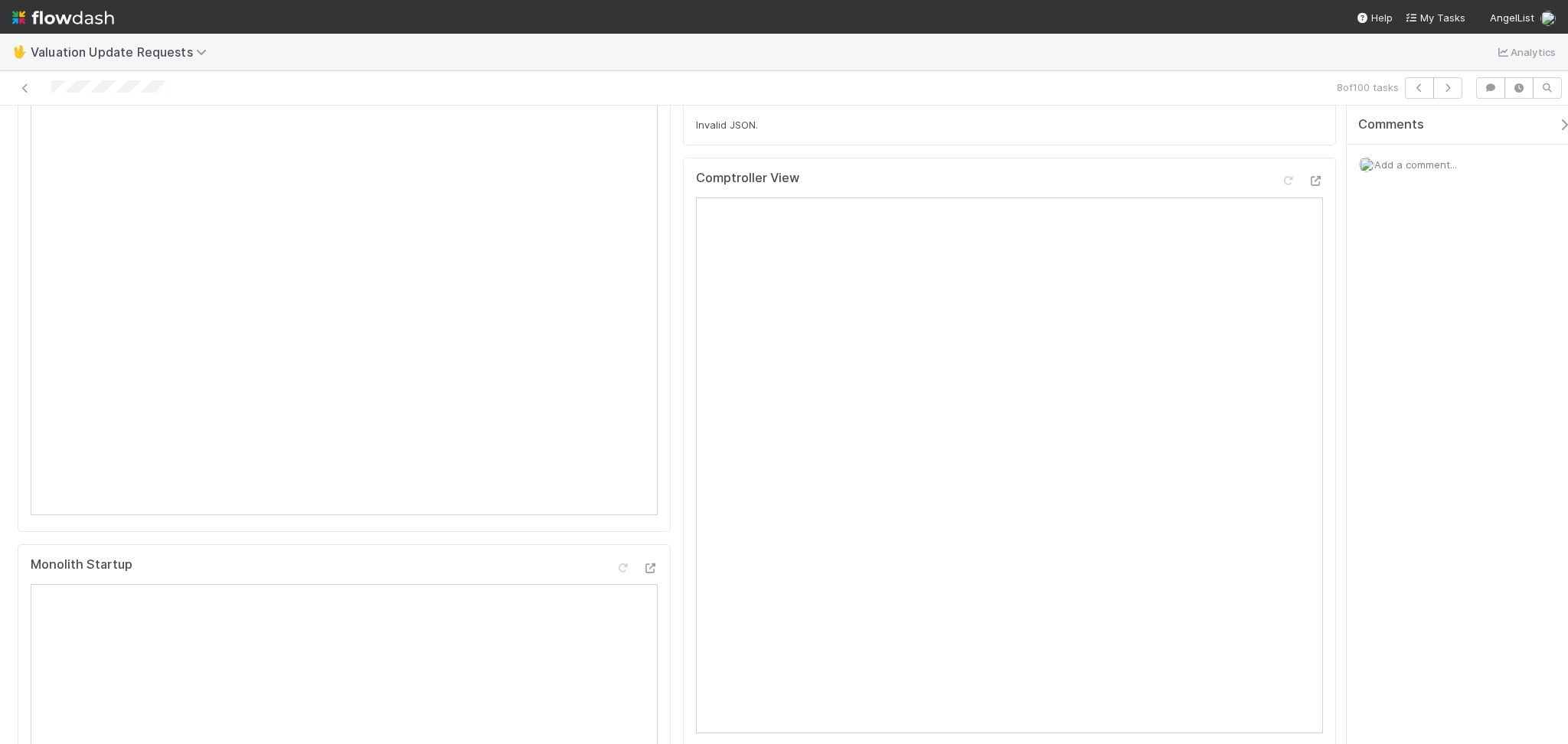
scroll to position [101, 0]
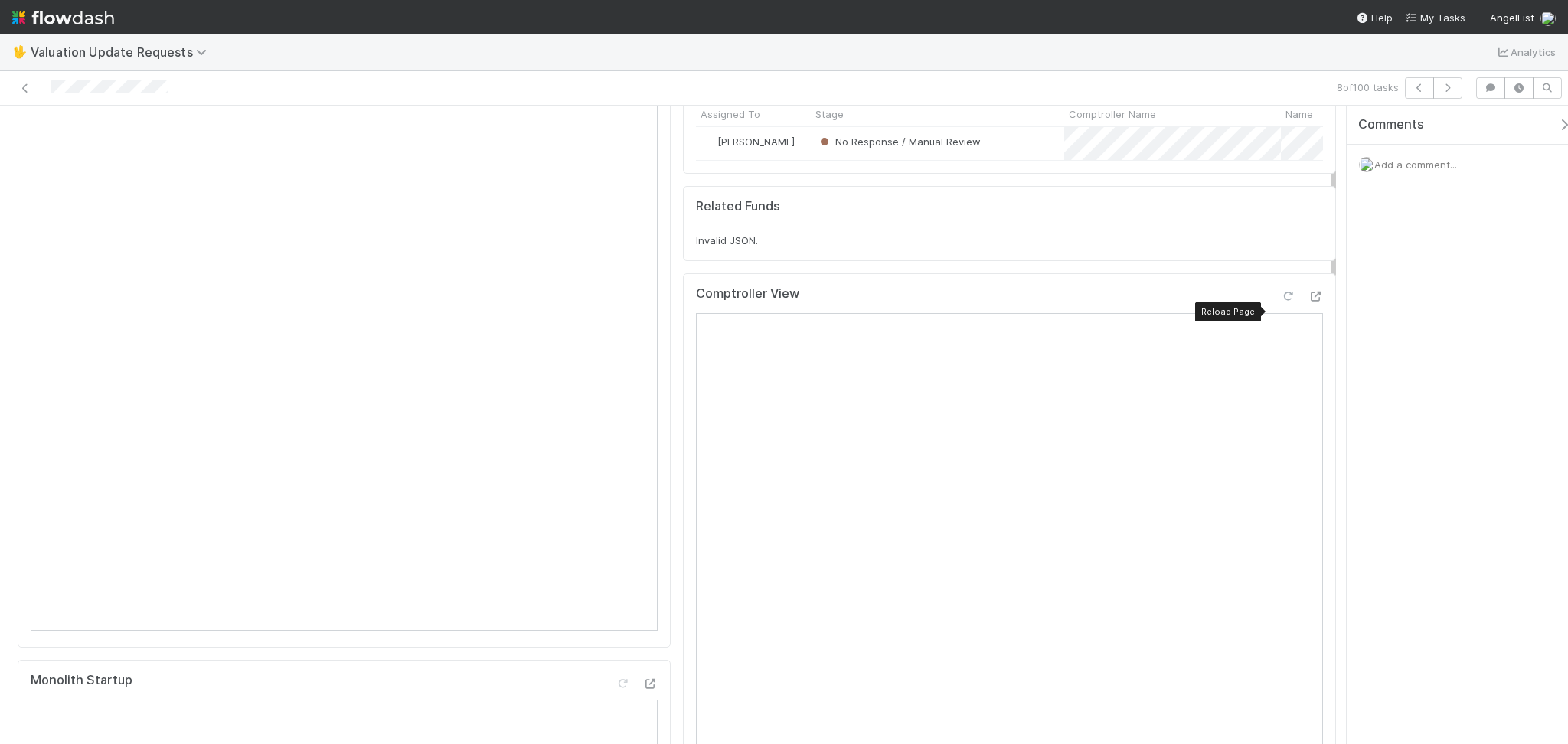
click at [1280, 301] on icon at bounding box center [1288, 297] width 15 height 10
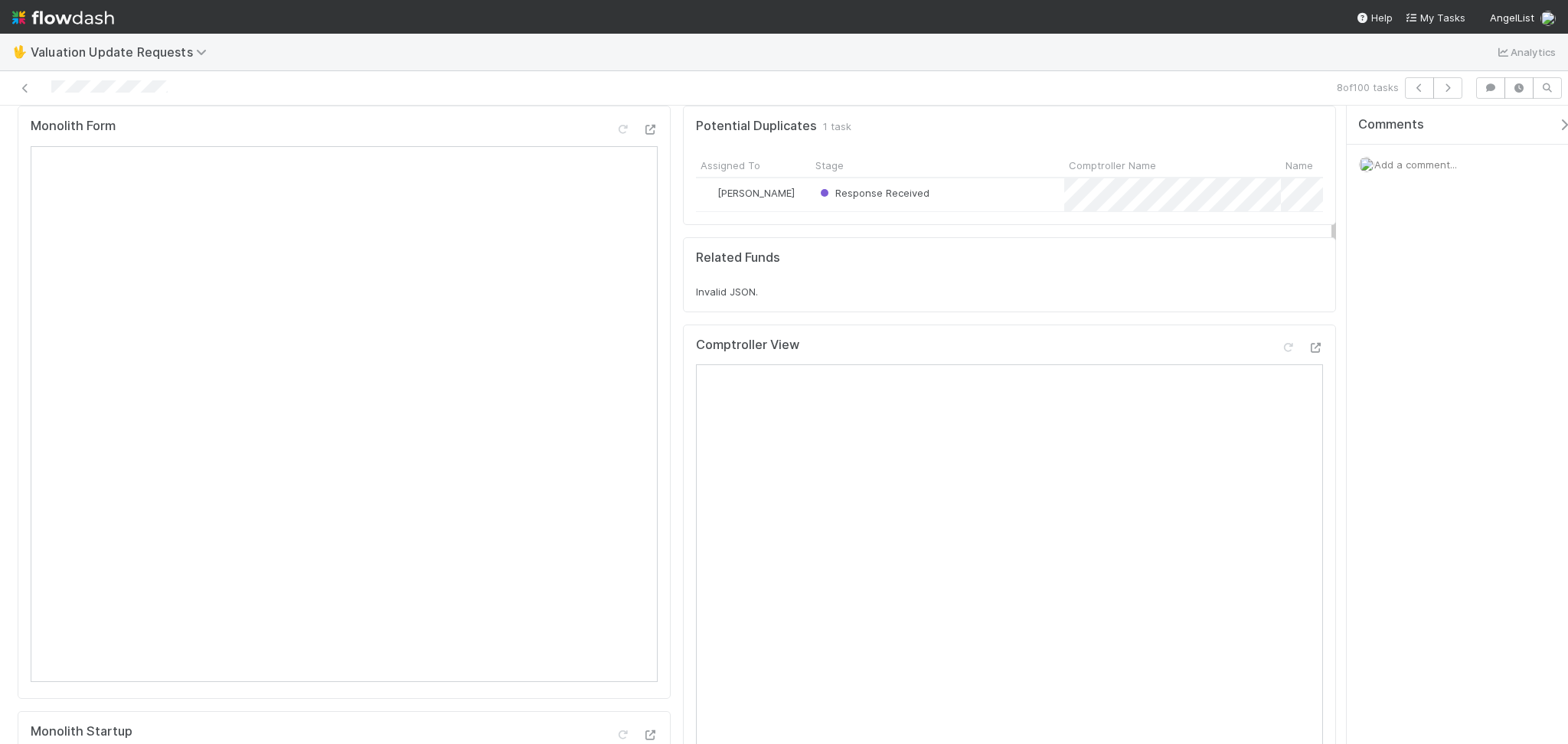
scroll to position [0, 0]
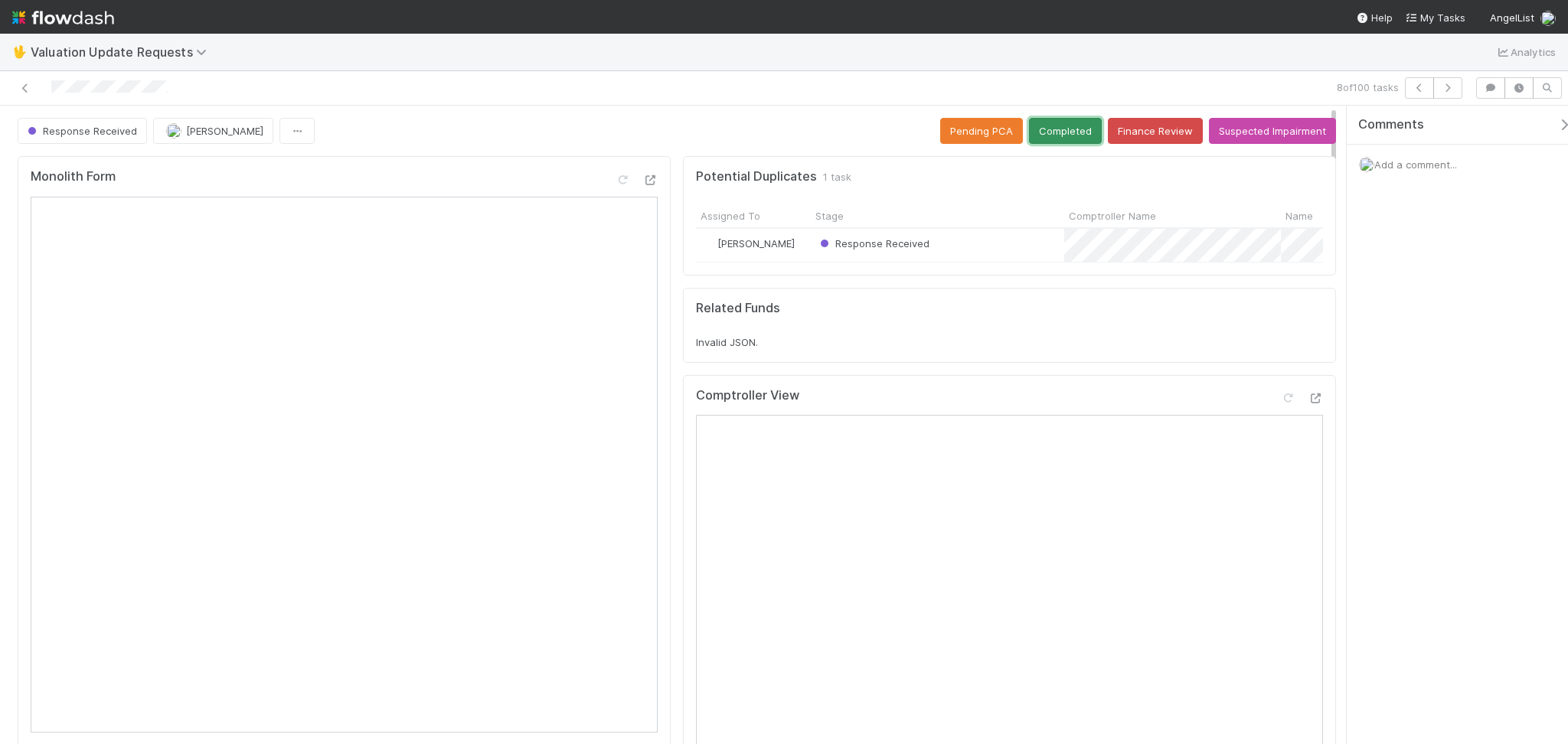
click at [1079, 133] on button "Completed" at bounding box center [1065, 131] width 73 height 26
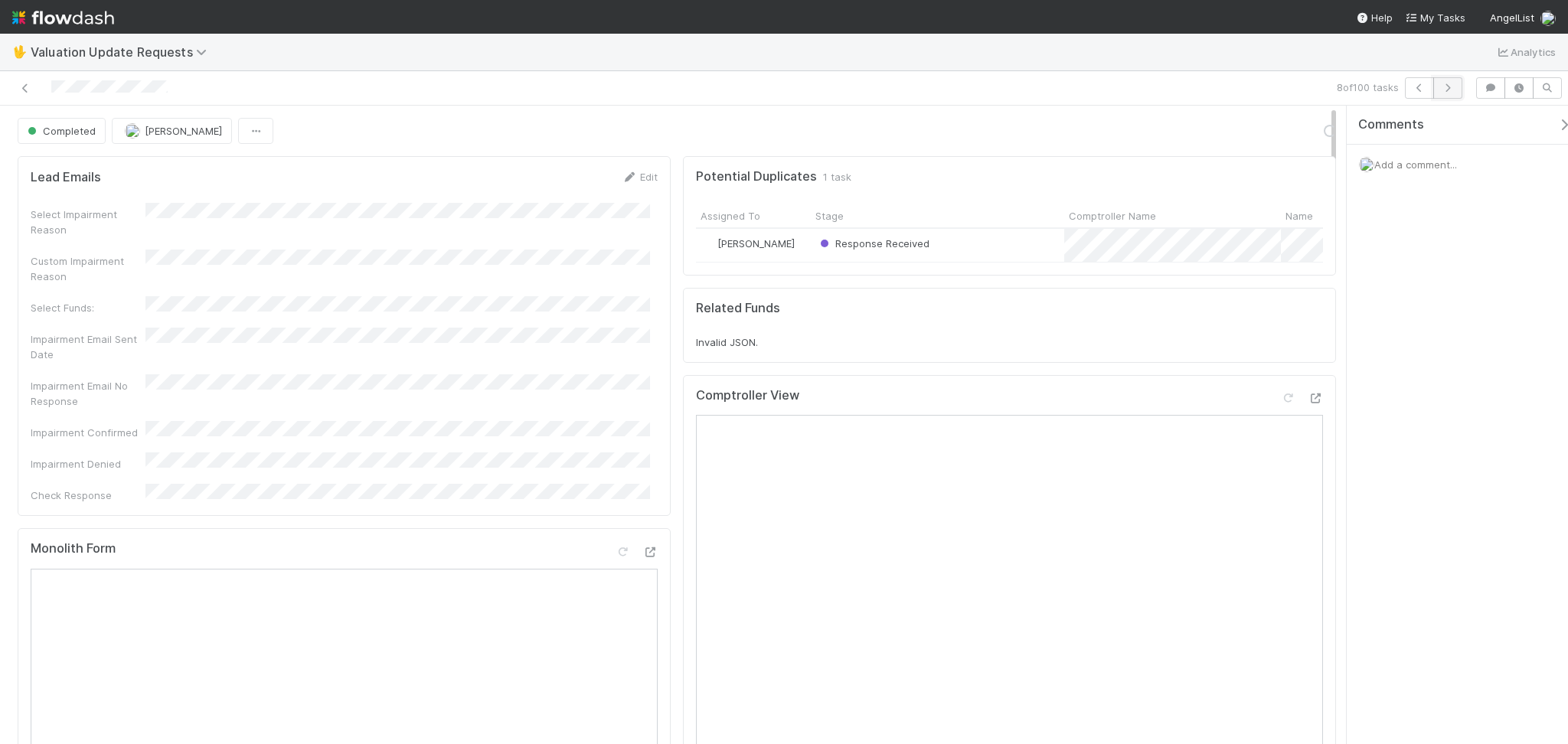
click at [1451, 95] on button "button" at bounding box center [1448, 87] width 29 height 21
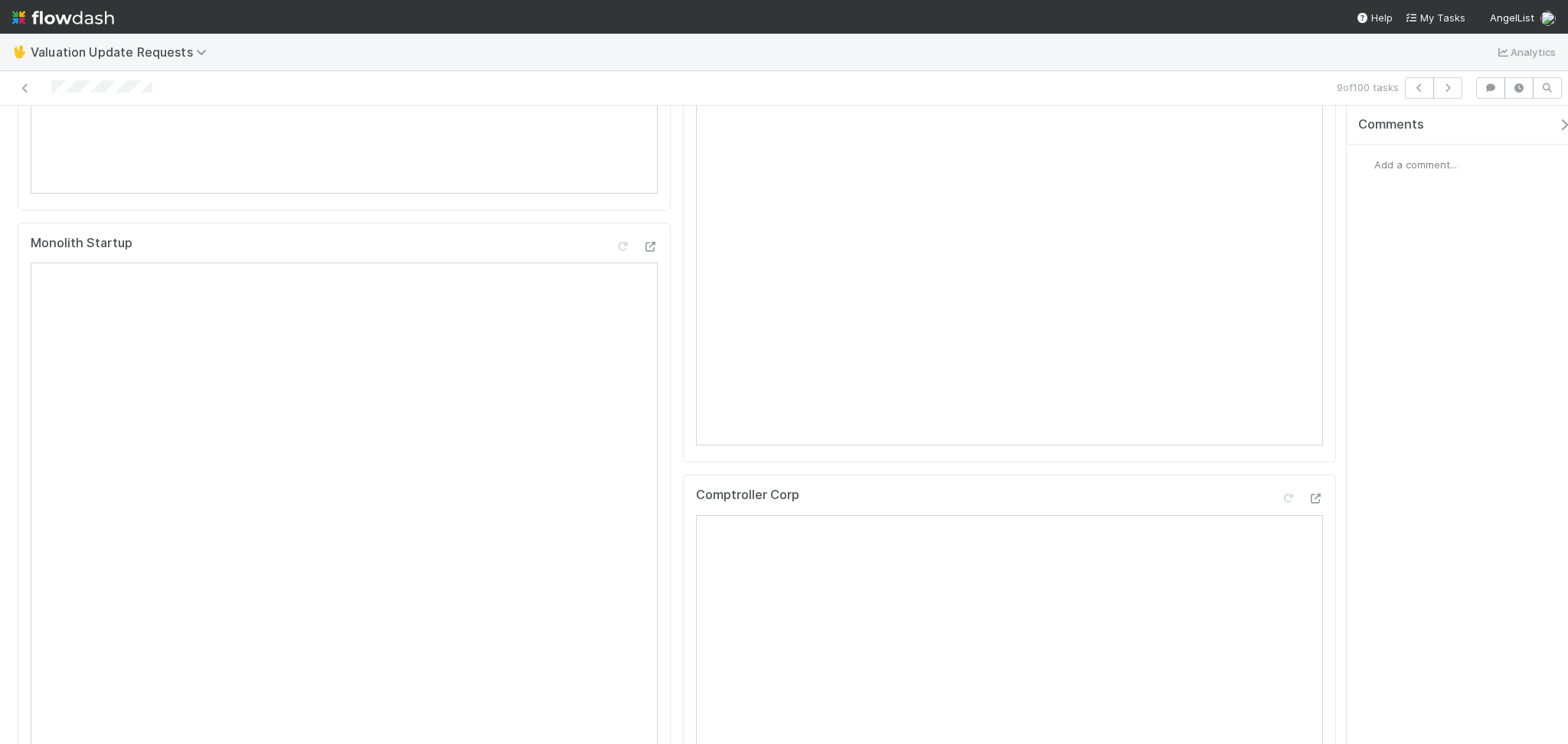
scroll to position [612, 0]
click at [29, 86] on icon at bounding box center [25, 88] width 15 height 10
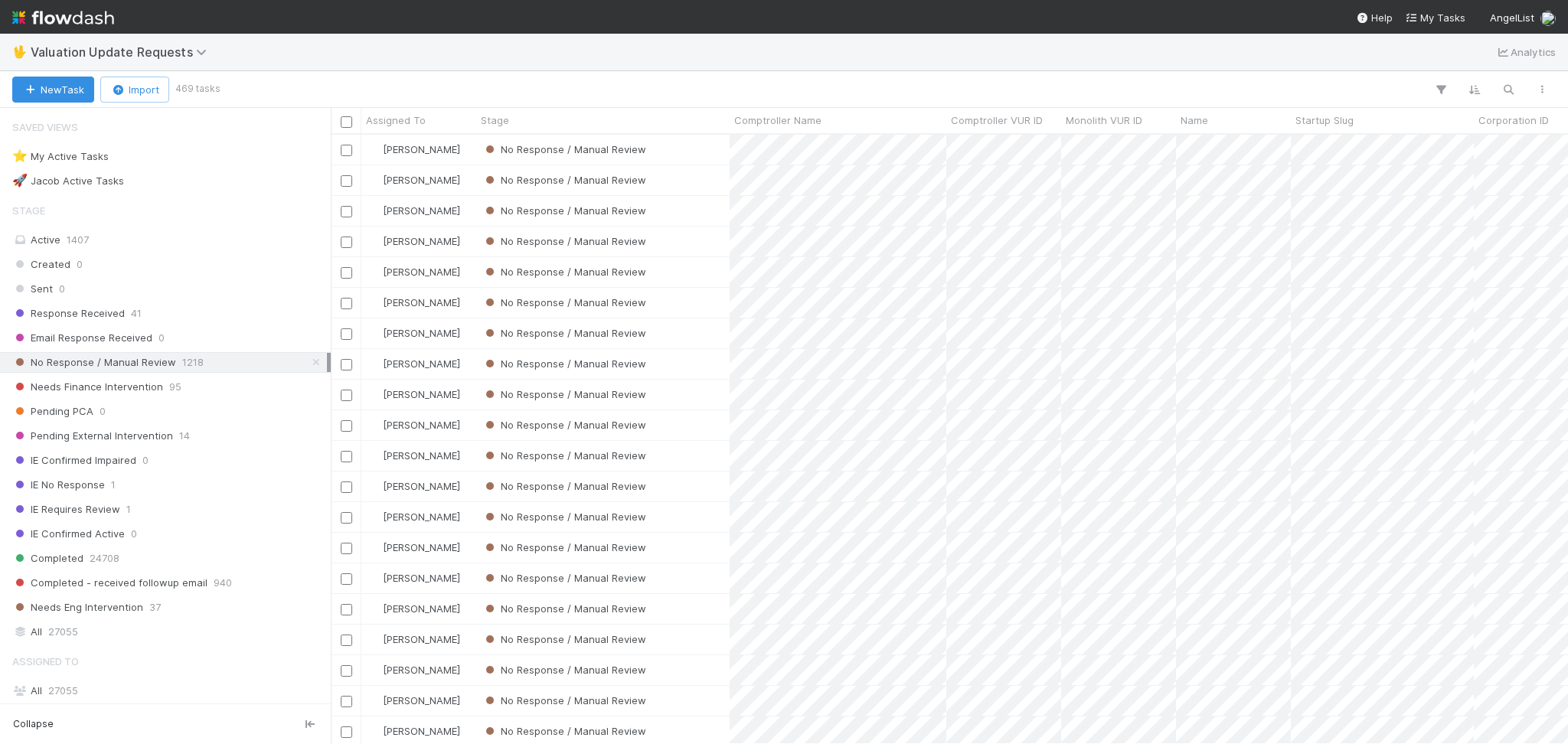
scroll to position [593, 1222]
click at [204, 308] on div "Response Received 41" at bounding box center [169, 313] width 315 height 20
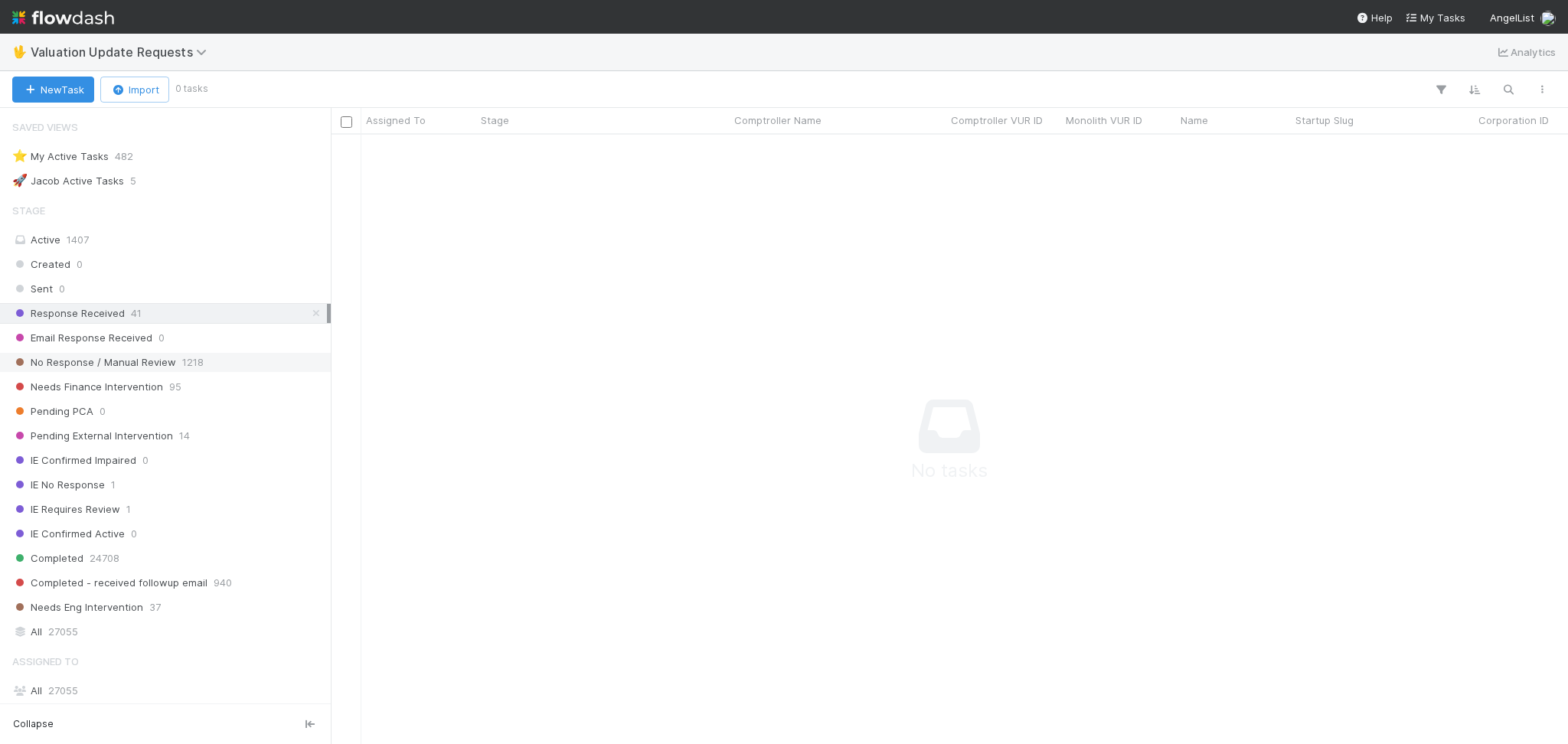
scroll to position [578, 1206]
click at [225, 361] on div "No Response / Manual Review 1218" at bounding box center [169, 362] width 315 height 20
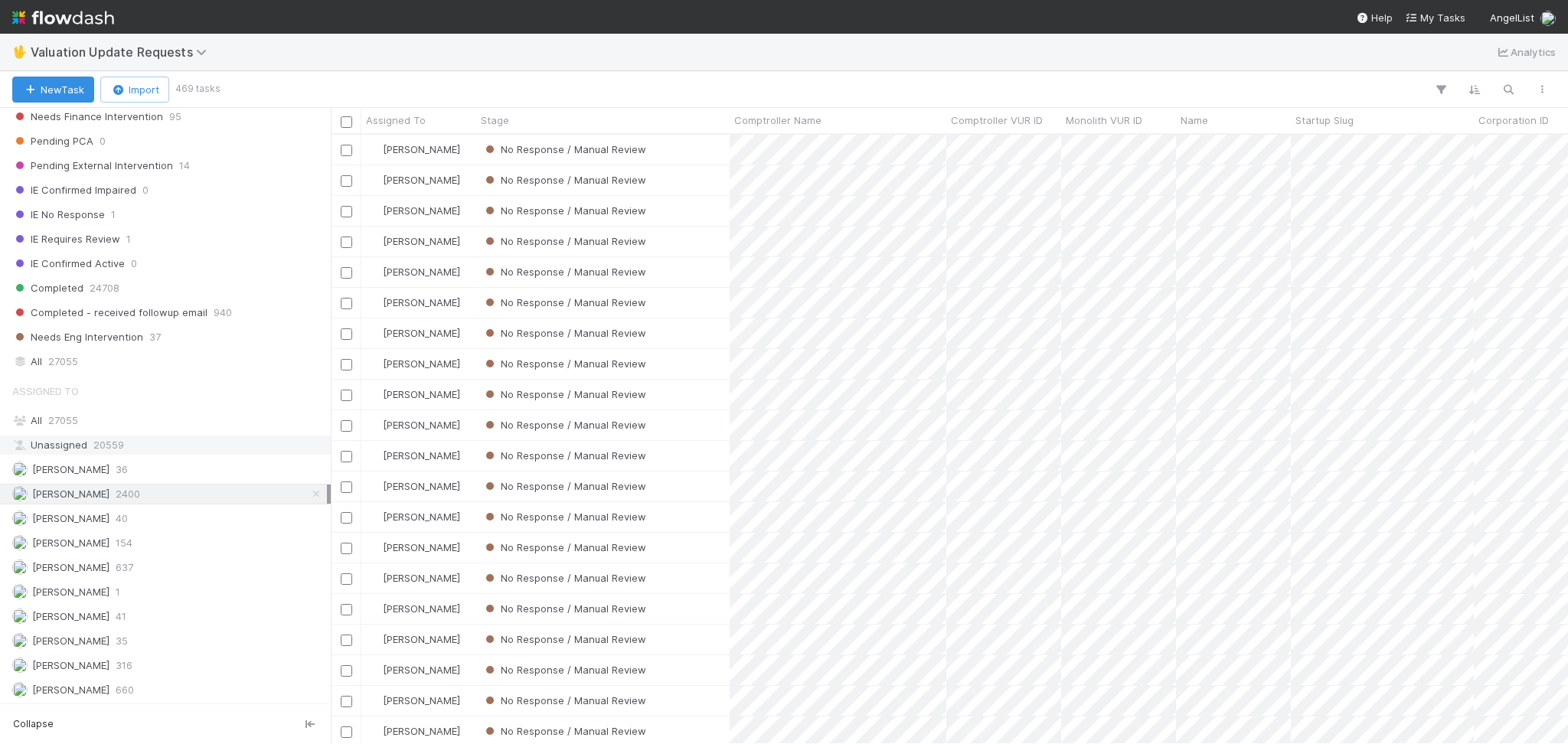
scroll to position [323, 0]
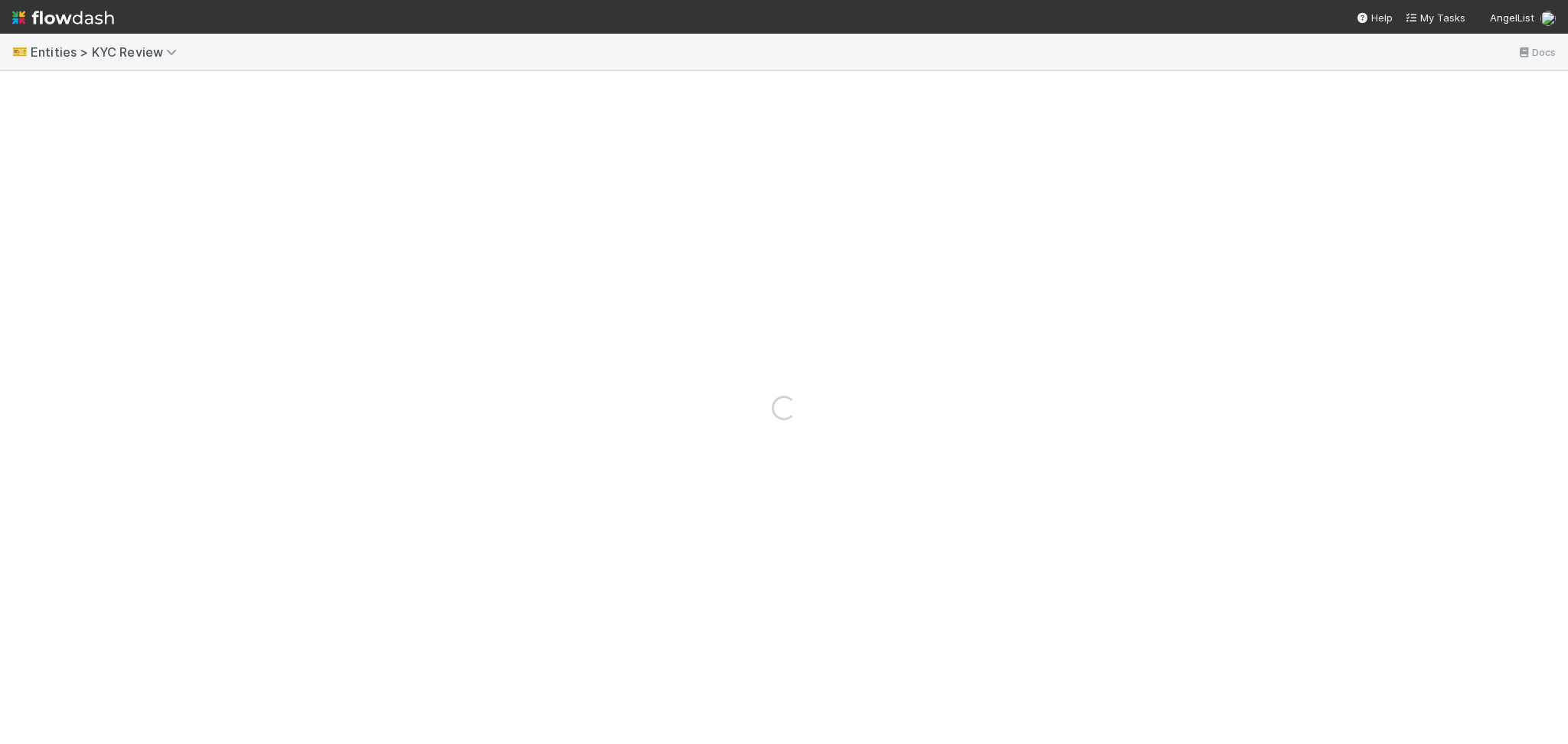
click at [395, 44] on div "🎫 Entities > KYC Review Docs" at bounding box center [784, 52] width 1568 height 37
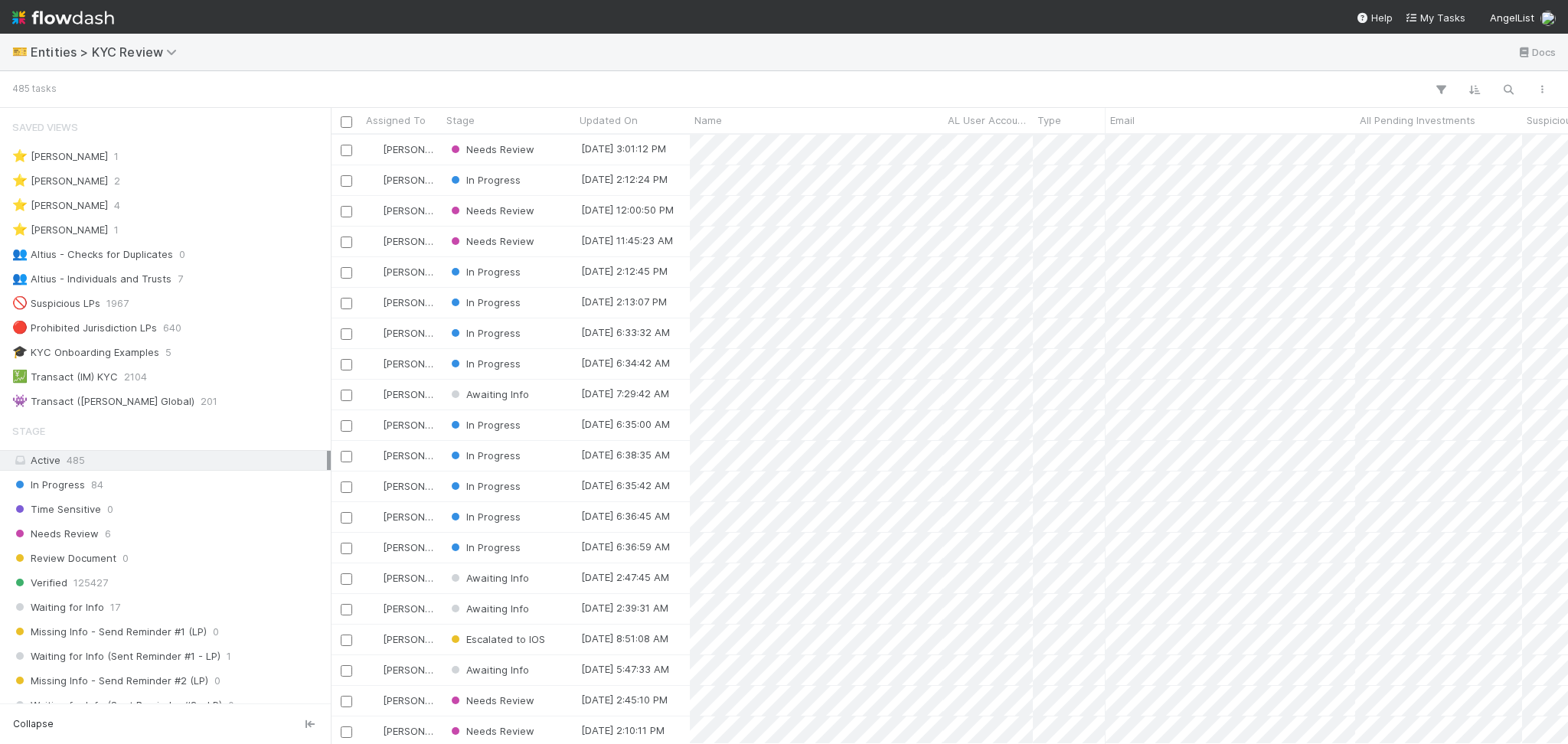
scroll to position [593, 1222]
click at [197, 281] on div "👥 Altius - Individuals and Trusts 7" at bounding box center [169, 279] width 315 height 20
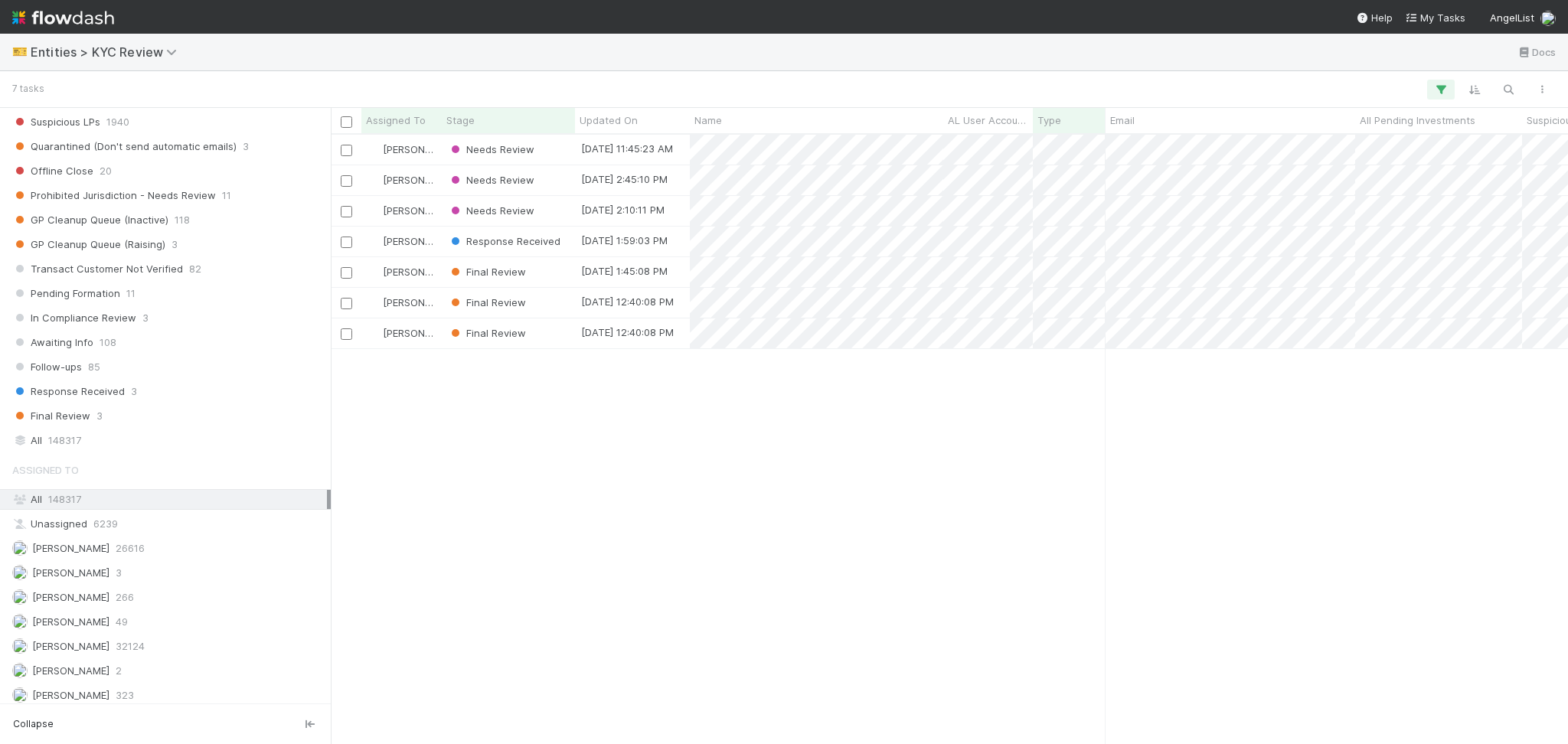
scroll to position [1208, 0]
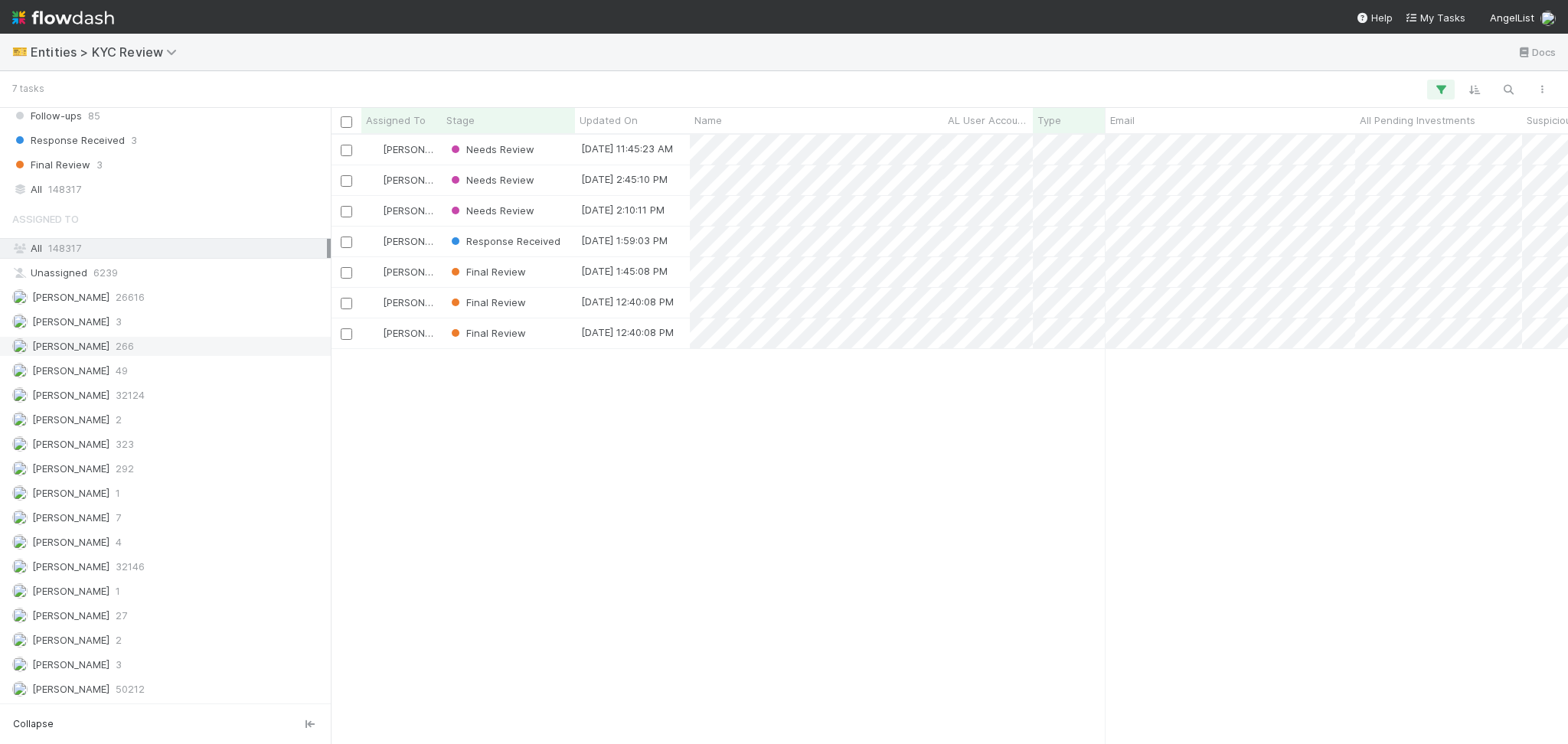
click at [202, 351] on div "Febbie Cervantes 266" at bounding box center [169, 346] width 315 height 20
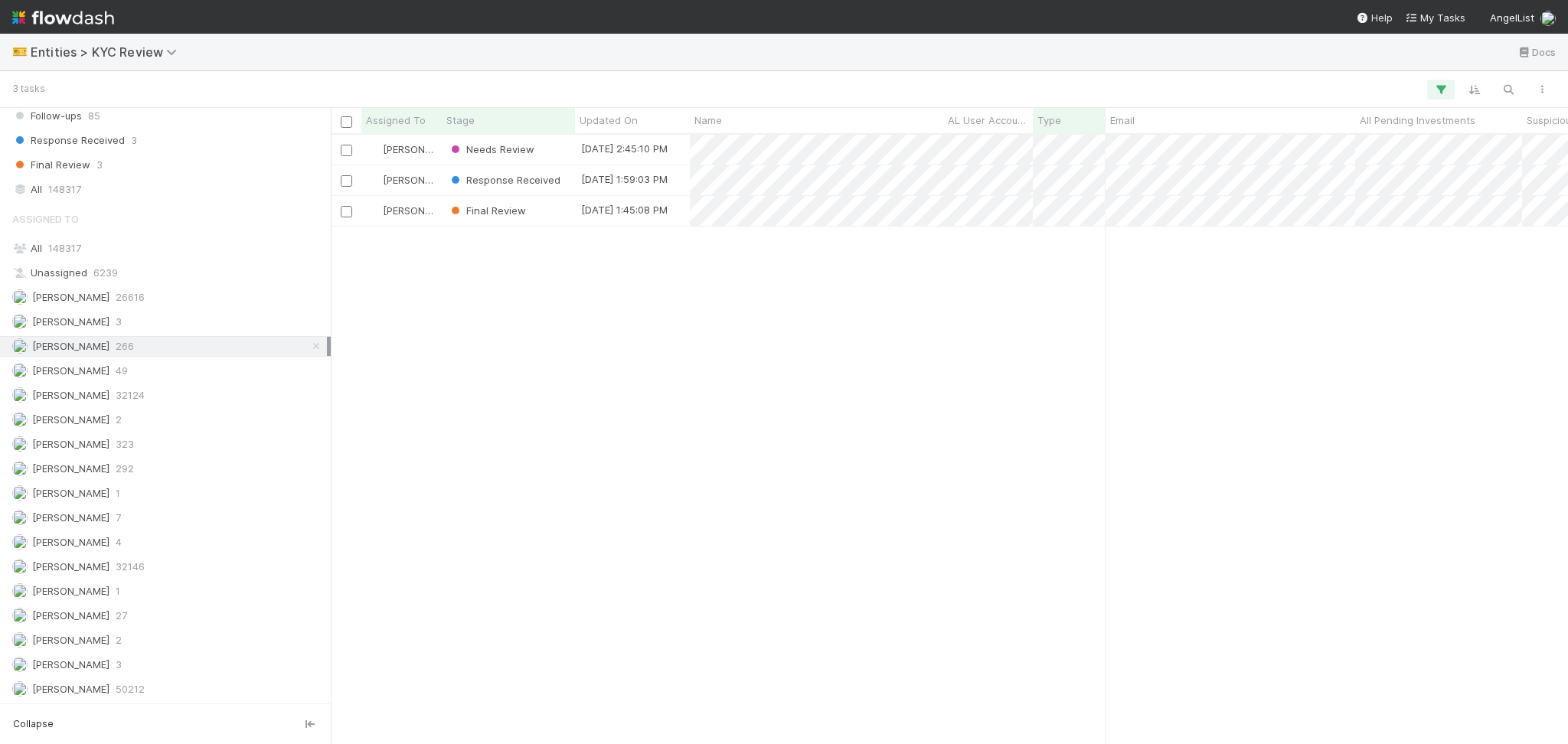
scroll to position [593, 1222]
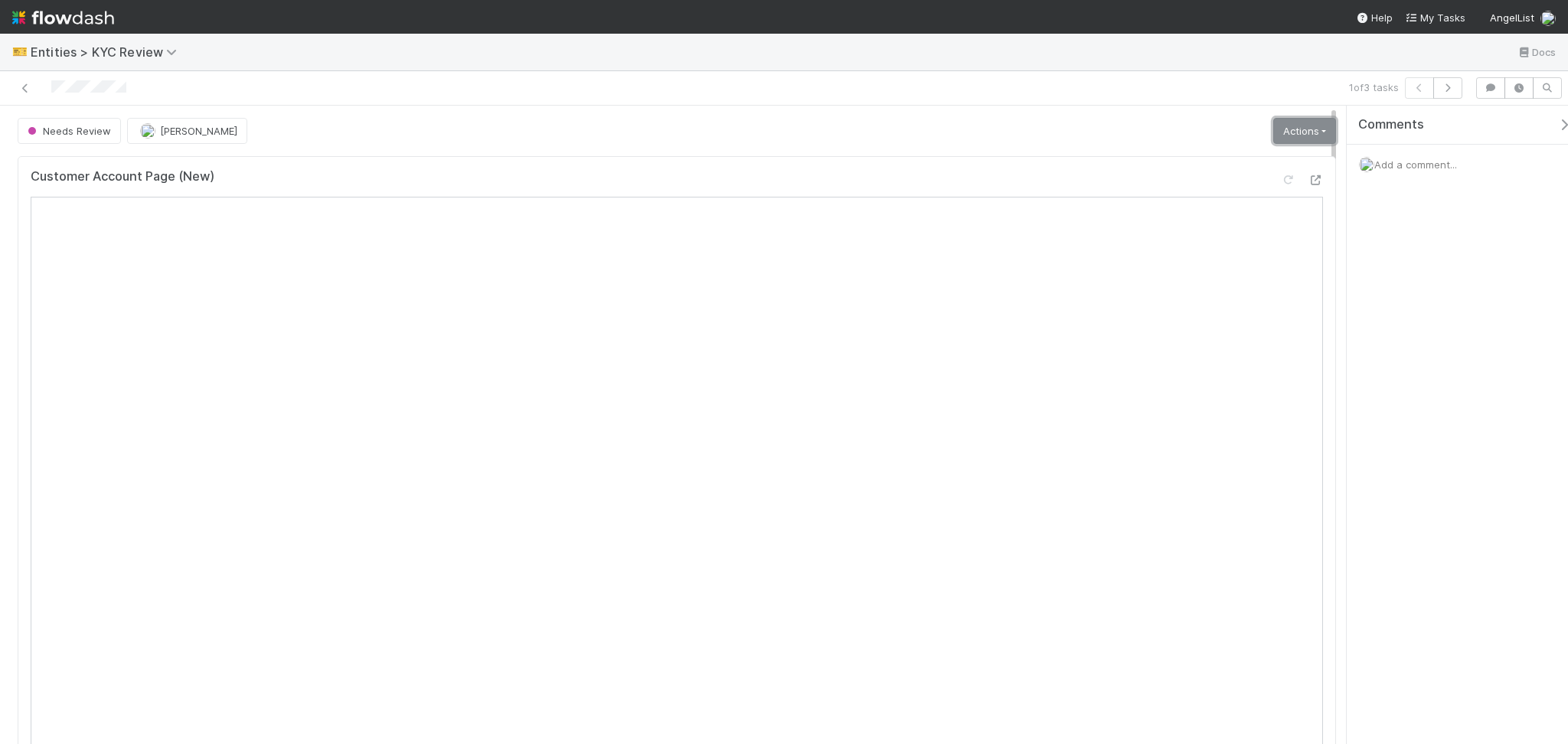
drag, startPoint x: 1287, startPoint y: 128, endPoint x: 1223, endPoint y: 210, distance: 104.0
click at [1287, 128] on link "Actions" at bounding box center [1305, 131] width 62 height 26
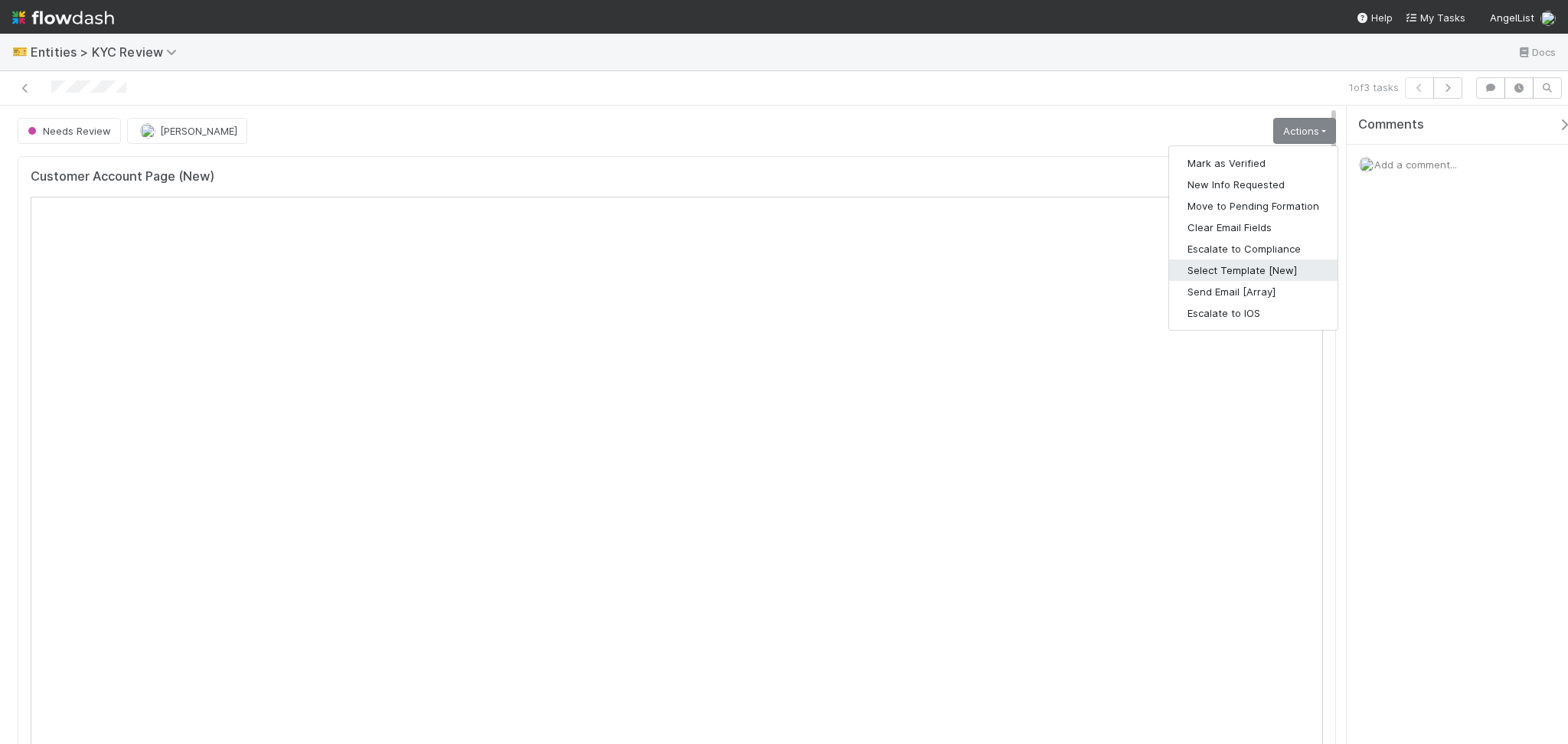
click at [1193, 262] on button "Select Template [New]" at bounding box center [1253, 270] width 168 height 21
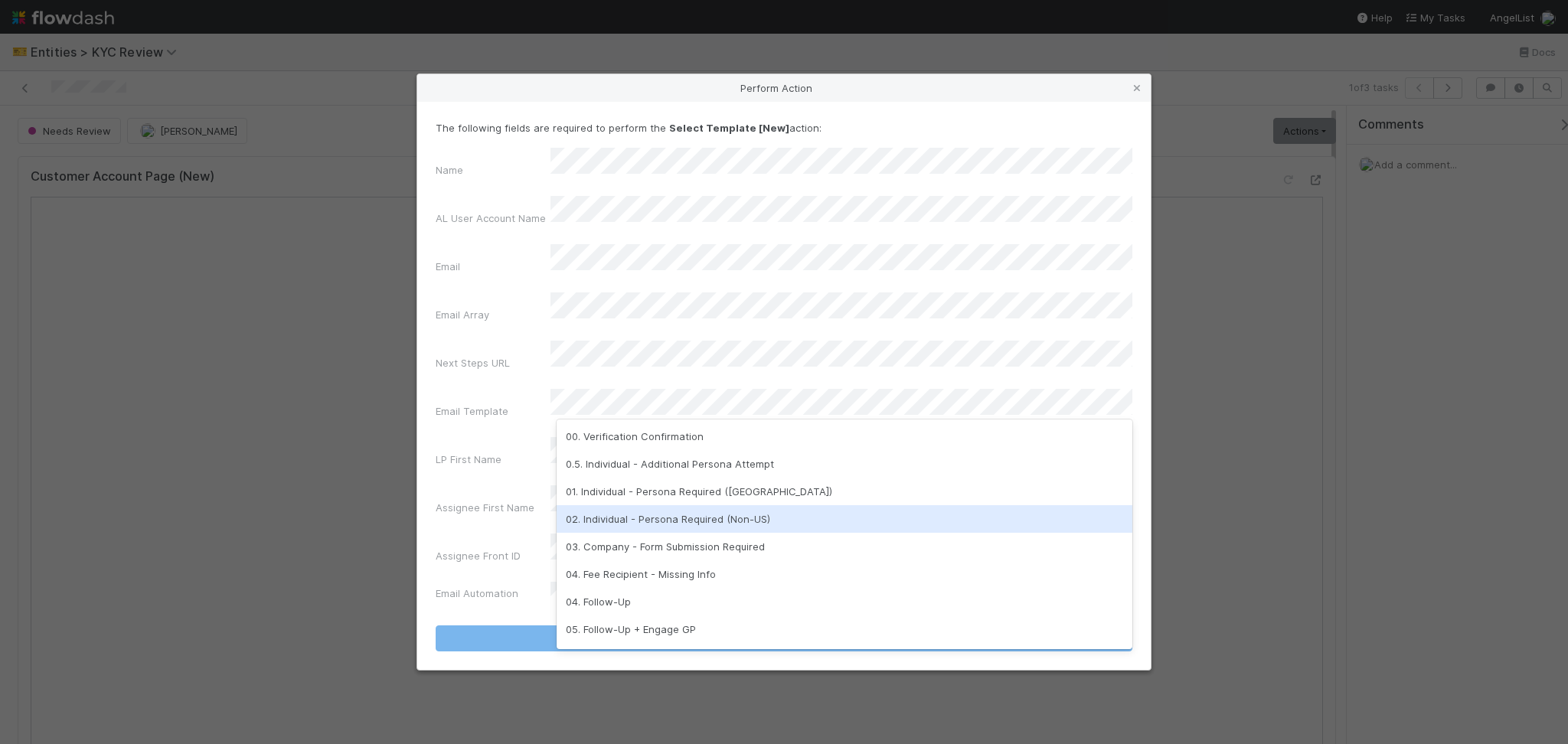
click at [643, 521] on div "02. Individual - Persona Required (Non-US)" at bounding box center [844, 519] width 576 height 28
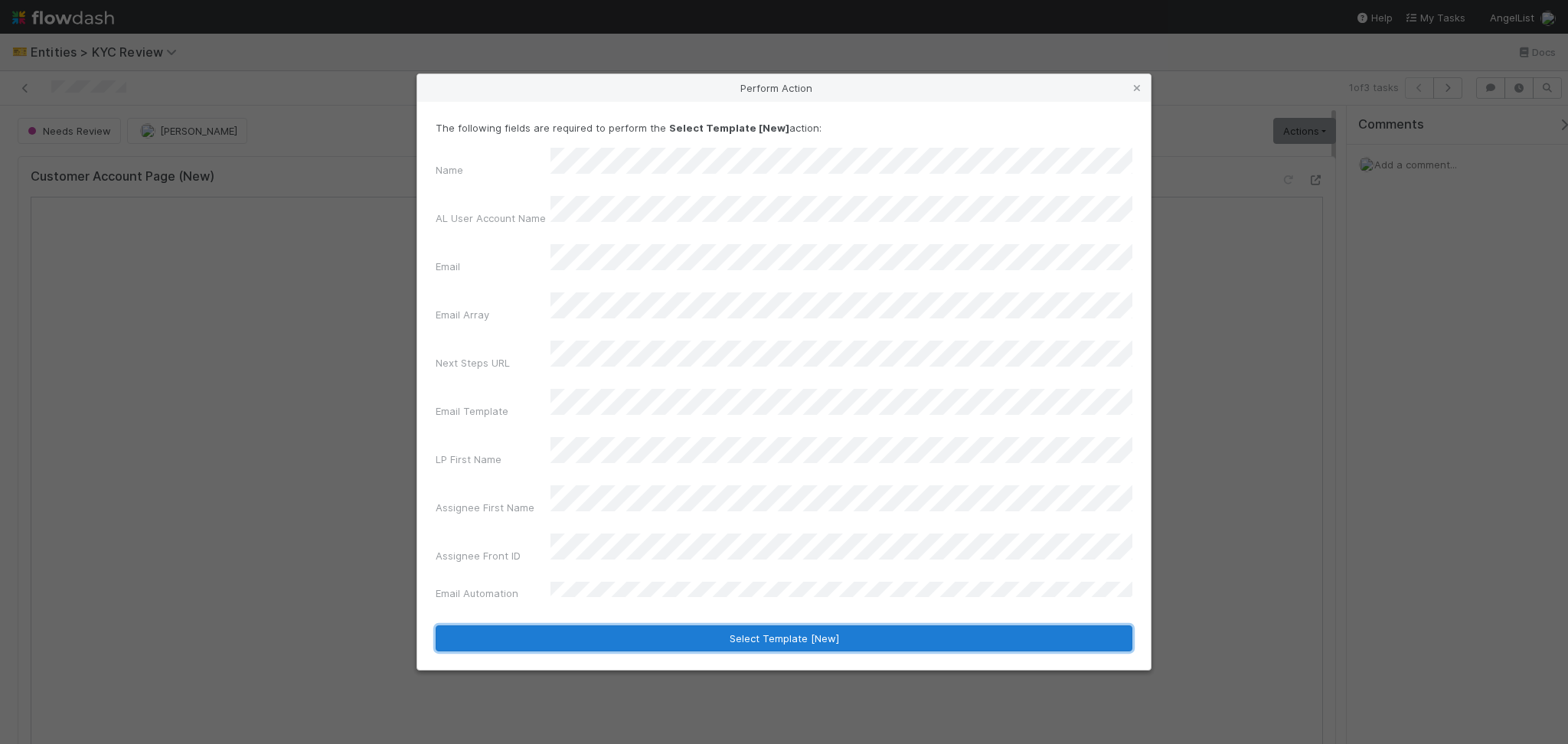
click at [736, 625] on button "Select Template [New]" at bounding box center [784, 638] width 697 height 26
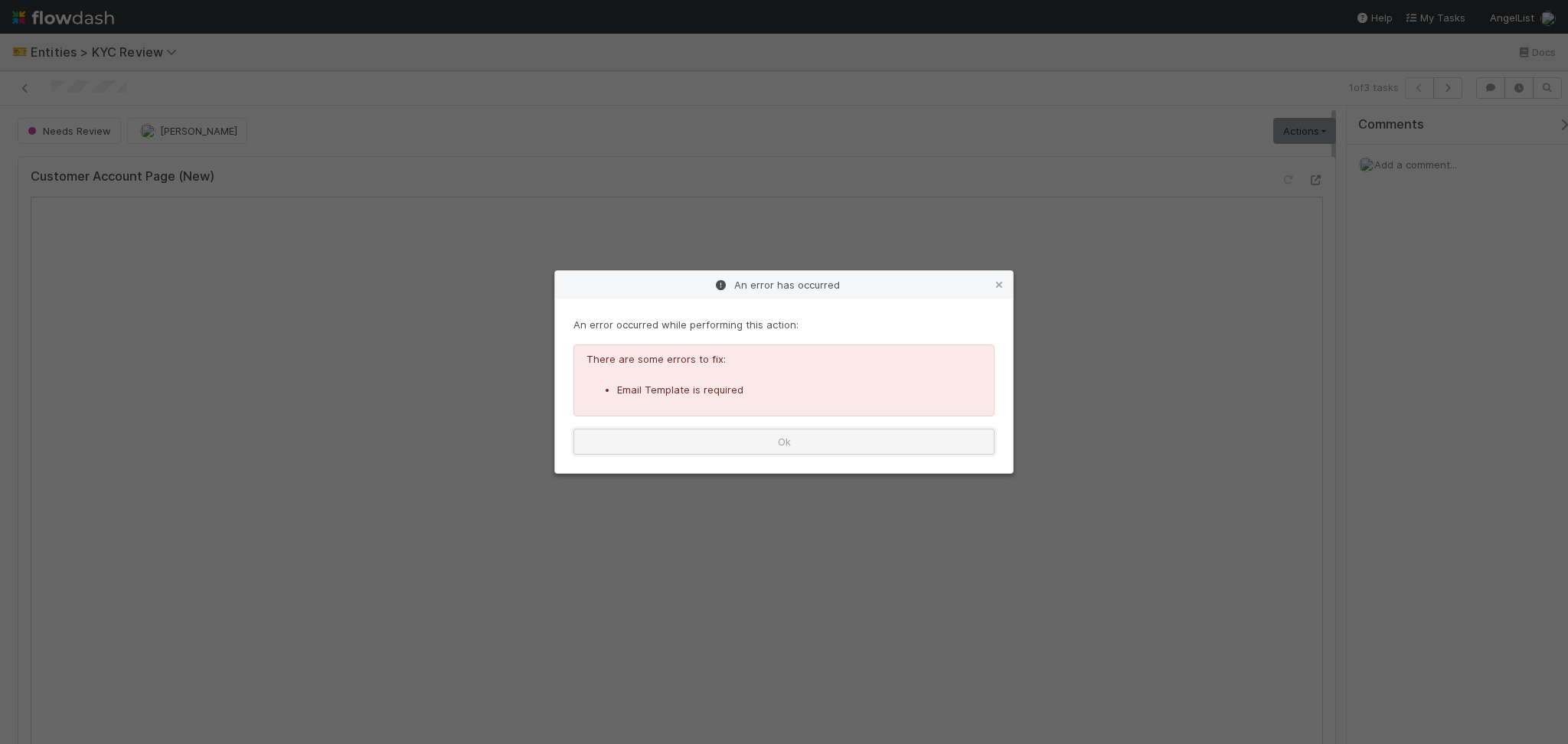
click at [798, 444] on button "Ok" at bounding box center [784, 442] width 422 height 26
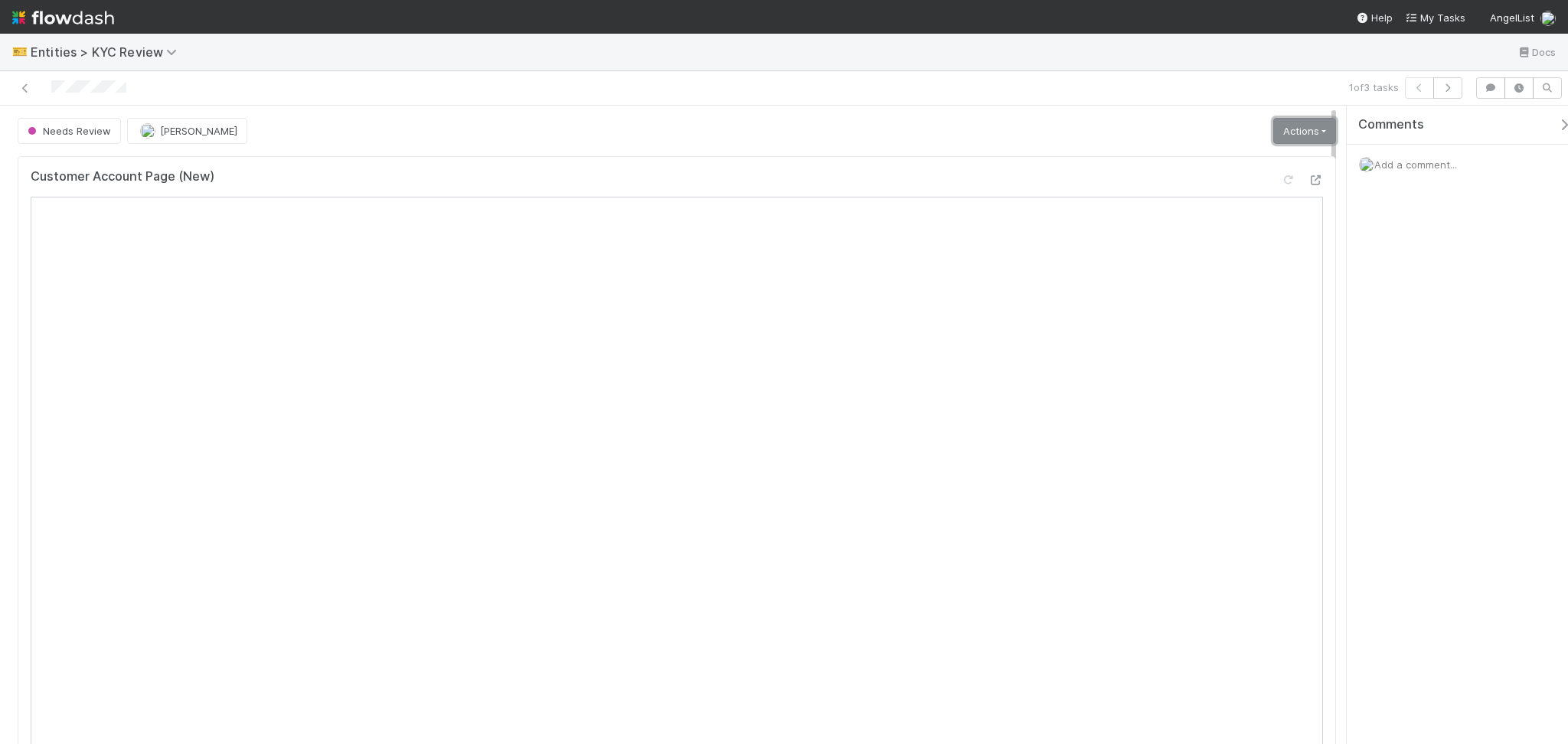
click at [1274, 132] on link "Actions" at bounding box center [1305, 131] width 62 height 26
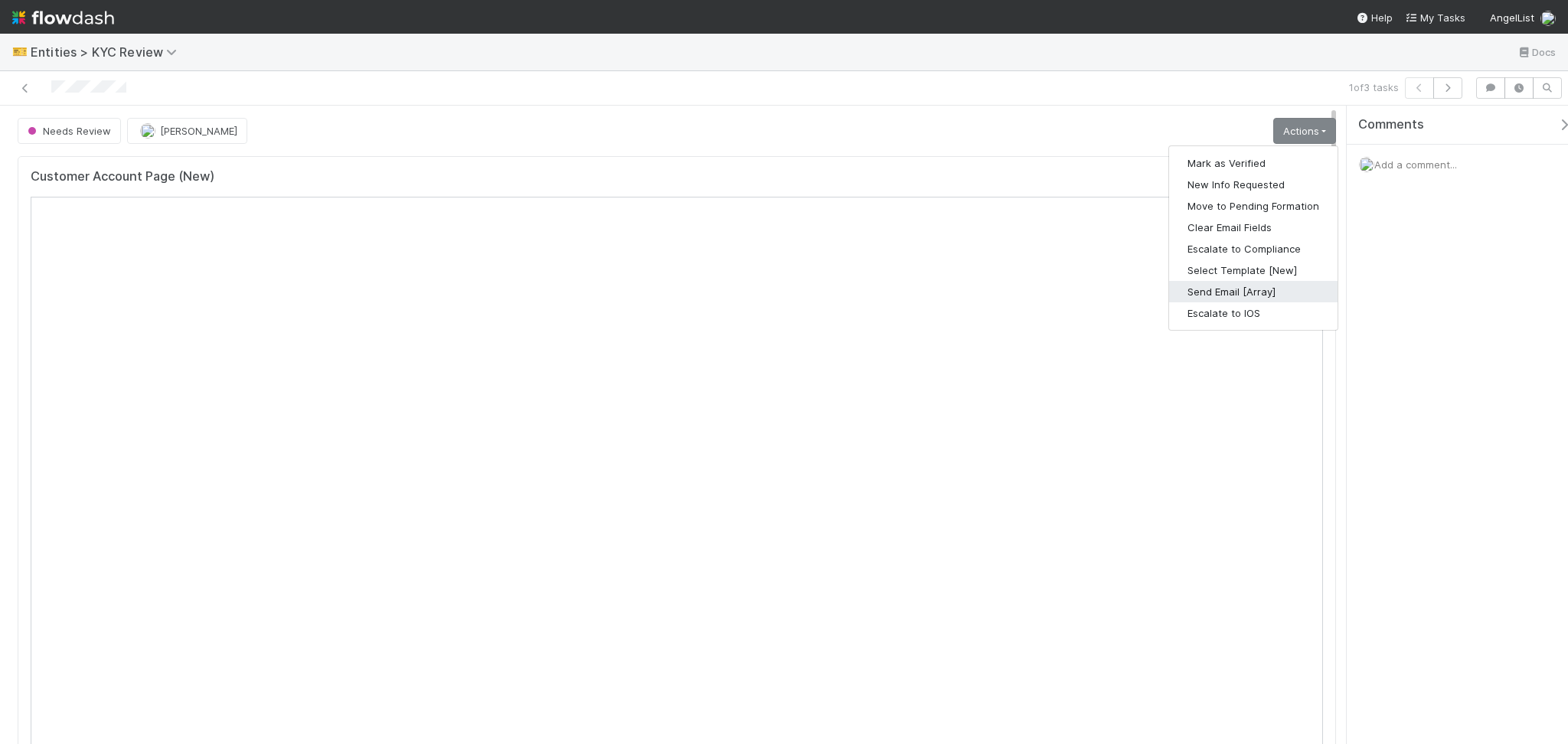
click at [1222, 289] on button "Send Email [Array]" at bounding box center [1253, 291] width 168 height 21
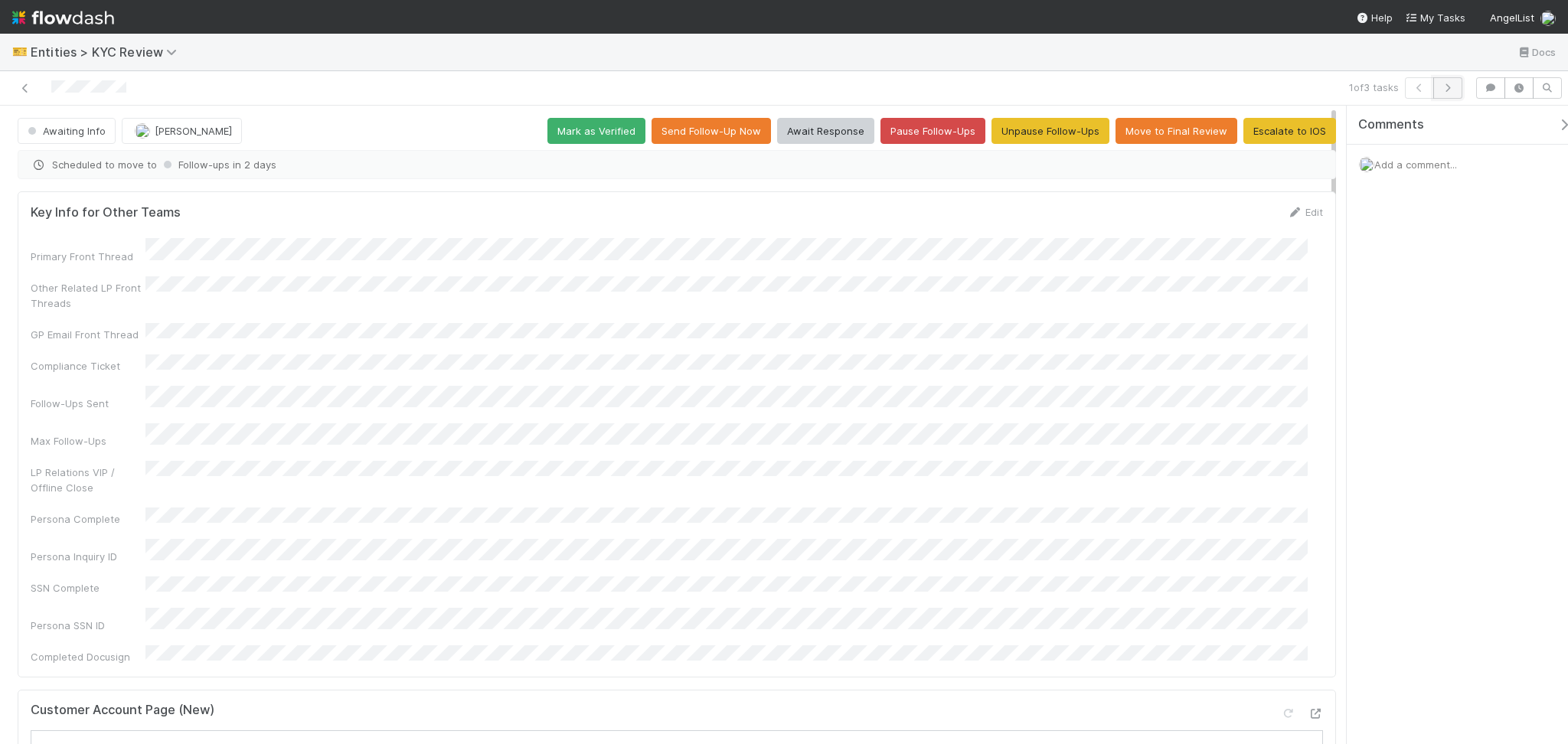
click at [1455, 93] on button "button" at bounding box center [1448, 87] width 29 height 21
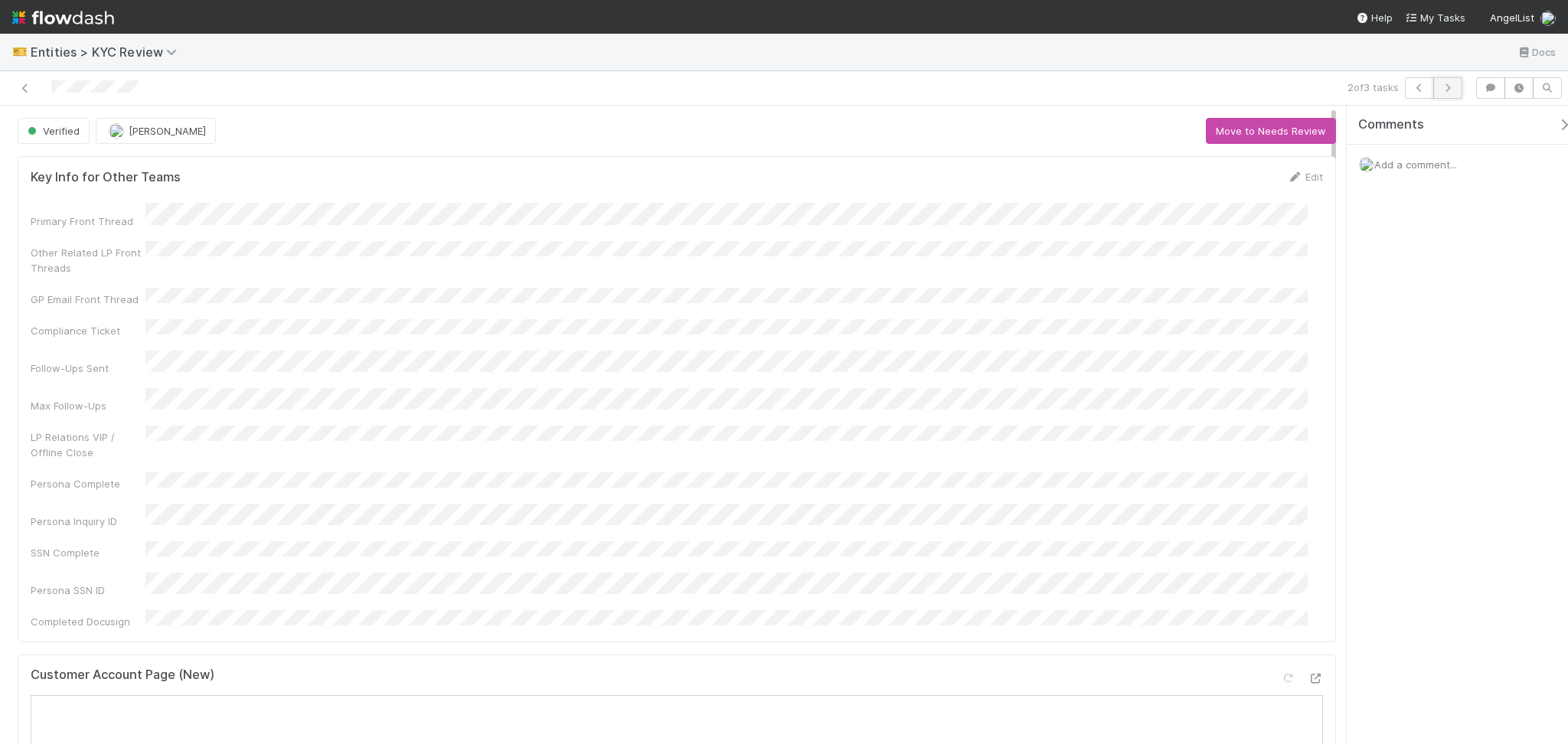
click at [1443, 91] on icon "button" at bounding box center [1448, 88] width 15 height 9
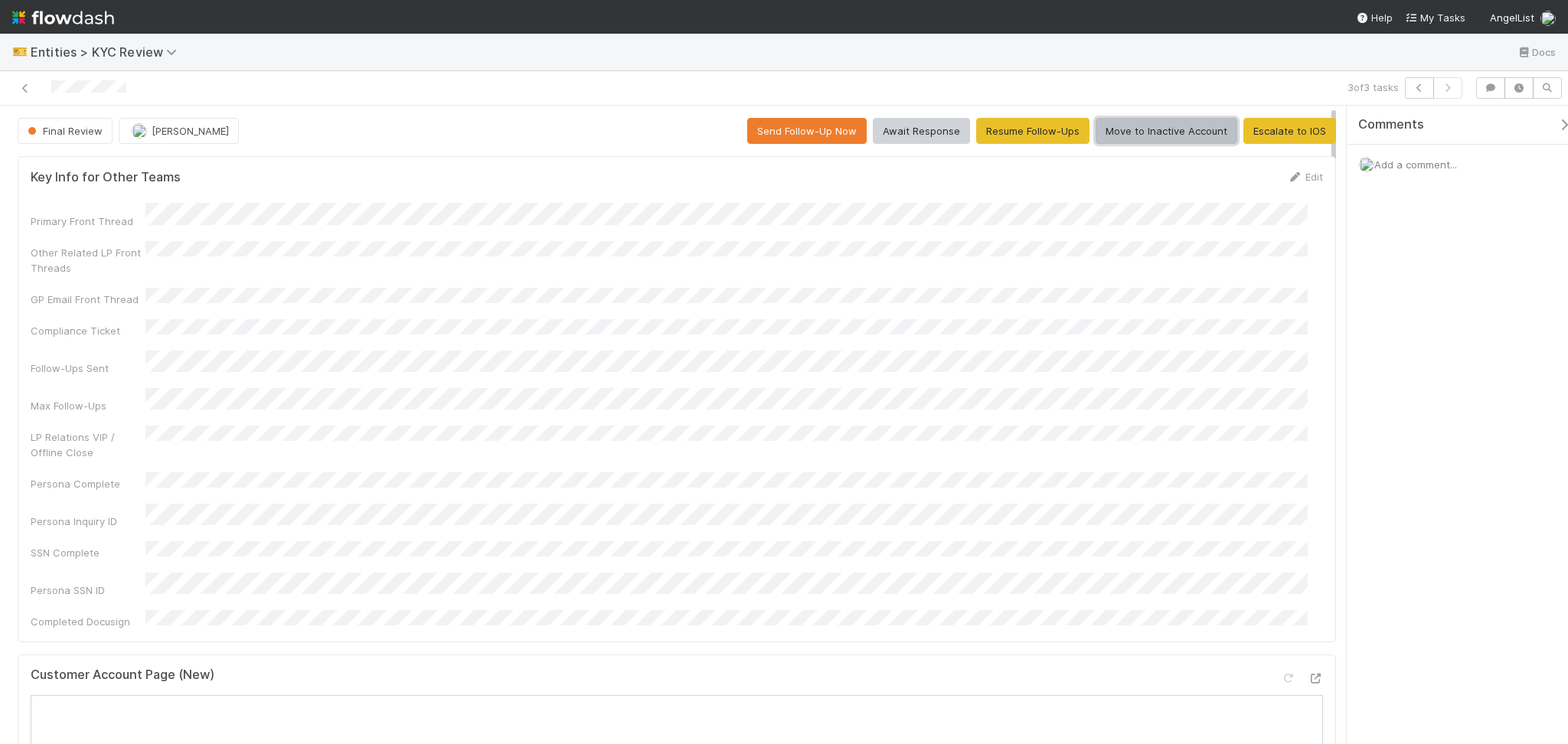
click at [1136, 132] on button "Move to Inactive Account" at bounding box center [1167, 131] width 141 height 26
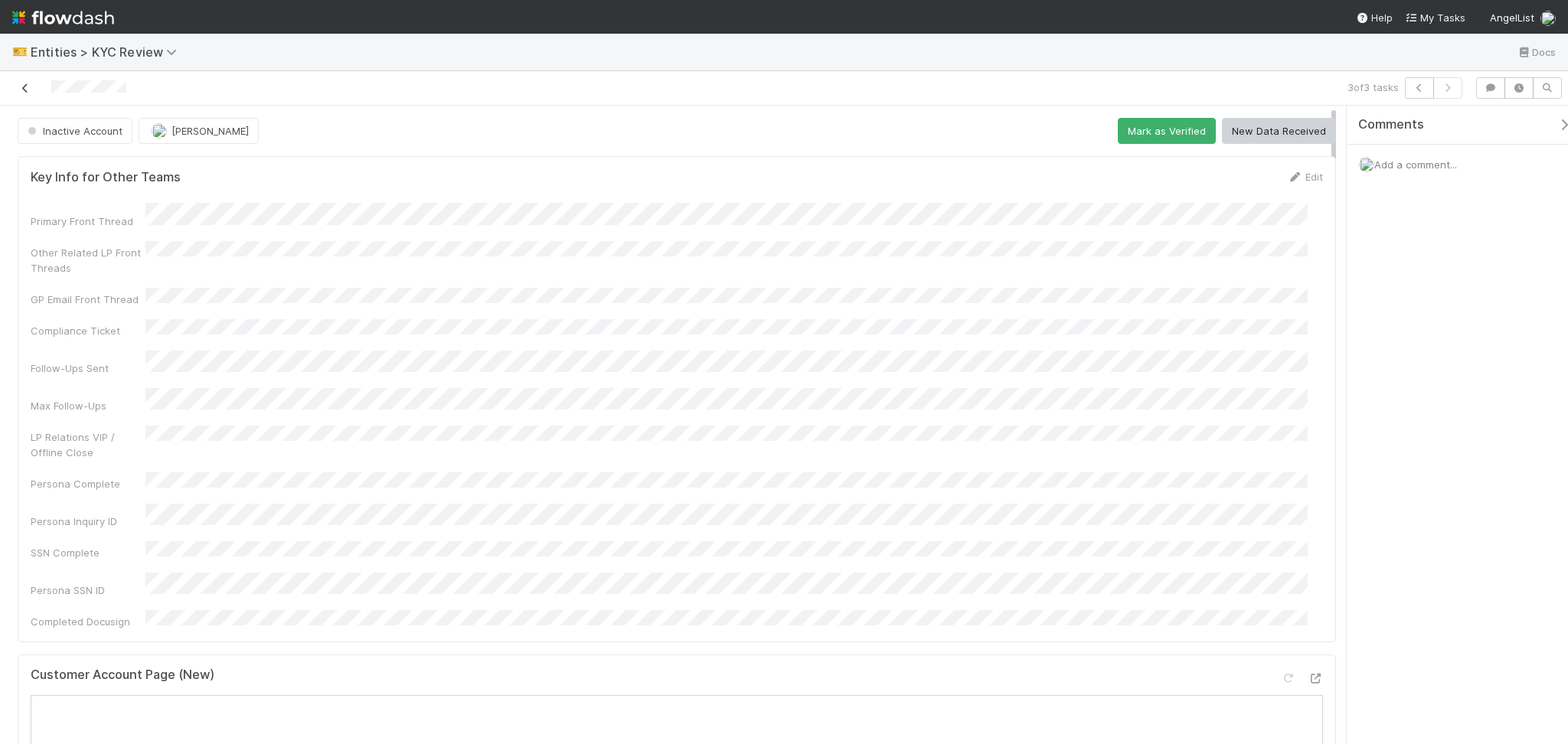
click at [28, 93] on link at bounding box center [25, 87] width 15 height 15
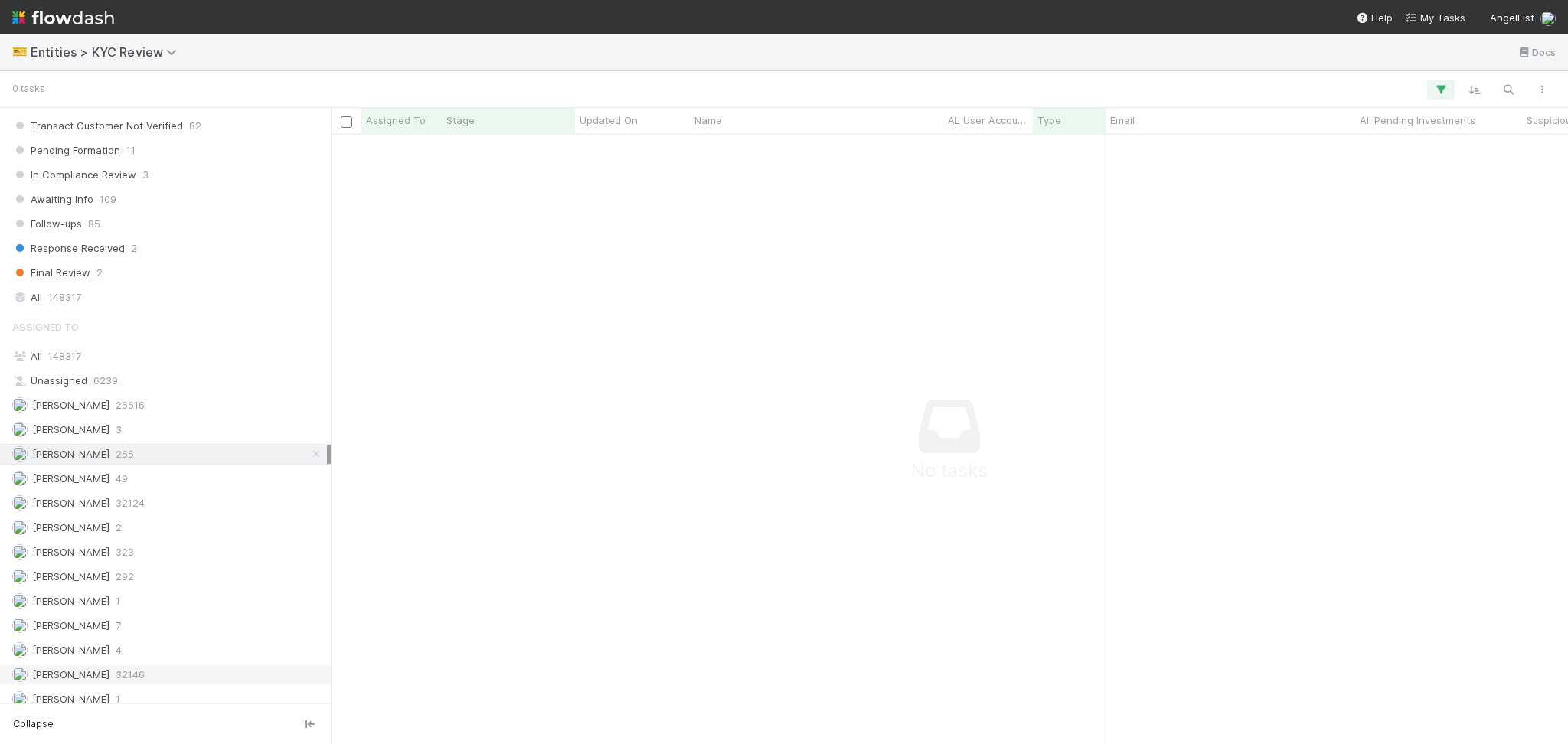
scroll to position [1208, 0]
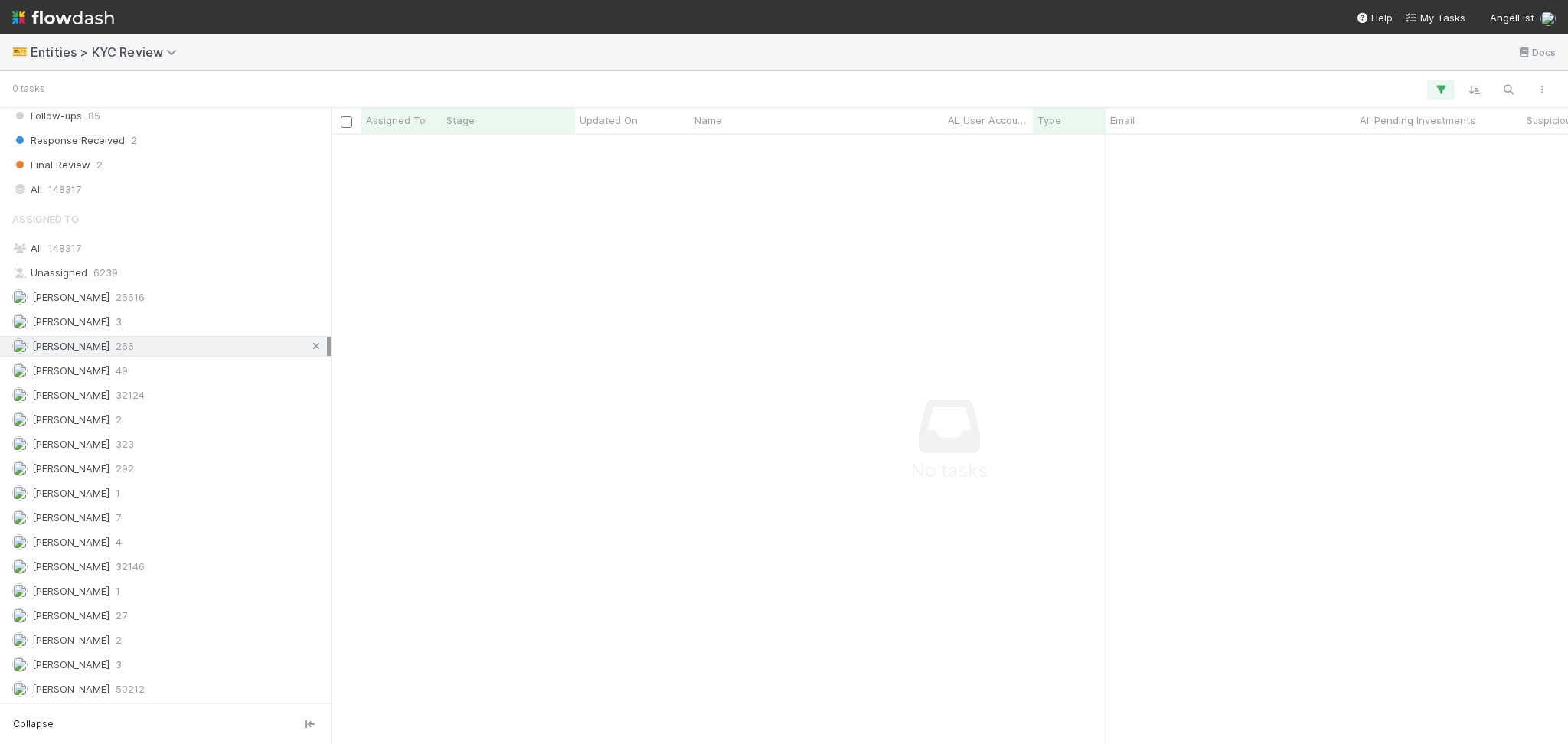
click at [309, 347] on icon at bounding box center [316, 346] width 15 height 10
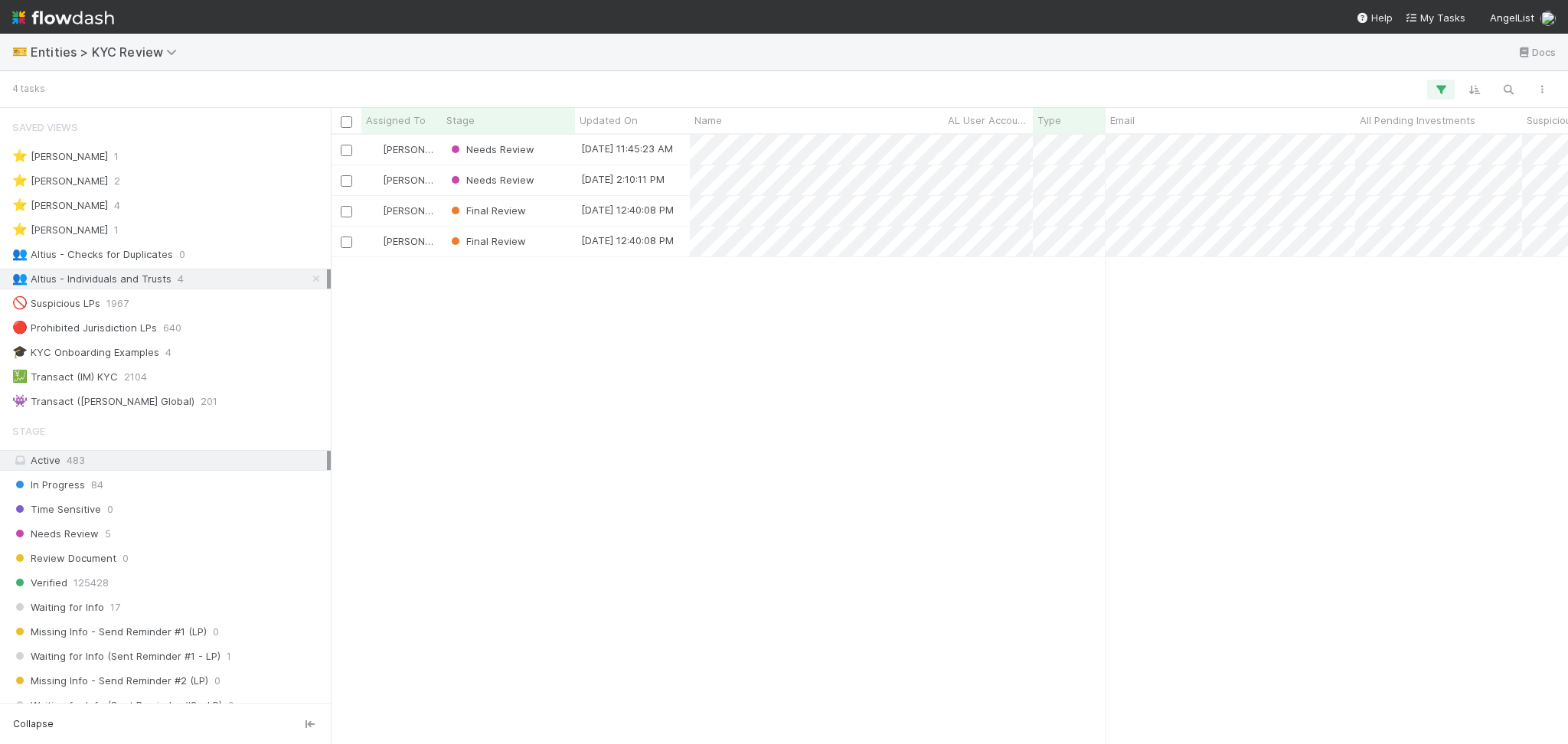
scroll to position [593, 1222]
